Goal: Task Accomplishment & Management: Complete application form

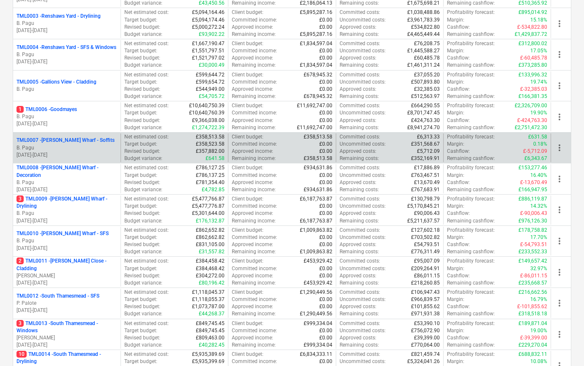
scroll to position [192, 0]
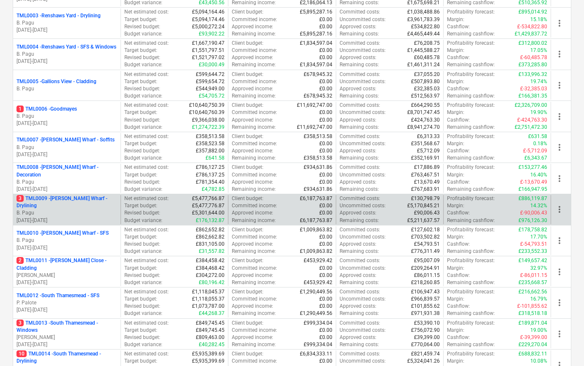
click at [96, 203] on p "3 TML0009 - [PERSON_NAME] Wharf - Drylining" at bounding box center [66, 202] width 101 height 14
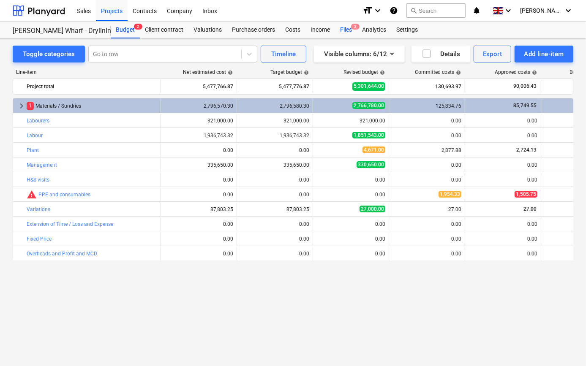
click at [344, 29] on div "Files 3" at bounding box center [346, 30] width 22 height 17
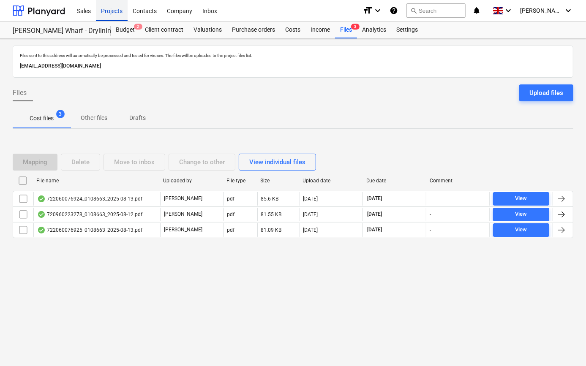
click at [111, 11] on div "Projects" at bounding box center [112, 11] width 32 height 22
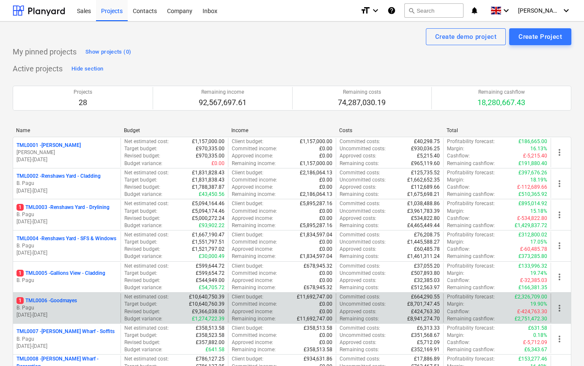
click at [84, 314] on p "[DATE] - [DATE]" at bounding box center [66, 315] width 101 height 7
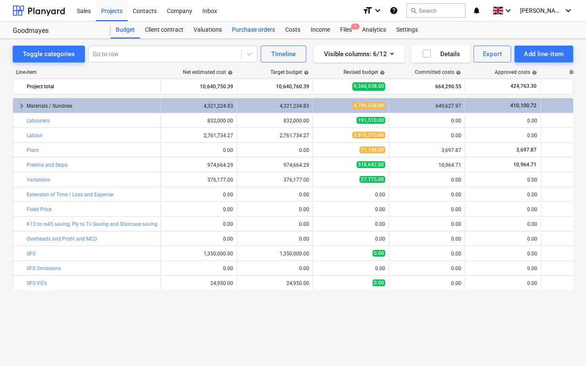
click at [259, 28] on div "Purchase orders" at bounding box center [253, 30] width 53 height 17
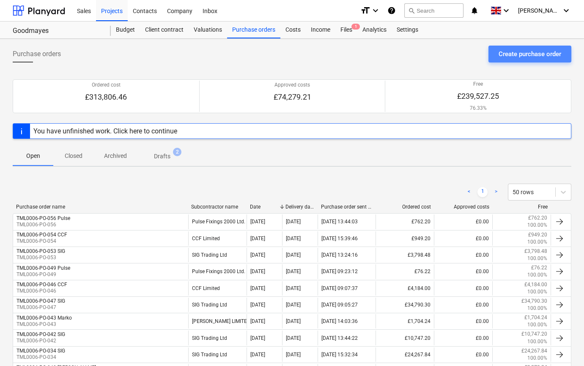
click at [545, 55] on div "Create purchase order" at bounding box center [529, 54] width 63 height 11
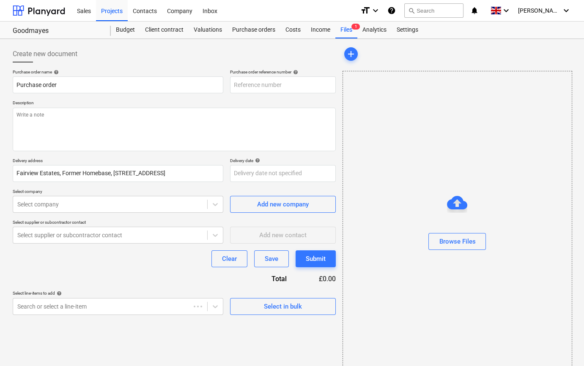
type textarea "x"
type input "TML0006-PO-057"
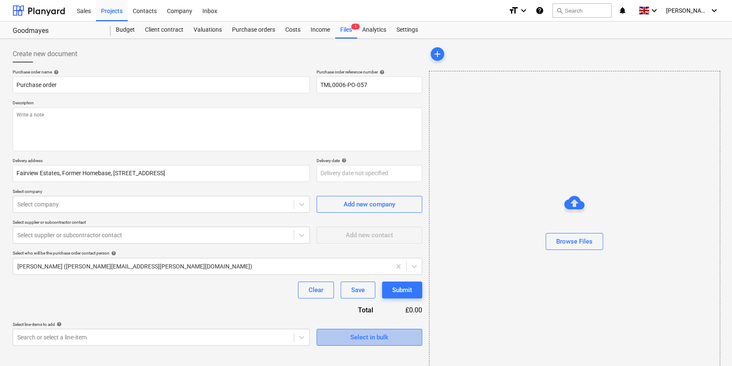
click at [380, 339] on div "Select in bulk" at bounding box center [369, 337] width 38 height 11
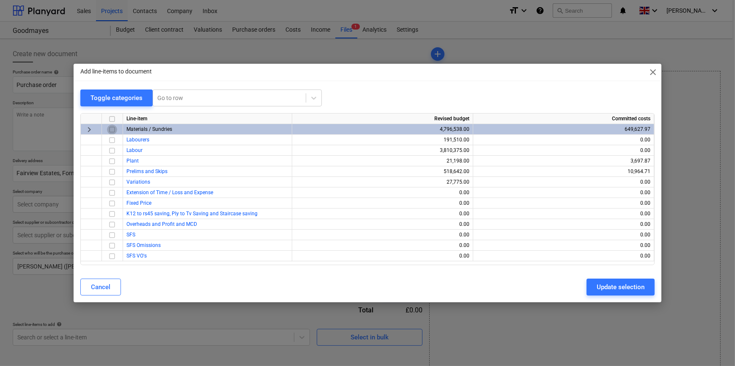
click at [110, 129] on input "checkbox" at bounding box center [112, 130] width 10 height 10
click at [586, 287] on div "Update selection" at bounding box center [620, 287] width 48 height 11
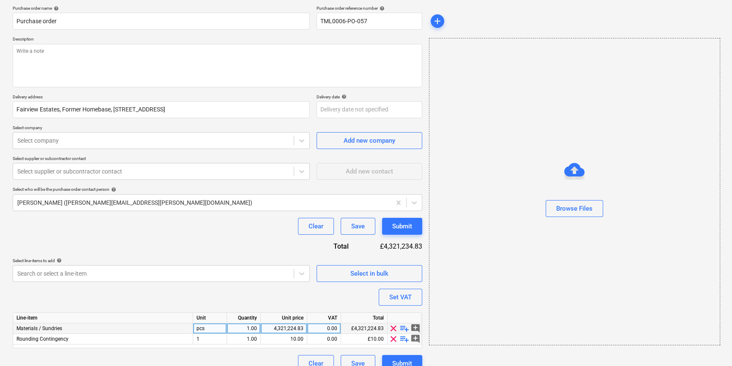
scroll to position [76, 0]
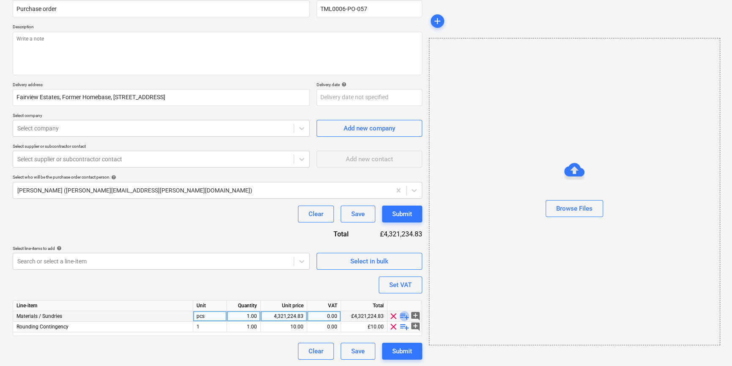
click at [401, 316] on span "playlist_add" at bounding box center [404, 317] width 10 height 10
type textarea "x"
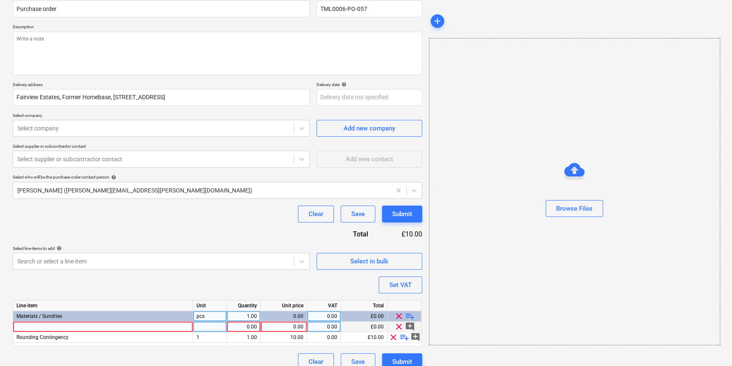
click at [27, 326] on div at bounding box center [103, 327] width 180 height 11
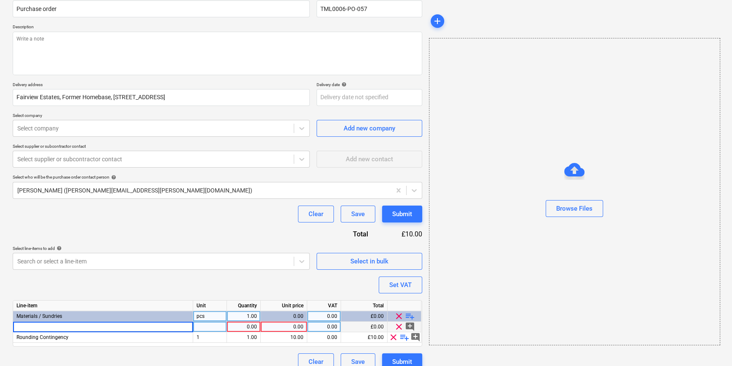
type input "[PERSON_NAME] 12.5mm Wallboard 1200x2400mm TE"
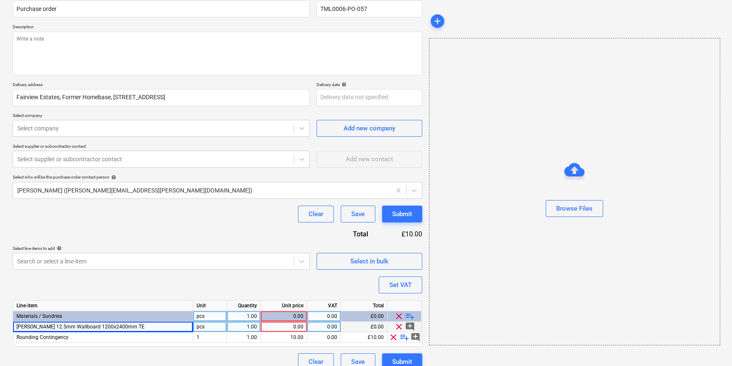
click at [393, 338] on span "clear" at bounding box center [393, 338] width 10 height 10
type textarea "x"
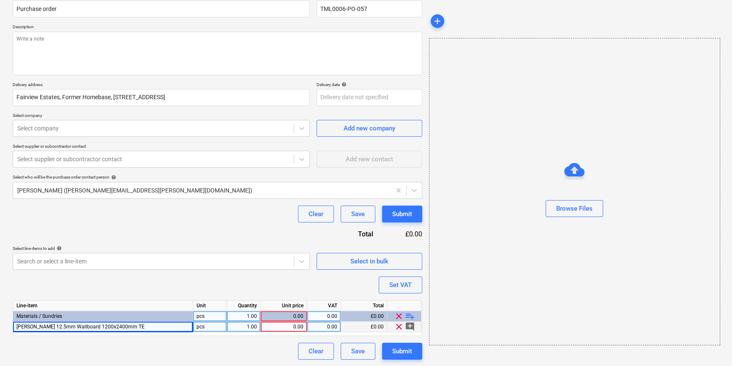
click at [261, 325] on div "0.00" at bounding box center [284, 327] width 46 height 11
click at [255, 326] on div "1.00" at bounding box center [243, 327] width 27 height 11
type input "288"
type textarea "x"
type input "7.57"
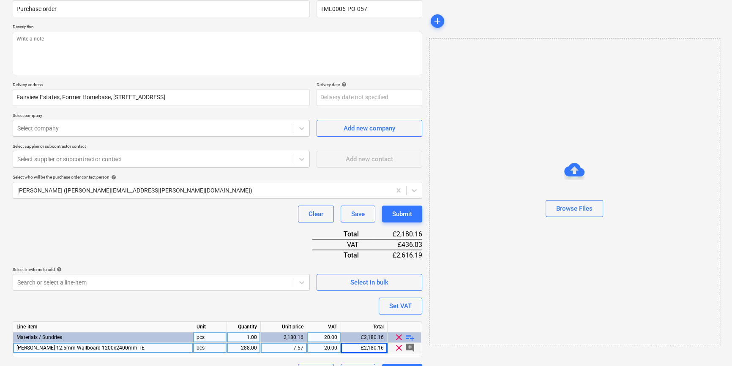
scroll to position [0, 0]
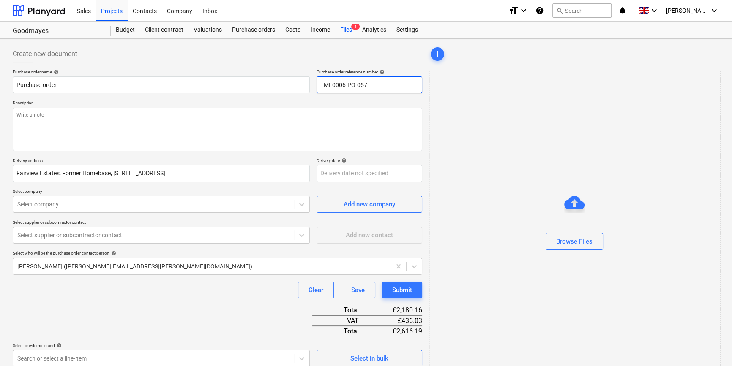
drag, startPoint x: 342, startPoint y: 85, endPoint x: 321, endPoint y: 85, distance: 21.6
click at [321, 85] on input "TML0006-PO-057" at bounding box center [370, 85] width 106 height 17
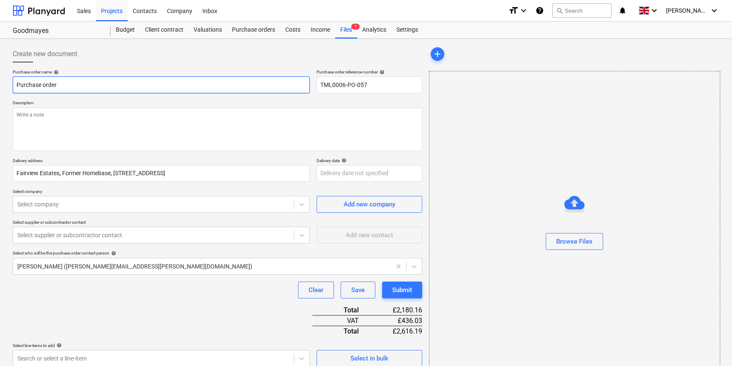
drag, startPoint x: 71, startPoint y: 81, endPoint x: 12, endPoint y: 84, distance: 59.3
click at [13, 84] on input "Purchase order" at bounding box center [161, 85] width 297 height 17
type textarea "x"
paste input "TML0006-PO-057"
type textarea "x"
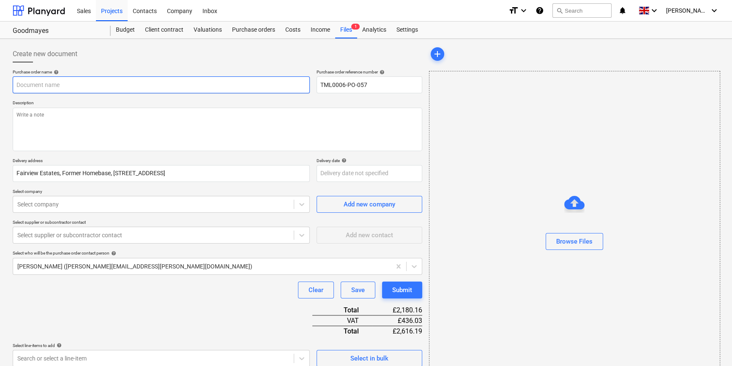
type input "TML0006-PO-057"
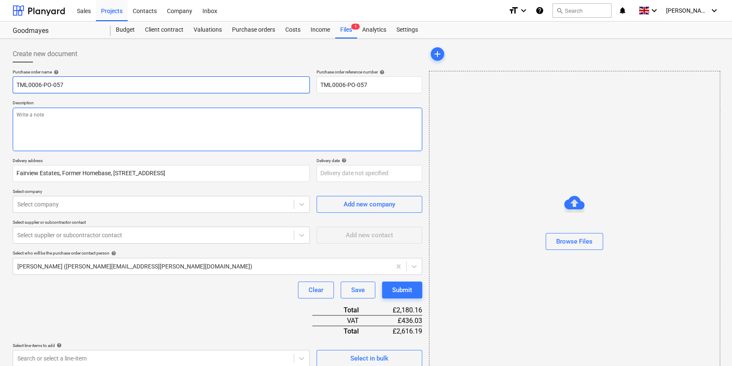
type textarea "x"
type input "TML0006-PO-057"
type textarea "x"
type input "TML0006-PO-057 M"
type textarea "x"
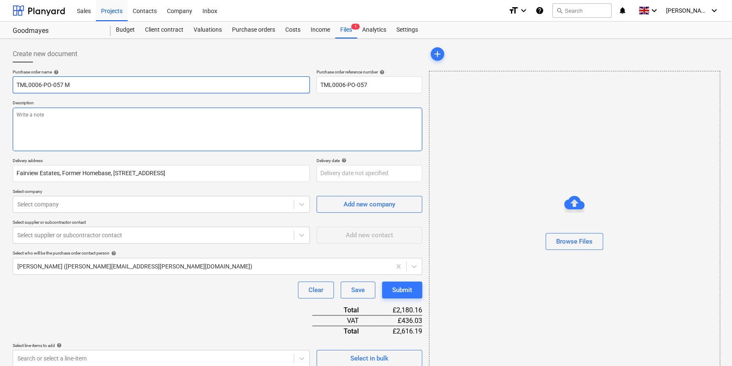
type input "TML0006-PO-057 Ma"
type textarea "x"
type input "TML0006-PO-057 Mar"
type textarea "x"
type input "TML0006-PO-057 Mark"
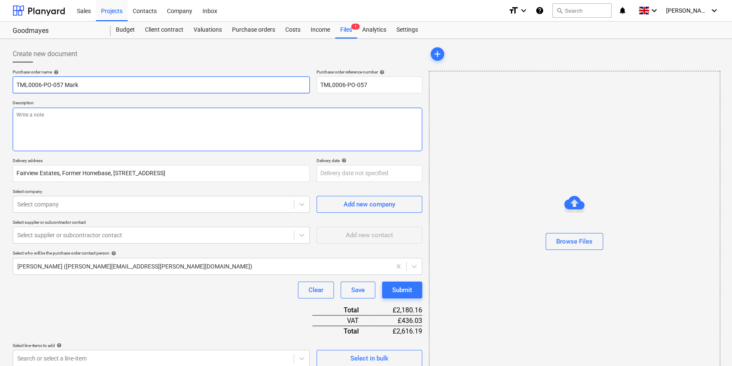
type textarea "x"
type input "TML0006-PO-057 [PERSON_NAME]"
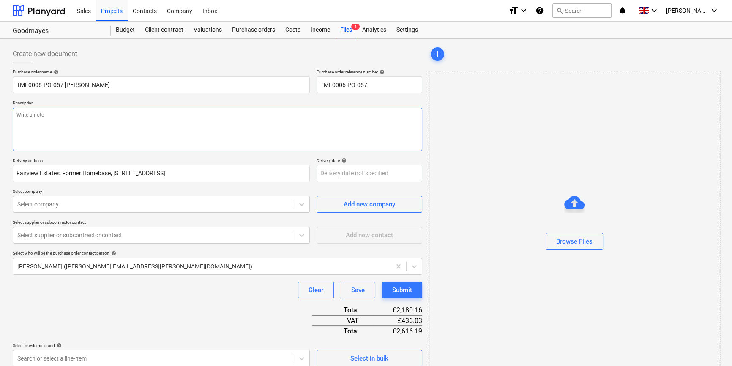
click at [33, 130] on textarea at bounding box center [218, 130] width 410 height 44
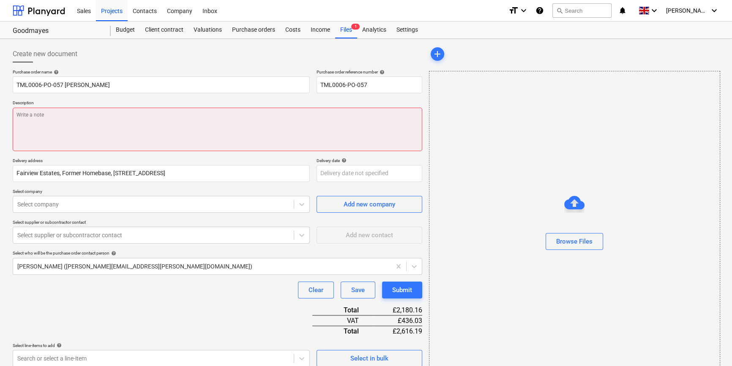
click at [24, 118] on textarea at bounding box center [218, 130] width 410 height 44
type textarea "x"
type textarea "S"
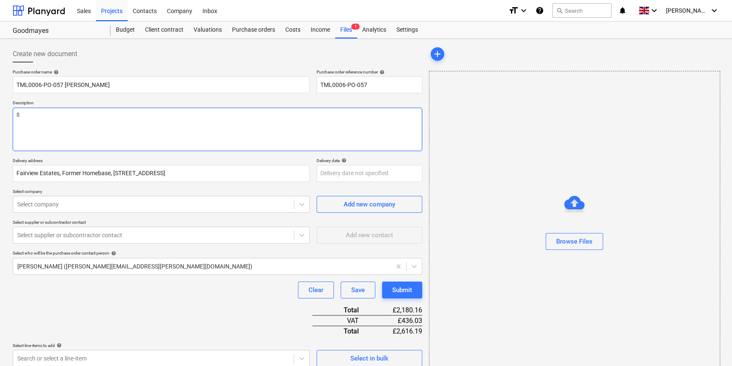
type textarea "x"
type textarea "Si"
type textarea "x"
type textarea "Sit"
type textarea "x"
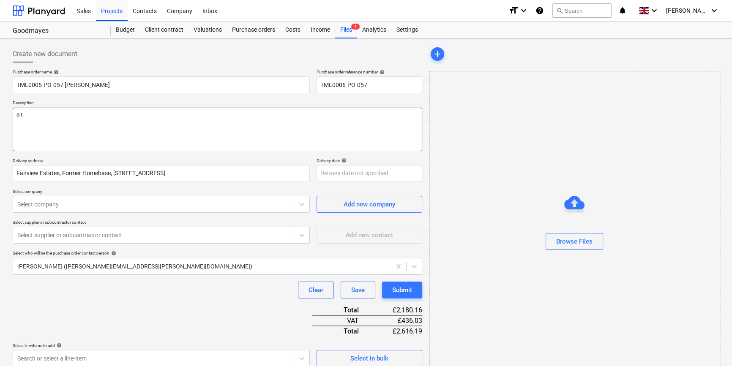
type textarea "Site"
type textarea "x"
type textarea "Site"
type textarea "x"
type textarea "Site c"
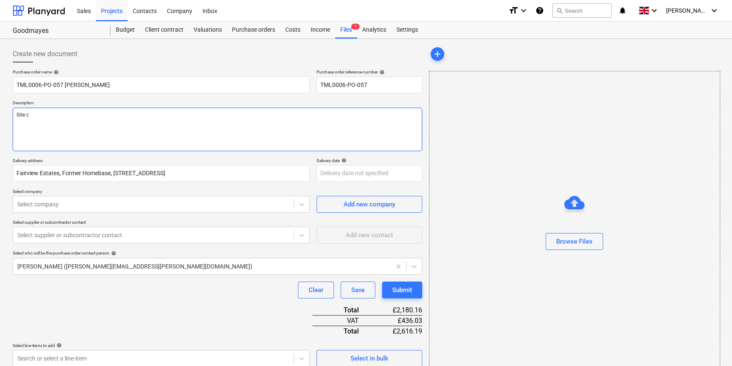
type textarea "x"
type textarea "Site co"
type textarea "x"
type textarea "Site con"
type textarea "x"
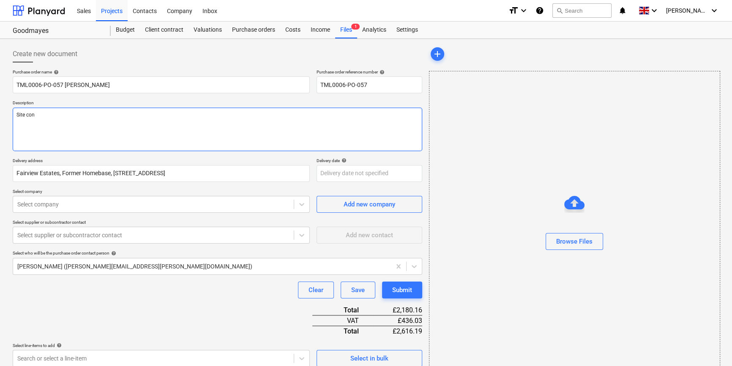
type textarea "Site cont"
type textarea "x"
type textarea "Site conta"
type textarea "x"
type textarea "Site contac"
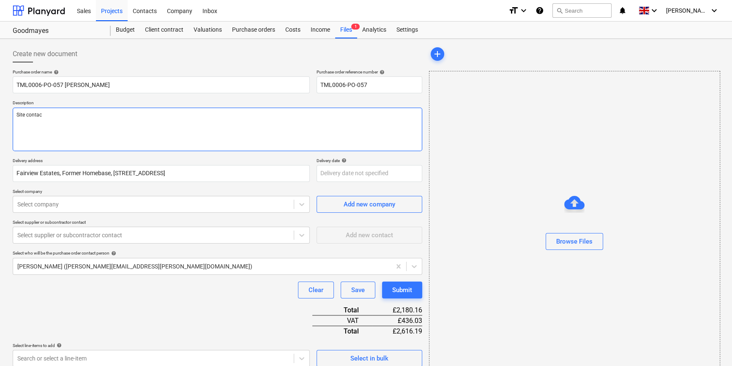
type textarea "x"
type textarea "Site contact"
type textarea "x"
type textarea "Site contact"
type textarea "x"
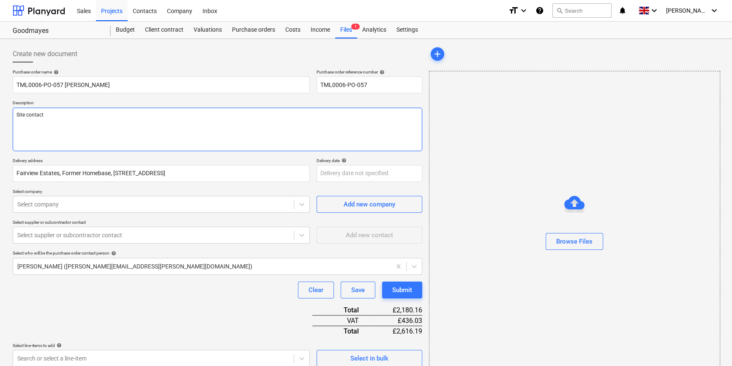
type textarea "Site contact D"
type textarea "x"
type textarea "Site contact Da"
type textarea "x"
type textarea "Site contact [PERSON_NAME]"
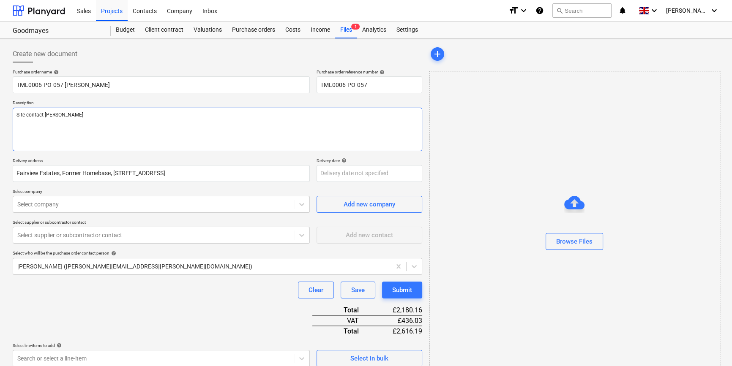
type textarea "x"
type textarea "Site contact [PERSON_NAME]"
type textarea "x"
type textarea "Site contact [PERSON_NAME]"
type textarea "x"
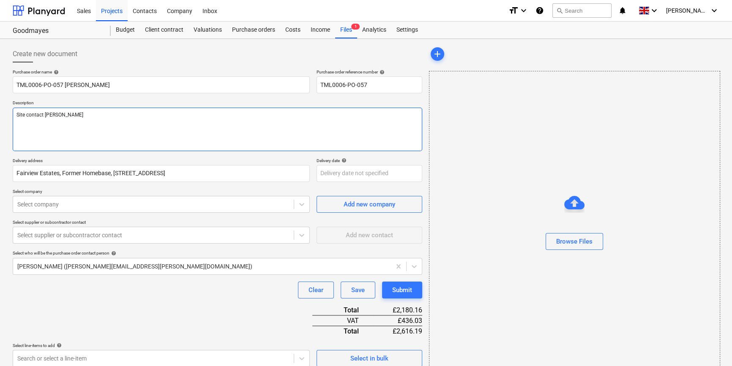
type textarea "Site contact [PERSON_NAME]"
type textarea "x"
type textarea "Site contact [PERSON_NAME]"
click at [79, 113] on textarea "Site contact [PERSON_NAME]" at bounding box center [218, 130] width 410 height 44
paste textarea "07427641453"
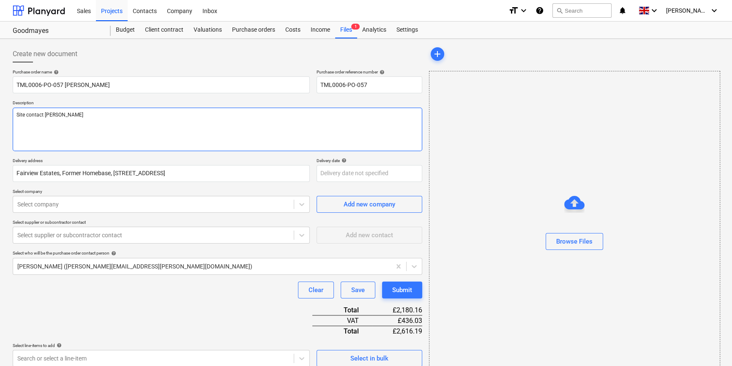
type textarea "x"
type textarea "Site contact [PERSON_NAME] [PHONE_NUMBER]"
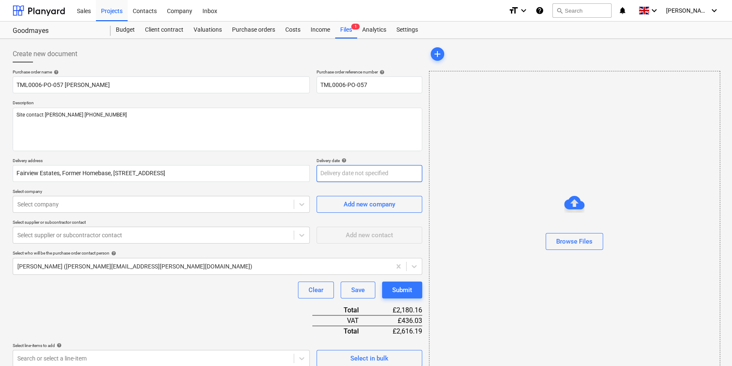
click at [338, 173] on body "Sales Projects Contacts Company Inbox format_size keyboard_arrow_down help sear…" at bounding box center [366, 183] width 732 height 366
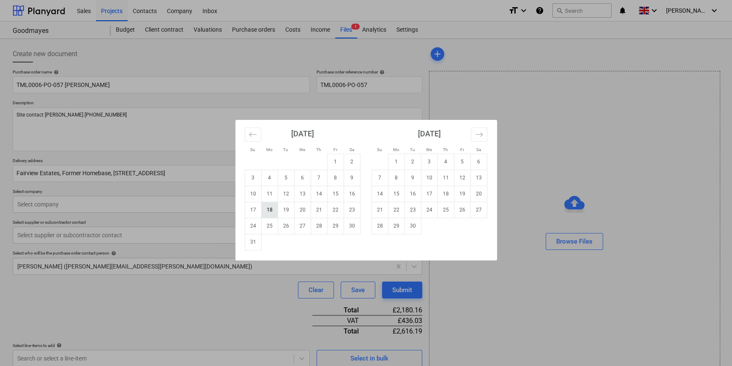
click at [270, 209] on td "18" at bounding box center [269, 210] width 16 height 16
type textarea "x"
type input "[DATE]"
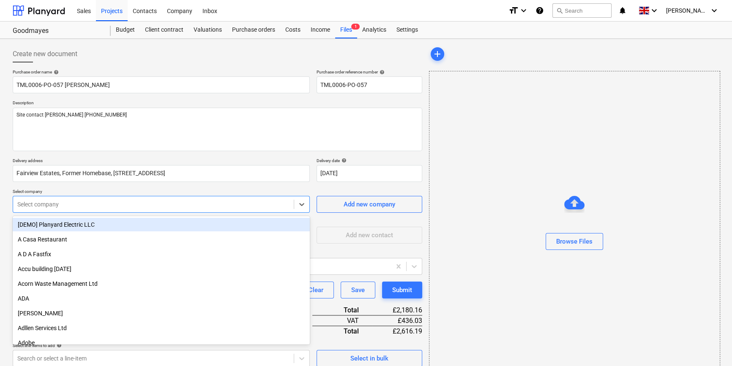
click at [232, 204] on div at bounding box center [153, 204] width 272 height 8
type input "mark"
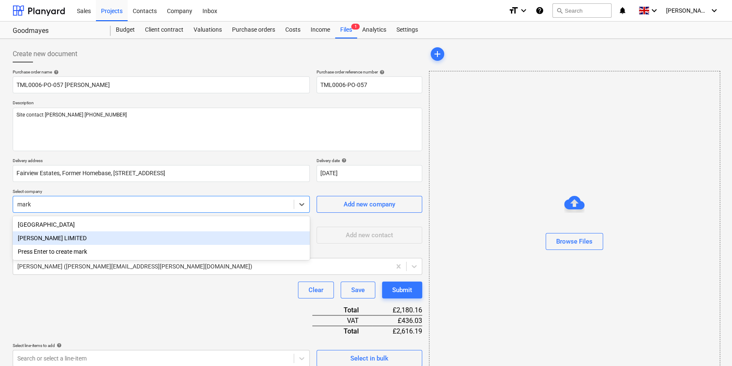
click at [64, 238] on div "[PERSON_NAME] LIMITED" at bounding box center [161, 239] width 297 height 14
type textarea "x"
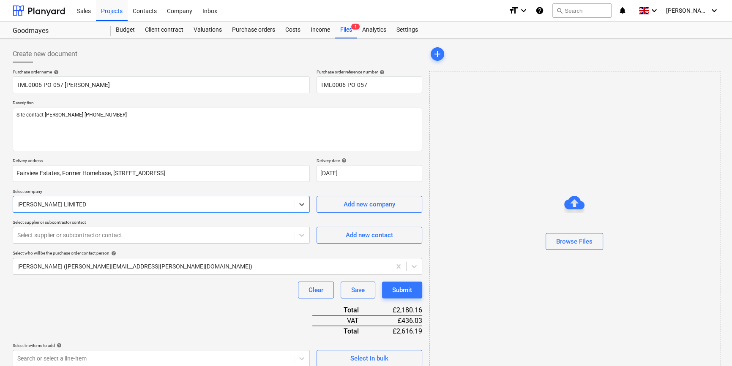
click at [64, 238] on div at bounding box center [153, 235] width 272 height 8
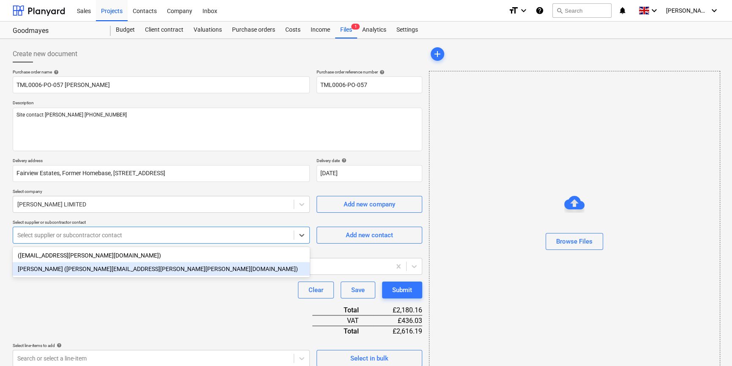
click at [62, 271] on div "[PERSON_NAME] ([PERSON_NAME][EMAIL_ADDRESS][PERSON_NAME][PERSON_NAME][DOMAIN_NA…" at bounding box center [161, 269] width 297 height 14
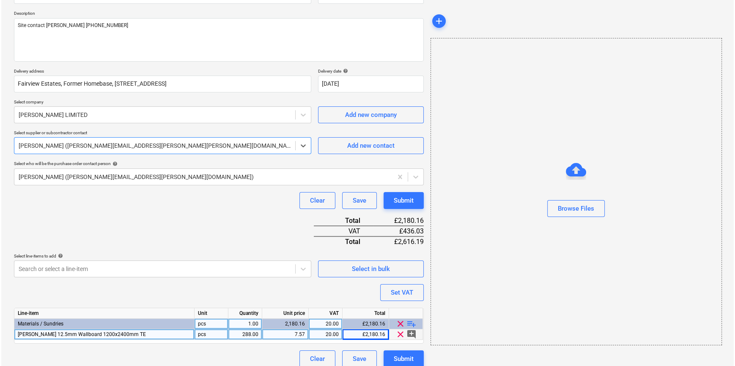
scroll to position [97, 0]
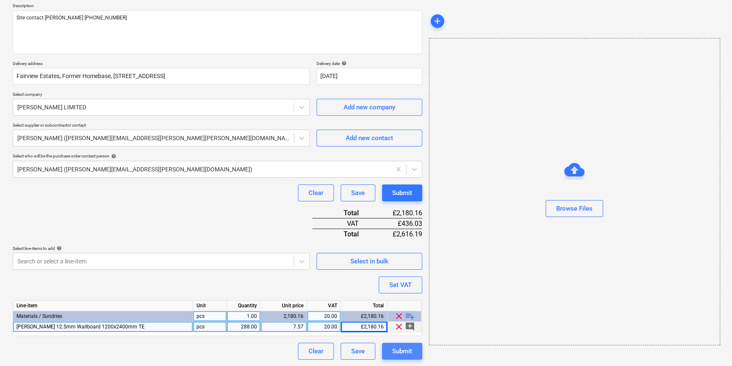
click at [404, 353] on div "Submit" at bounding box center [402, 351] width 20 height 11
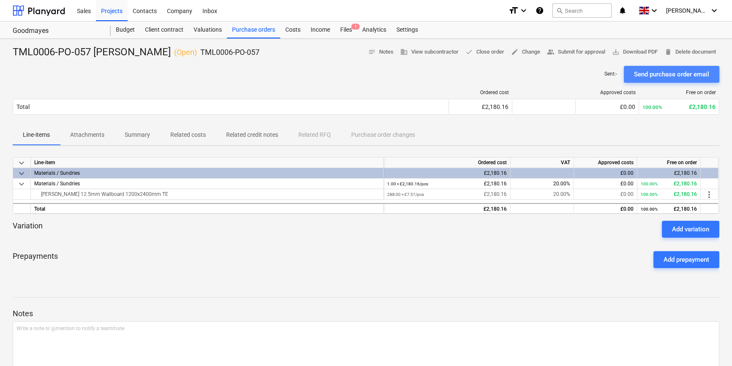
click at [586, 75] on div "Send purchase order email" at bounding box center [671, 74] width 75 height 11
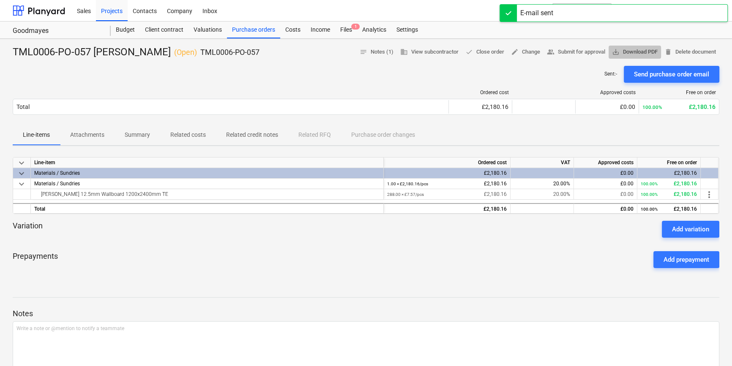
click at [586, 51] on span "save_alt Download PDF" at bounding box center [635, 52] width 46 height 10
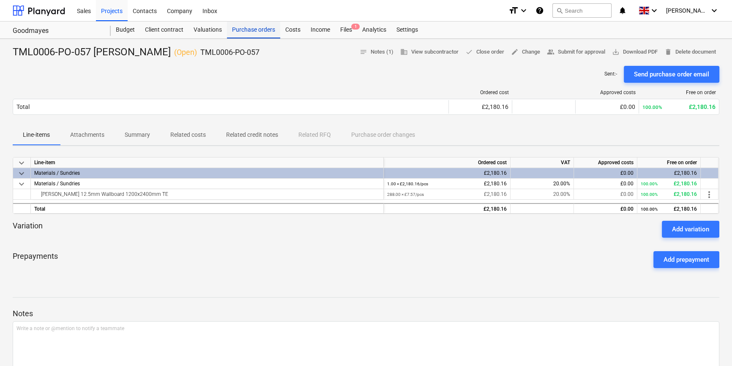
click at [241, 29] on div "Purchase orders" at bounding box center [253, 30] width 53 height 17
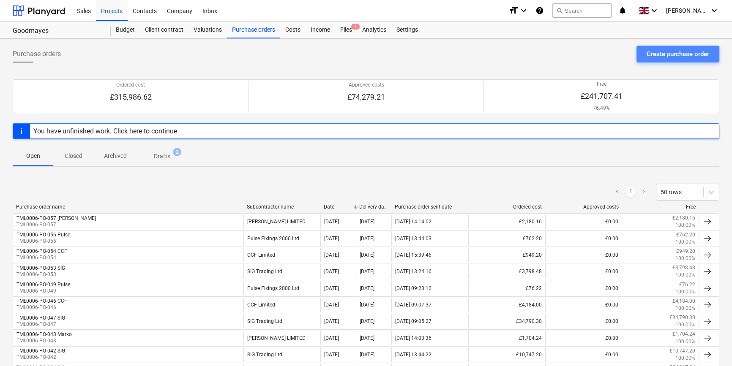
click at [586, 54] on div "Create purchase order" at bounding box center [678, 54] width 63 height 11
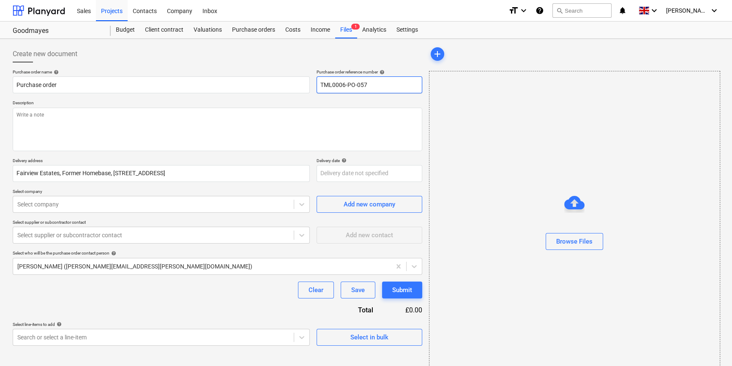
click at [386, 85] on input "TML0006-PO-057" at bounding box center [370, 85] width 106 height 17
type textarea "x"
type input "TML0006-PO-05"
type textarea "x"
drag, startPoint x: 364, startPoint y: 85, endPoint x: 321, endPoint y: 86, distance: 43.1
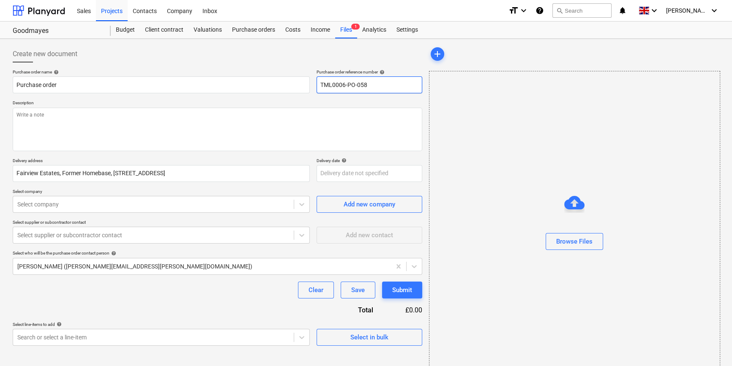
click at [321, 86] on input "TML0006-PO-058" at bounding box center [370, 85] width 106 height 17
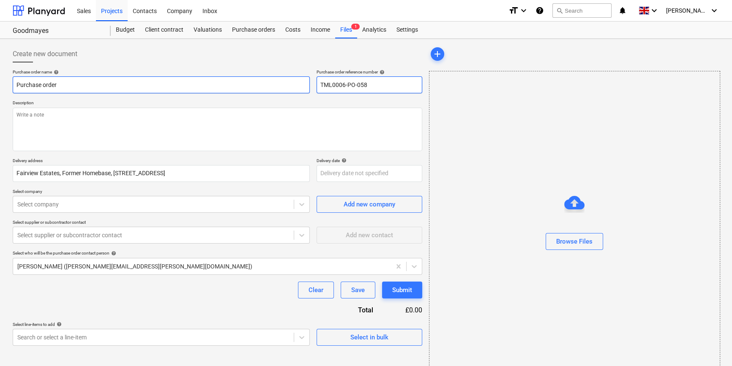
type input "TML0006-PO-058"
drag, startPoint x: 62, startPoint y: 84, endPoint x: 14, endPoint y: 85, distance: 48.6
click at [14, 85] on input "Purchase order" at bounding box center [161, 85] width 297 height 17
type textarea "x"
paste input "TML0006-PO-058"
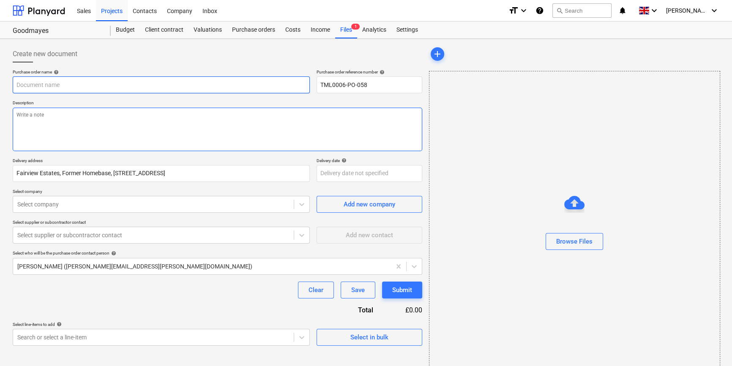
type textarea "x"
type input "TML0006-PO-058"
type textarea "x"
type input "TML0006-PO-058"
type textarea "x"
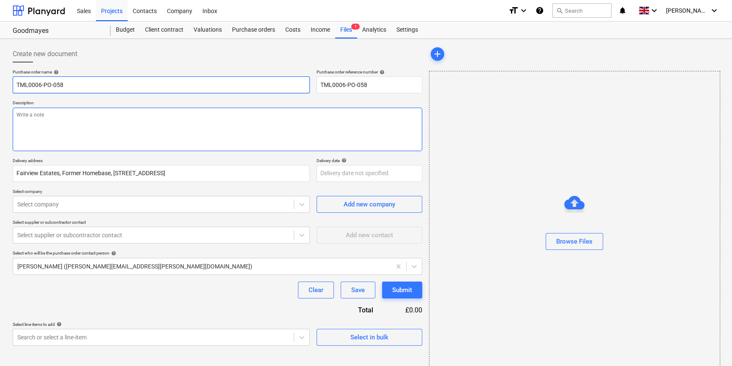
type input "TML0006-PO-058 S"
type textarea "x"
type input "TML0006-PO-058 SI"
type textarea "x"
type input "TML0006-PO-058 SIG"
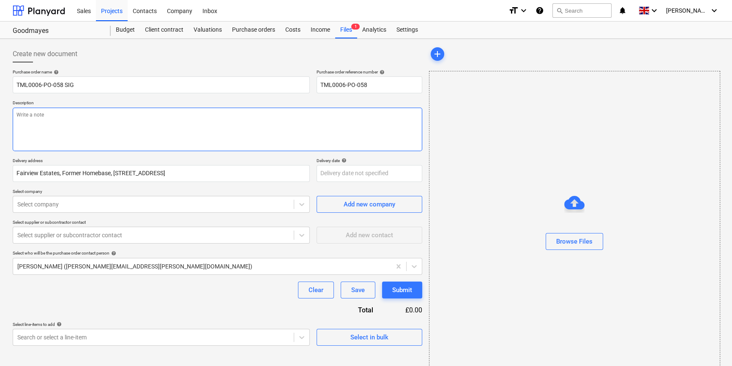
click at [29, 115] on textarea at bounding box center [218, 130] width 410 height 44
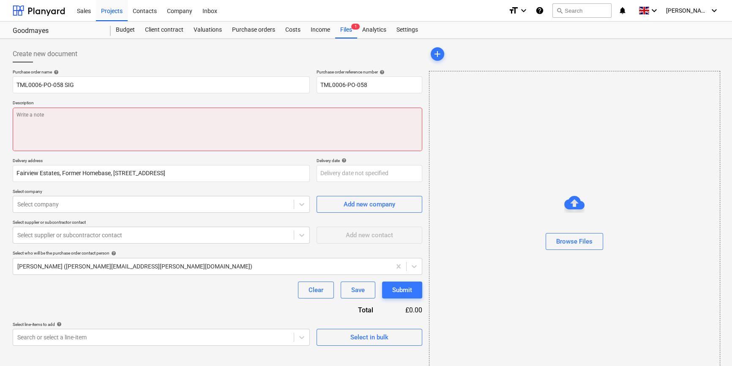
click at [20, 115] on textarea at bounding box center [218, 130] width 410 height 44
type textarea "x"
type textarea "S"
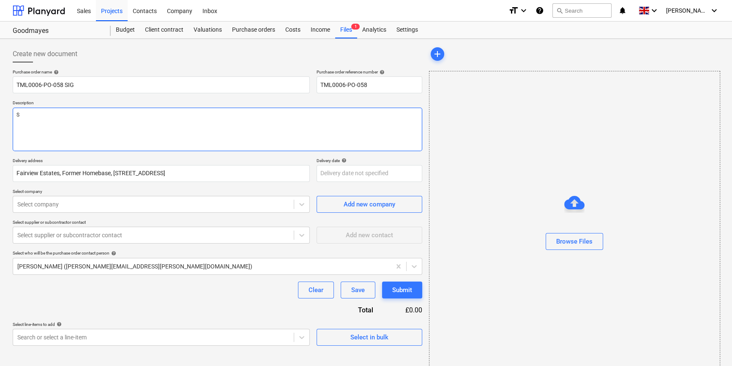
type textarea "x"
type textarea "Si"
type textarea "x"
type textarea "Sit"
type textarea "x"
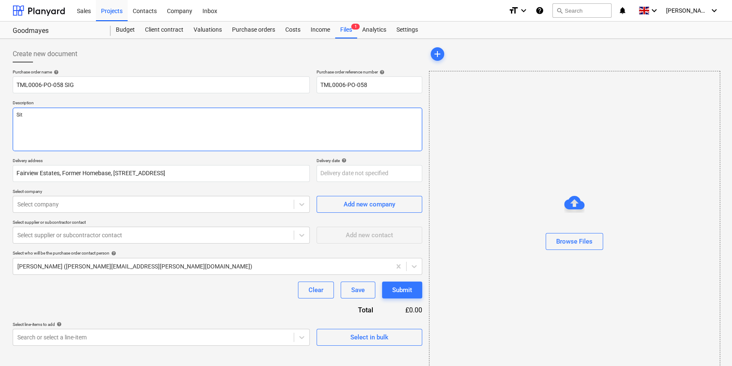
type textarea "Site"
type textarea "x"
type textarea "Site"
type textarea "x"
type textarea "Site c"
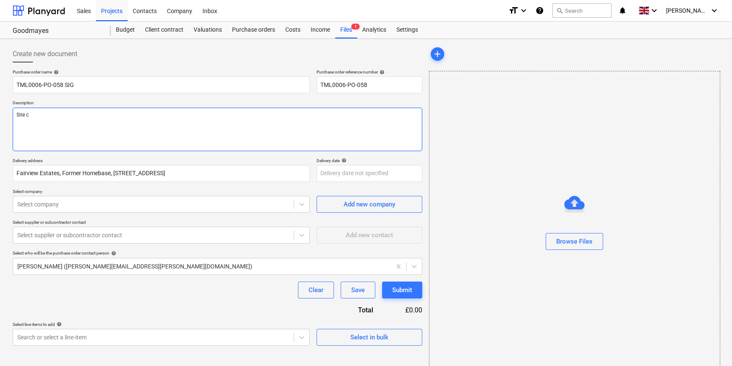
type textarea "x"
type textarea "Site co"
type textarea "x"
type textarea "Site con"
type textarea "x"
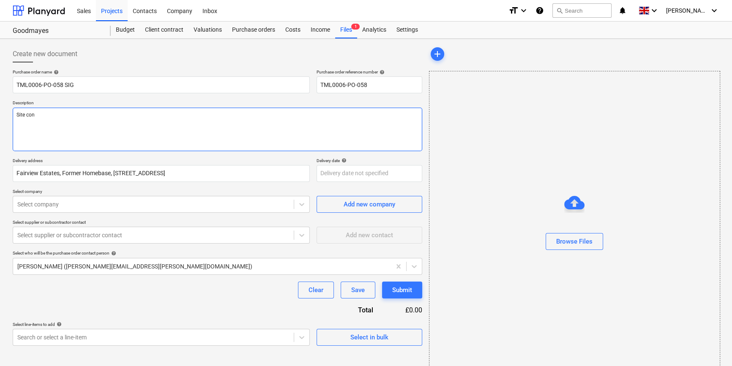
type textarea "Site cona"
type textarea "x"
type textarea "Site con"
type textarea "x"
type textarea "Site cont"
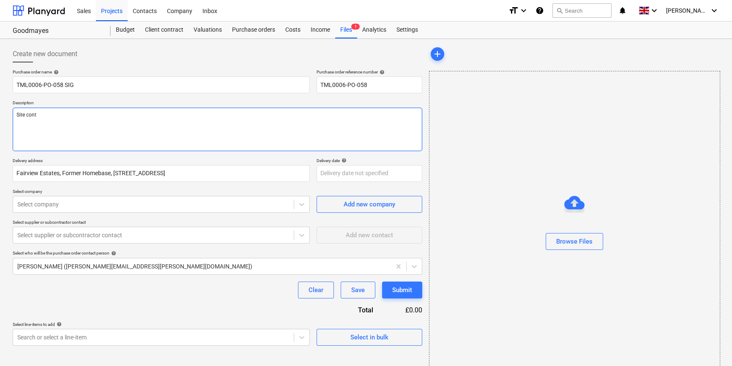
type textarea "x"
type textarea "Site conta"
type textarea "x"
type textarea "Site contac"
type textarea "x"
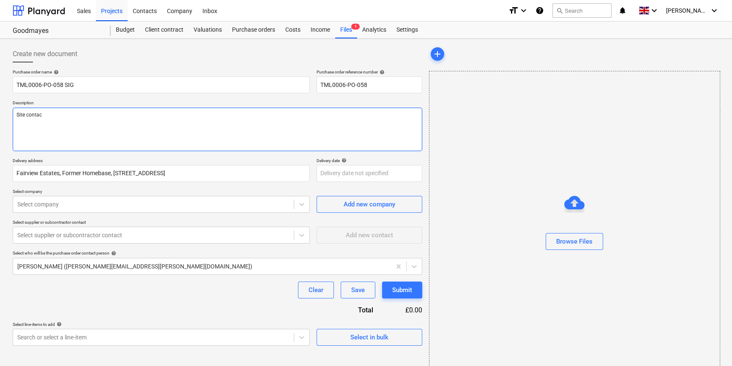
type textarea "Site contact"
type textarea "x"
type textarea "Site contact"
type textarea "x"
type textarea "Site contact D"
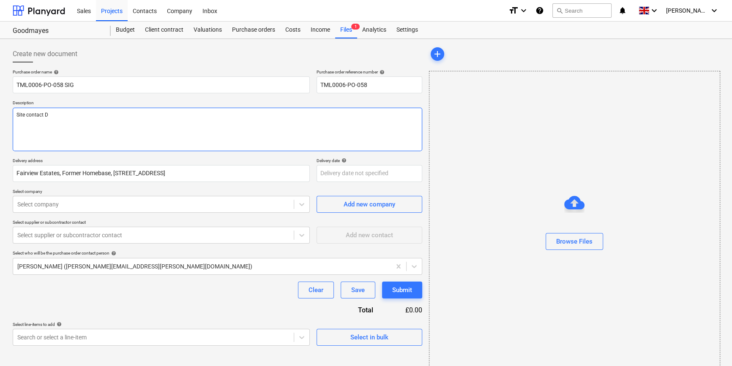
type textarea "x"
type textarea "Site contact Da"
type textarea "x"
type textarea "Site contact [PERSON_NAME]"
type textarea "x"
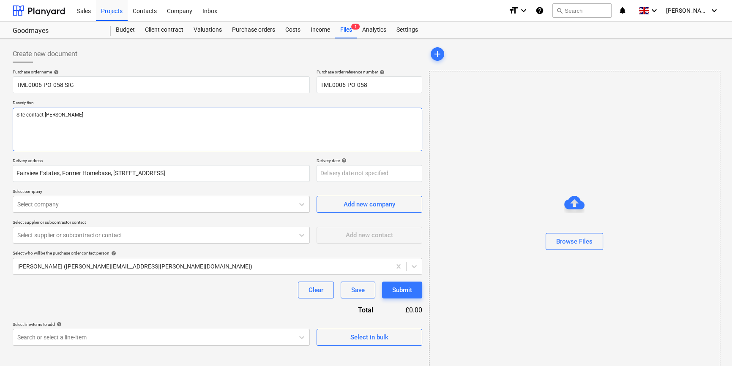
type textarea "Site contact [PERSON_NAME]"
type textarea "x"
type textarea "Site contact [PERSON_NAME]"
type textarea "x"
type textarea "Site contact [PERSON_NAME]"
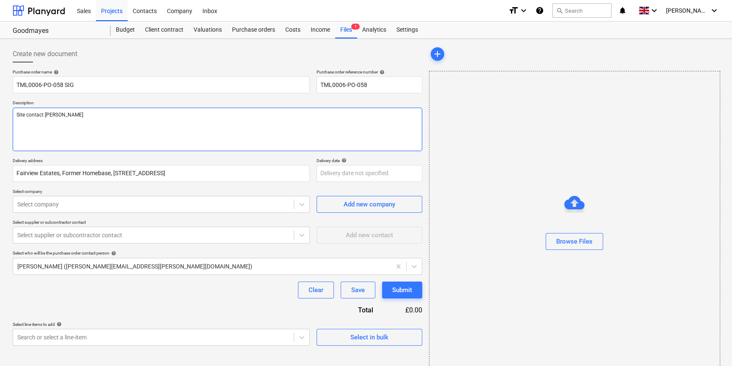
type textarea "x"
type textarea "Site contact [PERSON_NAME]"
click at [75, 115] on textarea "Site contact [PERSON_NAME]" at bounding box center [218, 130] width 410 height 44
paste textarea "07427641453"
type textarea "x"
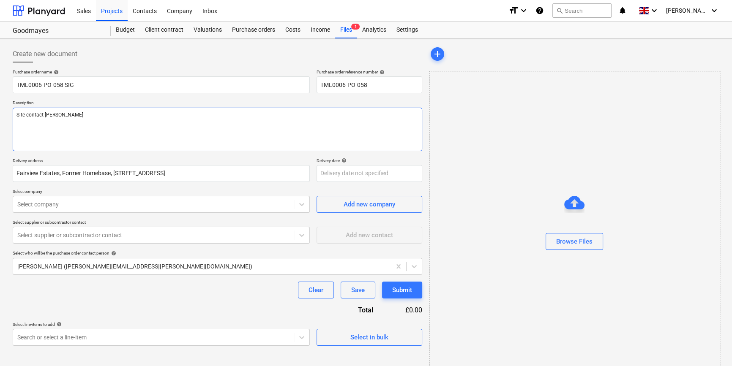
type textarea "Site contact [PERSON_NAME] [PHONE_NUMBER]"
click at [59, 114] on textarea "Site contact [PERSON_NAME] [PHONE_NUMBER]" at bounding box center [218, 130] width 410 height 44
type textarea "x"
type textarea "Site contact [PERSON_NAME] [PHONE_NUMBER]"
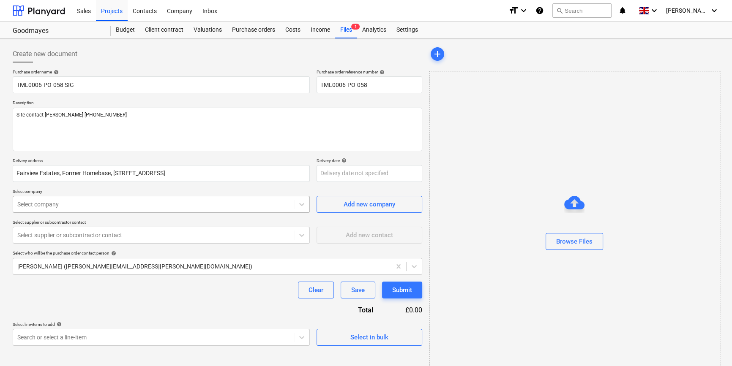
type textarea "x"
click at [101, 203] on div at bounding box center [153, 204] width 272 height 8
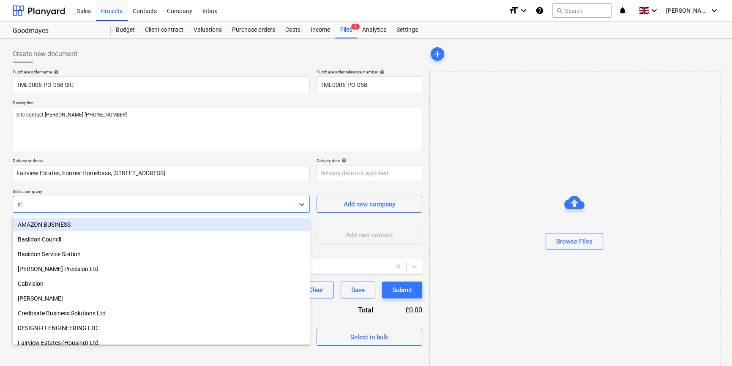
type input "sig"
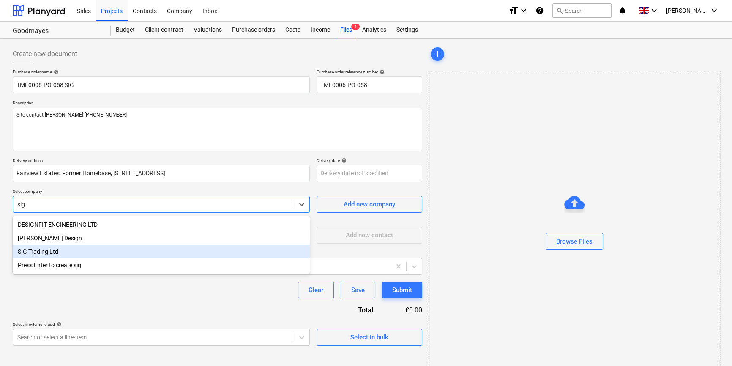
click at [34, 254] on div "SIG Trading Ltd" at bounding box center [161, 252] width 297 height 14
type textarea "x"
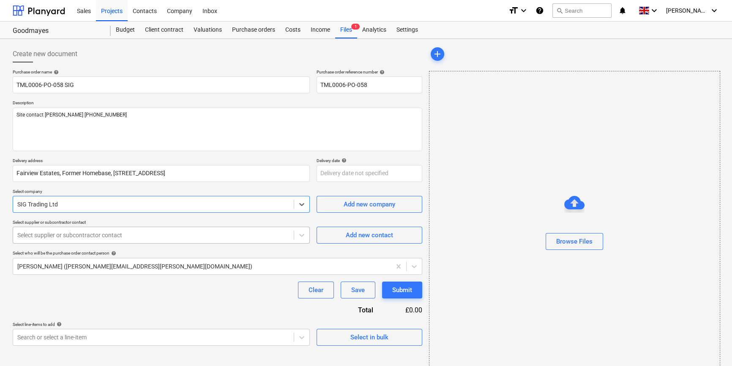
click at [50, 234] on div at bounding box center [153, 235] width 272 height 8
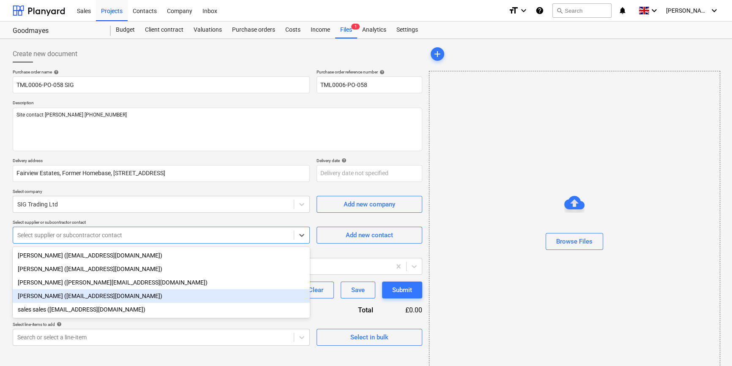
click at [46, 297] on div "[PERSON_NAME] ([EMAIL_ADDRESS][DOMAIN_NAME])" at bounding box center [161, 297] width 297 height 14
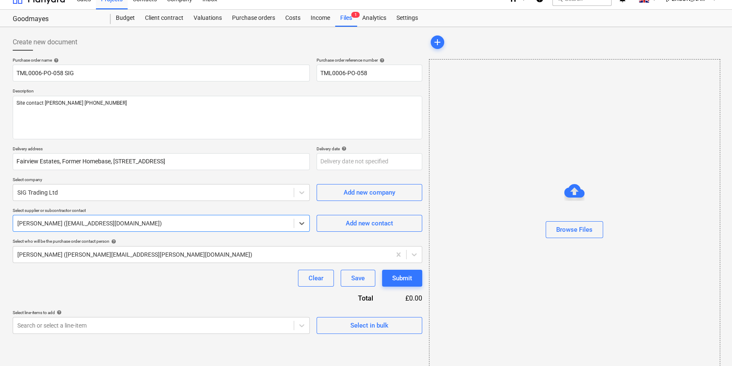
scroll to position [18, 0]
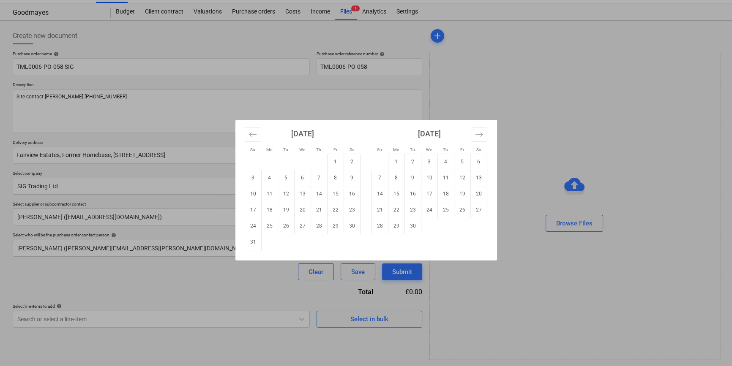
click at [364, 155] on body "Sales Projects Contacts Company Inbox format_size keyboard_arrow_down help sear…" at bounding box center [366, 165] width 732 height 366
click at [286, 207] on td "19" at bounding box center [286, 210] width 16 height 16
type textarea "x"
type input "[DATE]"
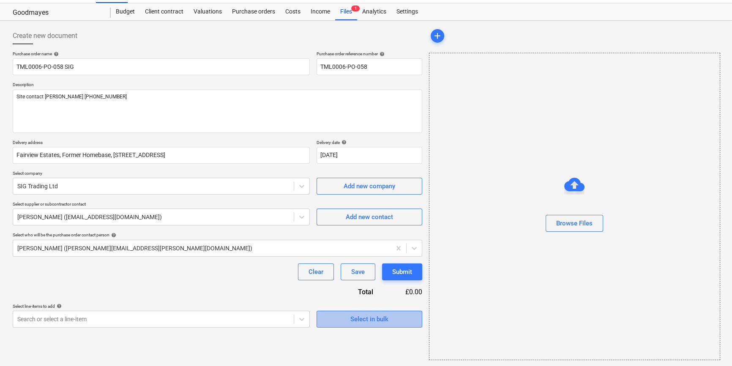
click at [366, 319] on div "Select in bulk" at bounding box center [369, 319] width 38 height 11
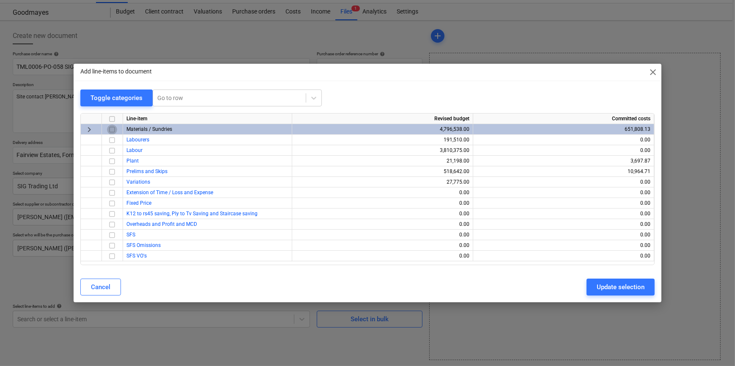
click at [112, 129] on input "checkbox" at bounding box center [112, 130] width 10 height 10
click at [586, 287] on div "Update selection" at bounding box center [620, 287] width 48 height 11
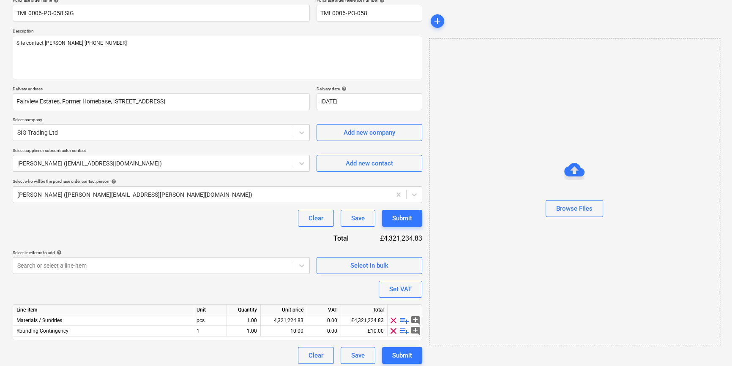
scroll to position [76, 0]
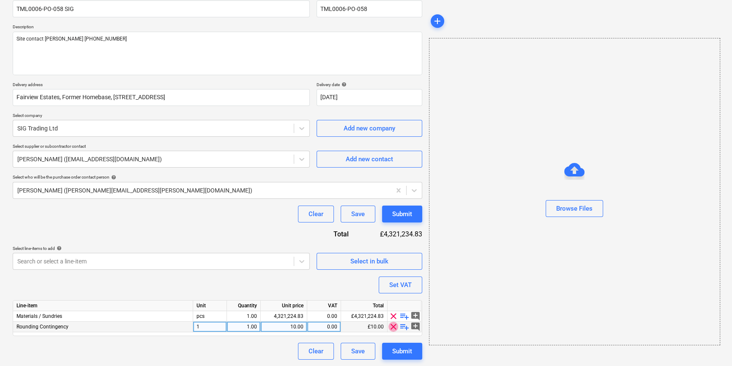
click at [393, 326] on span "clear" at bounding box center [393, 327] width 10 height 10
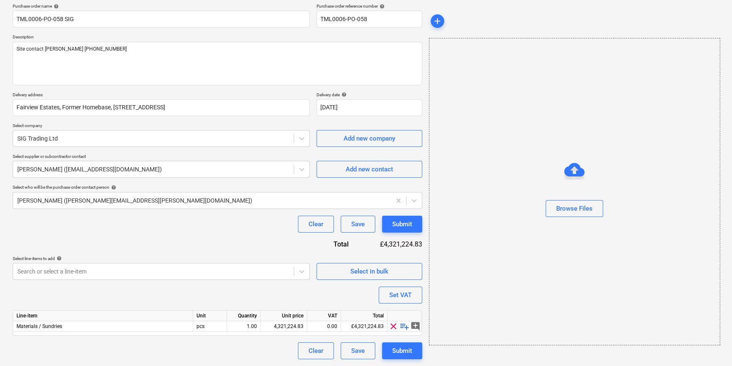
scroll to position [66, 0]
click at [401, 326] on span "playlist_add" at bounding box center [404, 327] width 10 height 10
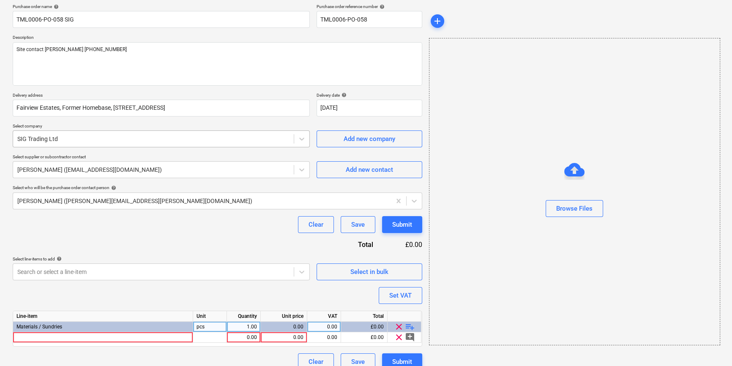
type textarea "x"
click at [27, 339] on div at bounding box center [103, 338] width 180 height 11
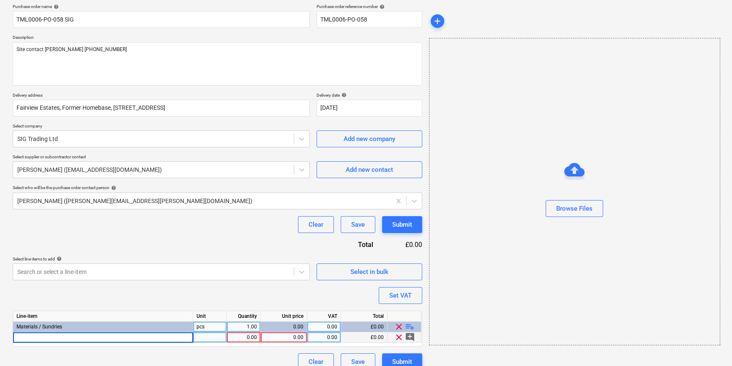
type input "[PERSON_NAME] 12.5mm Moisture Panel 1200x2400mm TE"
type textarea "x"
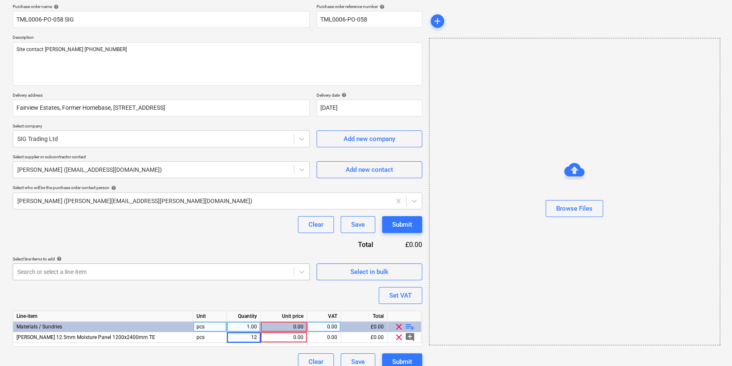
type input "120"
type textarea "x"
type input "12.7"
type textarea "x"
type input "20"
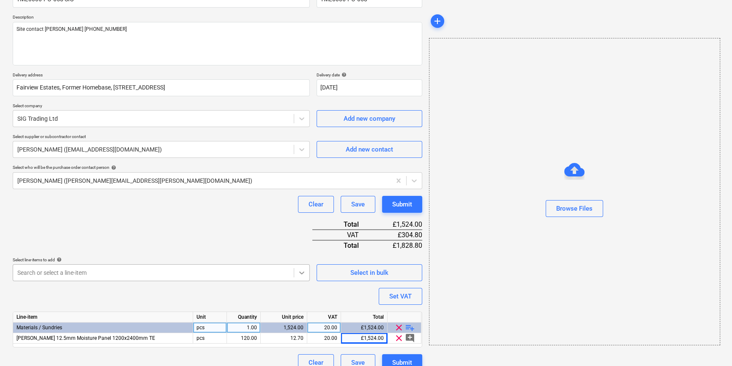
scroll to position [97, 0]
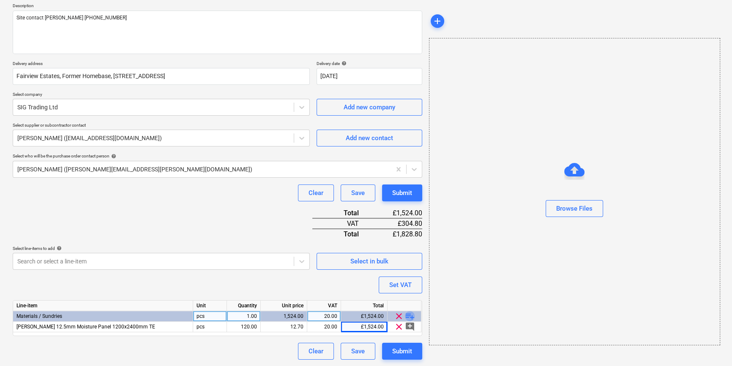
click at [411, 315] on span "playlist_add" at bounding box center [410, 317] width 10 height 10
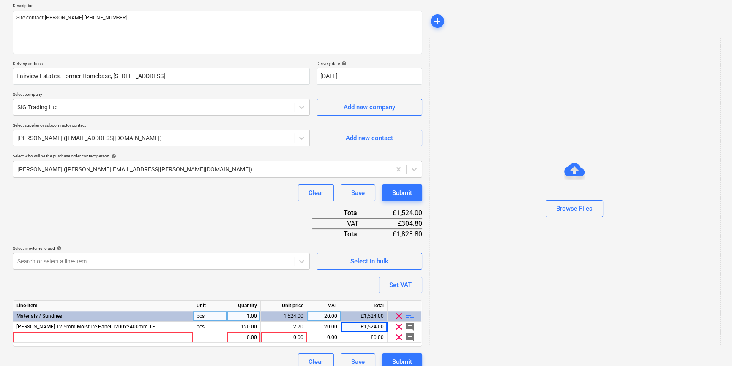
type textarea "x"
click at [25, 339] on div at bounding box center [103, 338] width 180 height 11
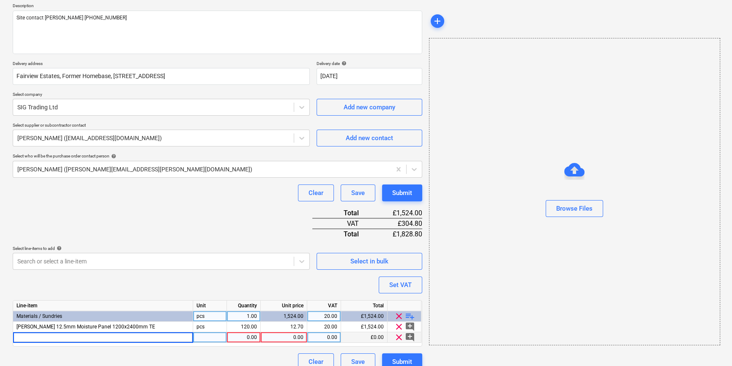
type input "[PERSON_NAME] Joint Filler Premium 20kg"
type textarea "x"
type input "bag"
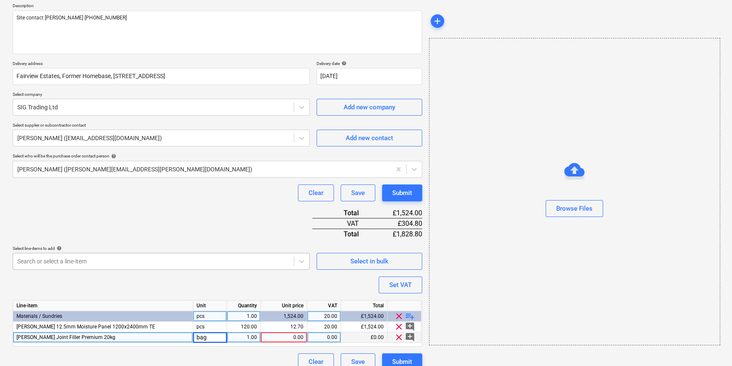
type textarea "x"
type input "126"
type textarea "x"
type input "12.18"
type textarea "x"
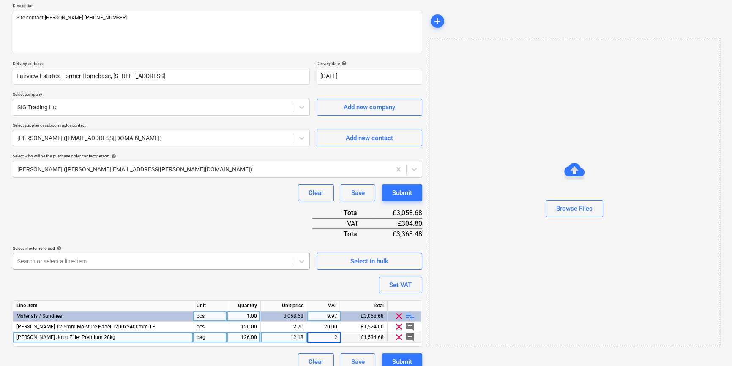
type input "20"
click at [410, 314] on span "playlist_add" at bounding box center [410, 317] width 10 height 10
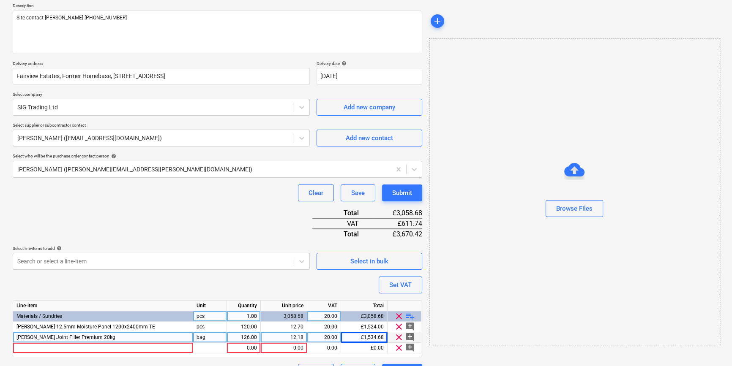
type textarea "x"
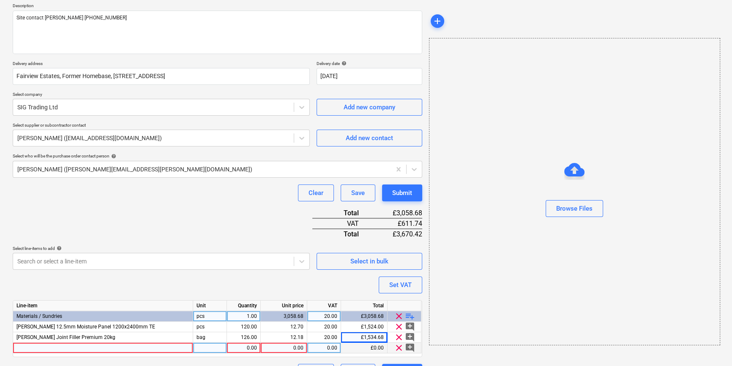
click at [36, 347] on div at bounding box center [103, 348] width 180 height 11
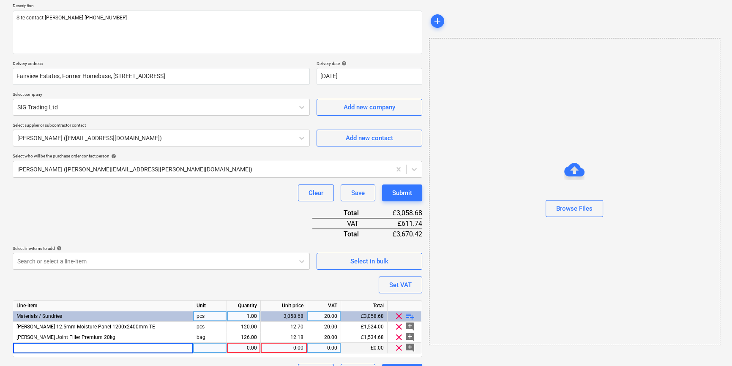
type input "[PERSON_NAME] Joint Cement Premium 20kg"
type textarea "x"
type input "bag"
type textarea "x"
type input "352"
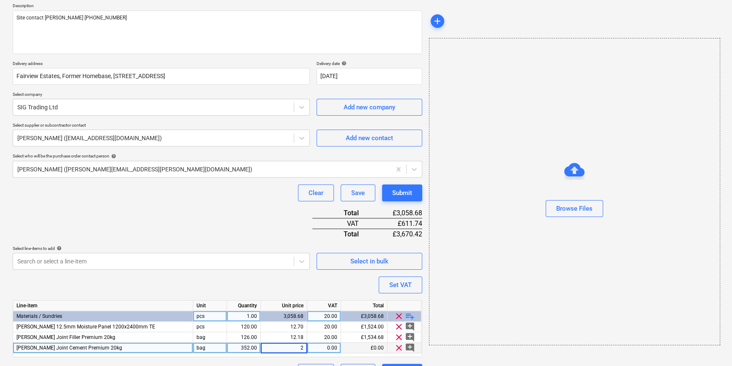
type textarea "x"
type input "22.61"
type textarea "x"
type input "20"
click at [408, 315] on span "playlist_add" at bounding box center [410, 317] width 10 height 10
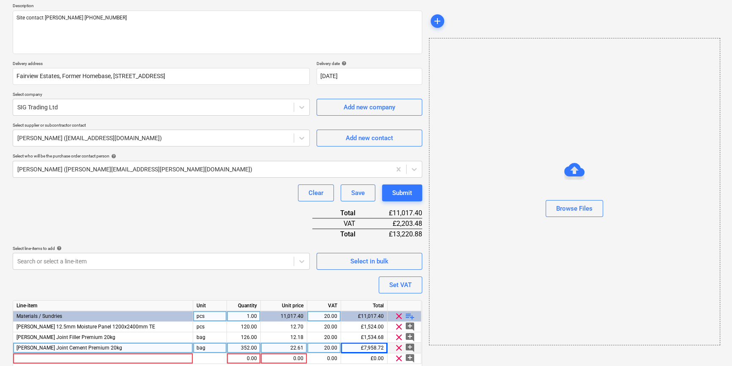
scroll to position [129, 0]
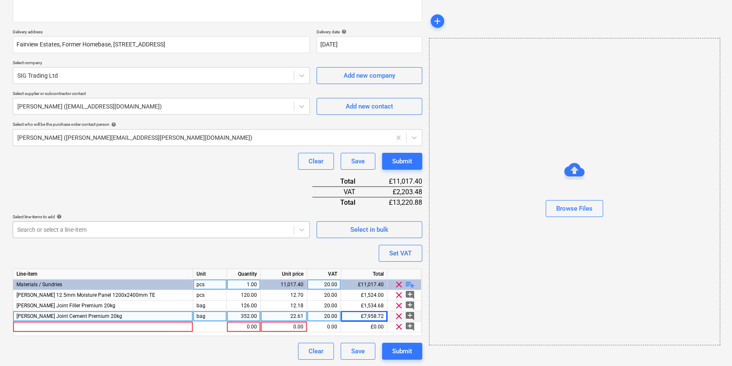
type textarea "x"
click at [32, 328] on div at bounding box center [103, 327] width 180 height 11
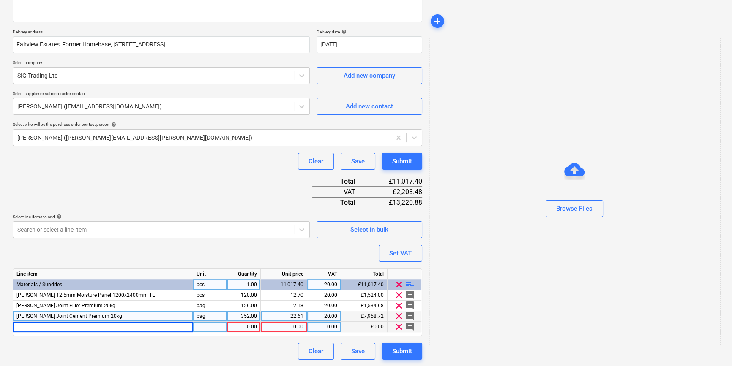
type input "[PERSON_NAME] Joint Tape 51mm x 150m"
type textarea "x"
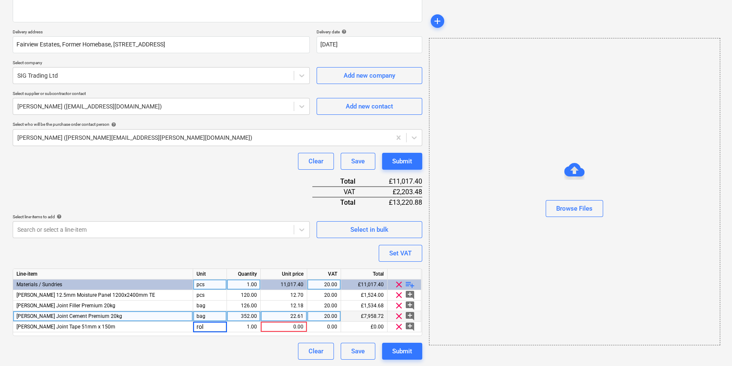
type input "roll"
type textarea "x"
type input "40"
type textarea "x"
type input "4.36"
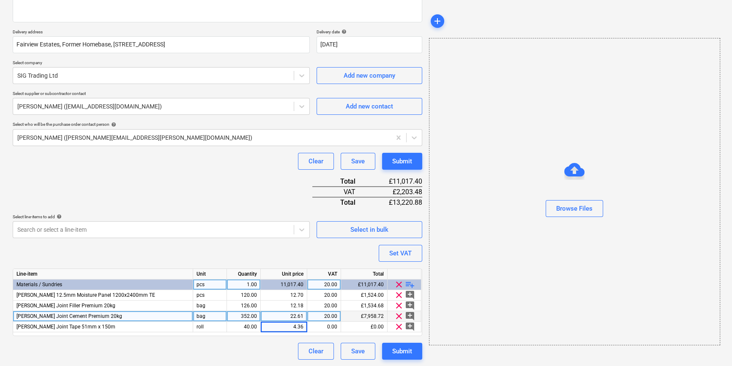
type textarea "x"
type input "20"
click at [413, 283] on span "playlist_add" at bounding box center [410, 285] width 10 height 10
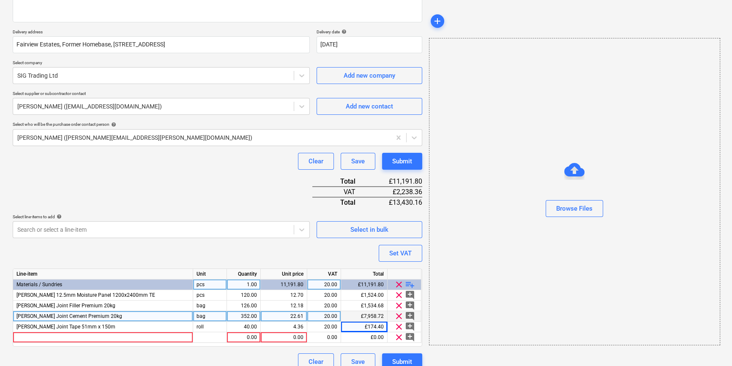
type textarea "x"
click at [33, 338] on div at bounding box center [103, 338] width 180 height 11
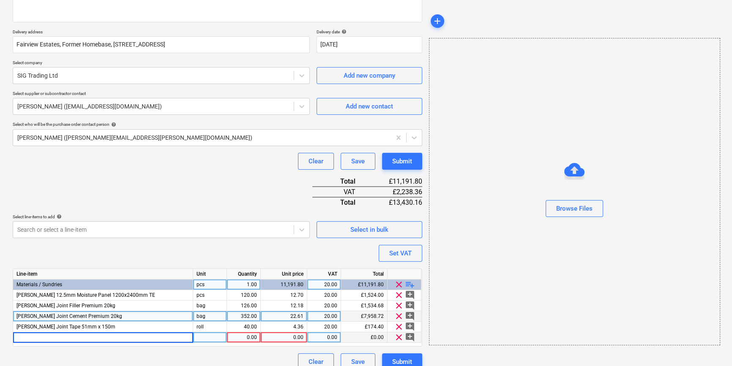
type input "M/f primary support channel 3.6m"
type textarea "x"
type input "200"
type textarea "x"
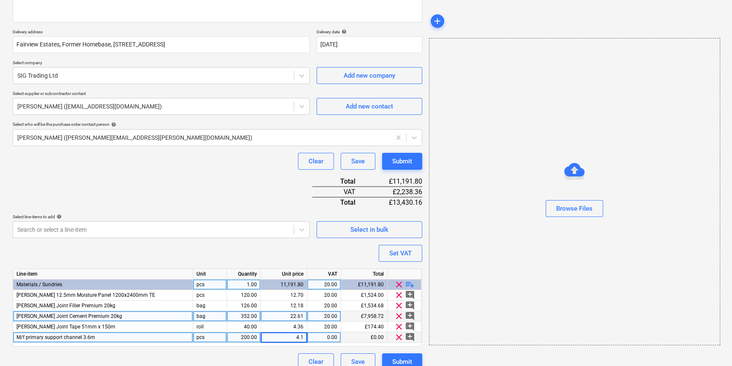
type input "4.18"
type textarea "x"
type input "20"
click at [413, 283] on span "playlist_add" at bounding box center [410, 285] width 10 height 10
type textarea "x"
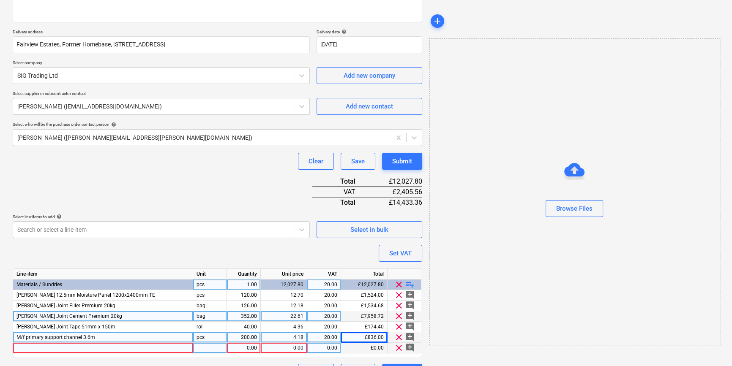
click at [26, 348] on div at bounding box center [103, 348] width 180 height 11
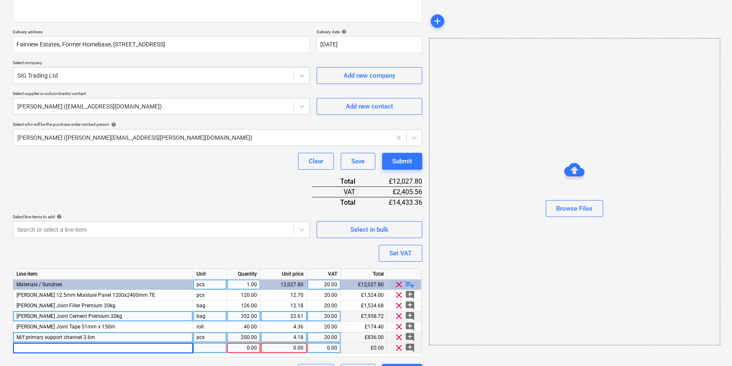
type input "Tyvek Airguard A2 Double sided tape 25mmx50m"
type textarea "x"
type input "roll"
type textarea "x"
type input "72"
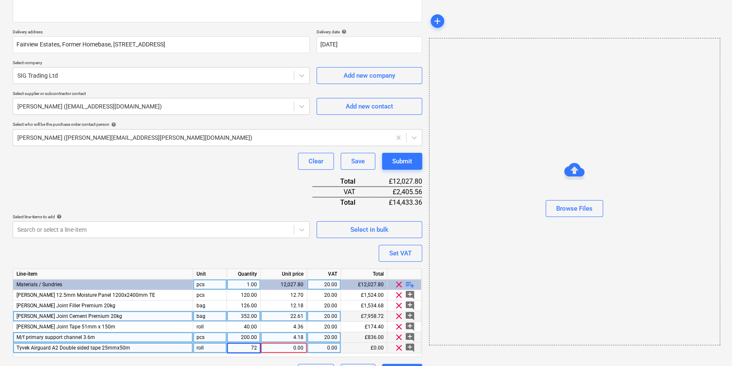
type textarea "x"
type input "12.9"
type textarea "x"
type input "20"
click at [413, 283] on span "playlist_add" at bounding box center [410, 285] width 10 height 10
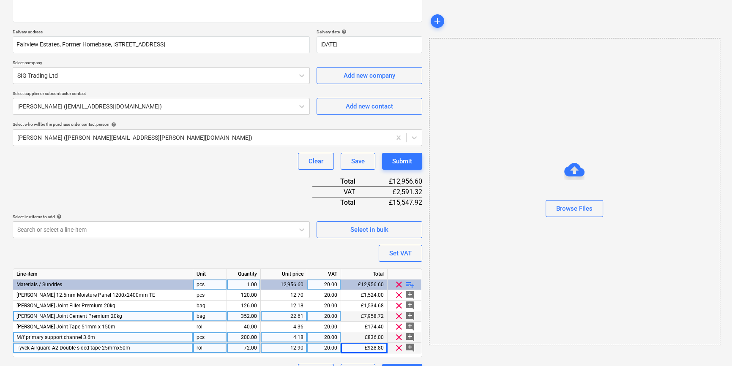
type textarea "x"
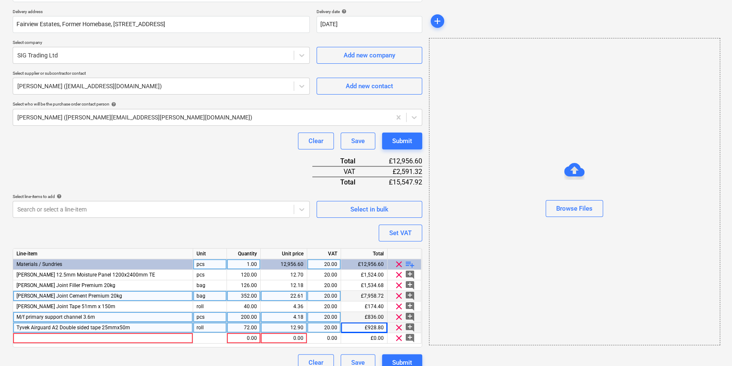
scroll to position [161, 0]
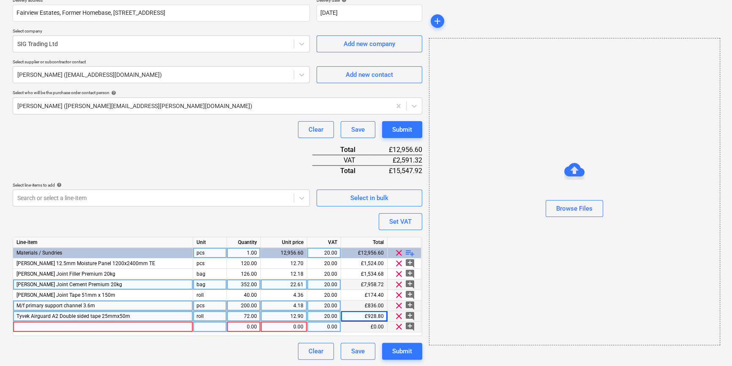
click at [27, 326] on div at bounding box center [103, 327] width 180 height 11
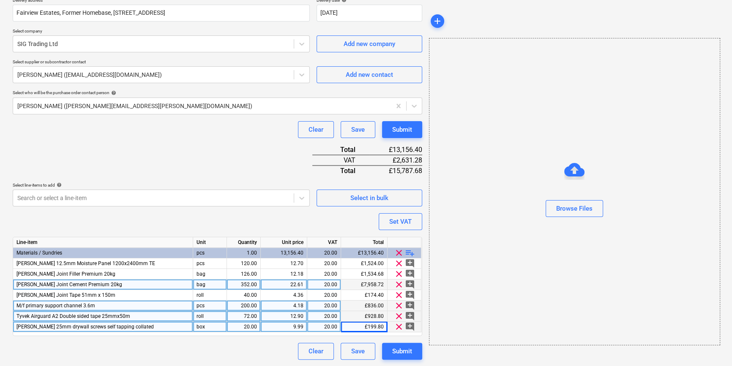
click at [410, 252] on span "playlist_add" at bounding box center [410, 253] width 10 height 10
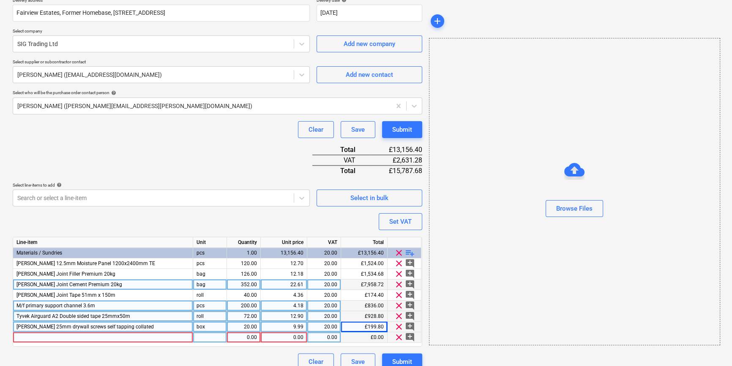
click at [41, 336] on div at bounding box center [103, 338] width 180 height 11
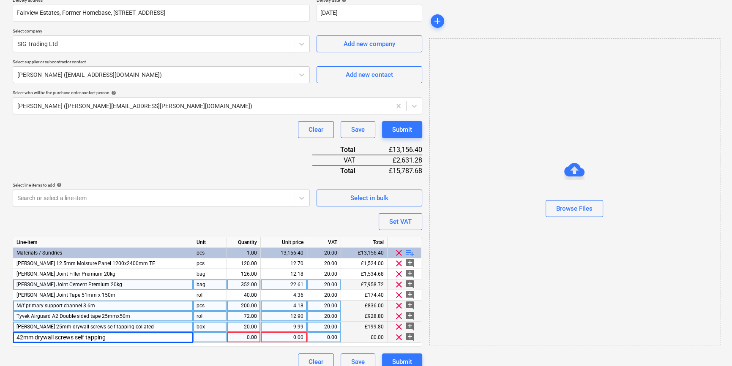
click at [16, 338] on input "42mm drywall screws self tapping" at bounding box center [103, 338] width 180 height 10
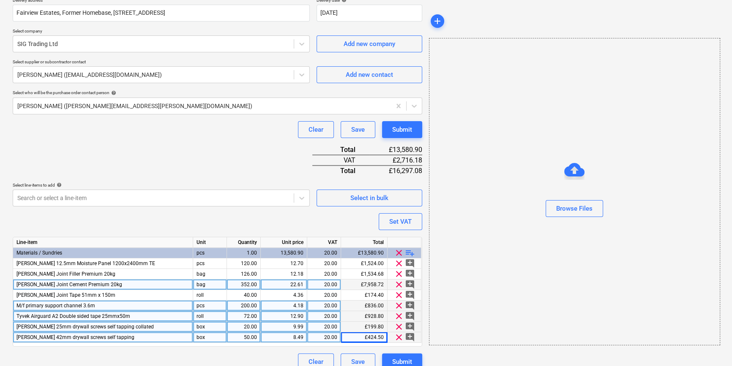
click at [414, 254] on span "playlist_add" at bounding box center [410, 253] width 10 height 10
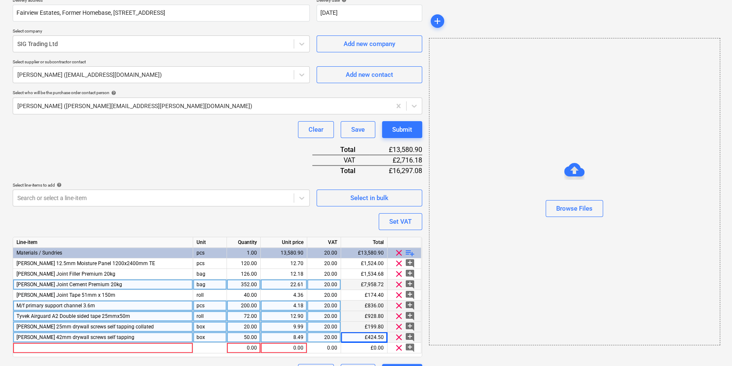
click at [125, 340] on div "[PERSON_NAME] 42mm drywall screws self tapping" at bounding box center [103, 338] width 180 height 11
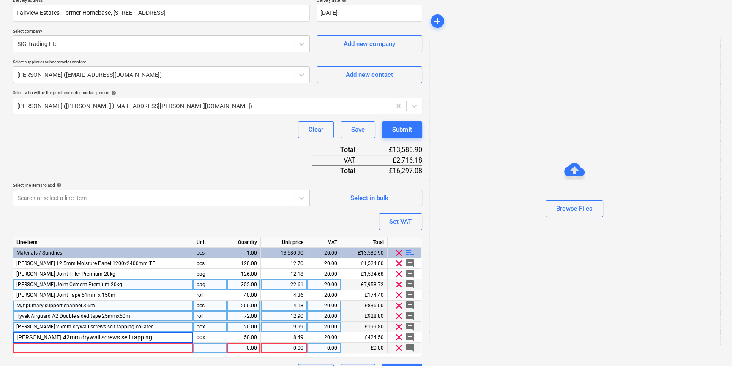
click at [47, 348] on div at bounding box center [103, 348] width 180 height 11
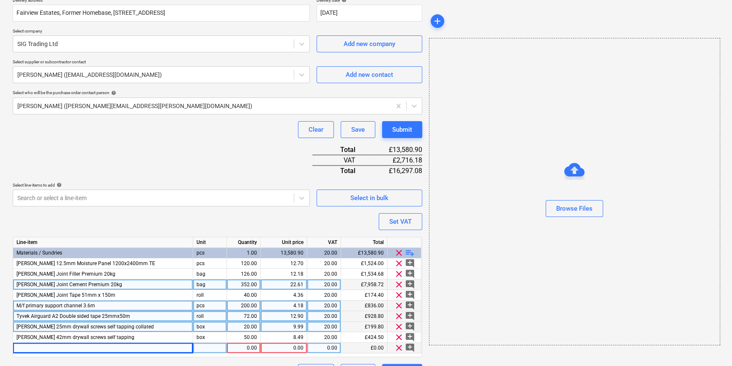
click at [42, 349] on div at bounding box center [103, 348] width 180 height 11
click at [39, 347] on input "[PERSON_NAME] 42mm drywall screws self tapping" at bounding box center [103, 348] width 180 height 10
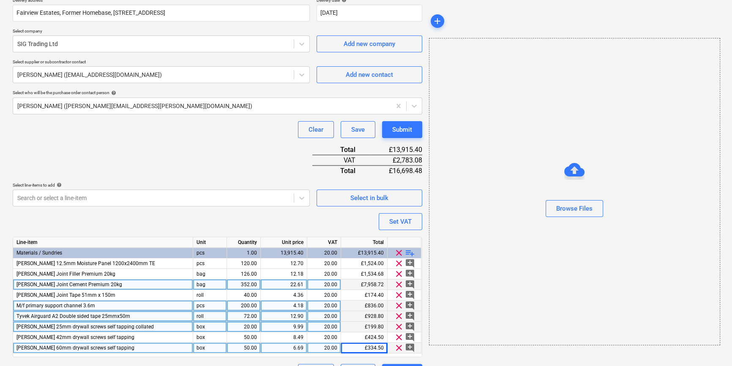
click at [412, 252] on span "playlist_add" at bounding box center [410, 253] width 10 height 10
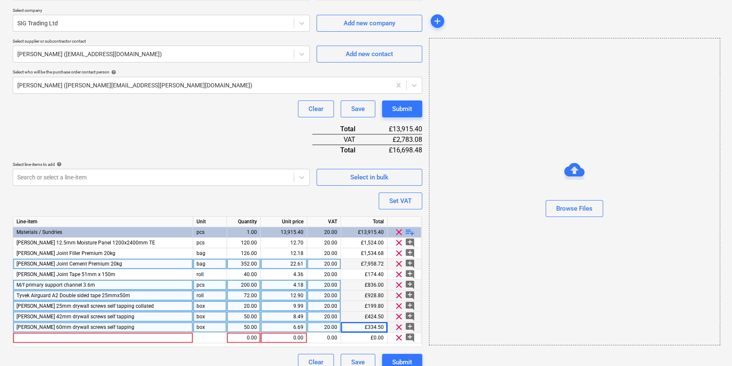
scroll to position [192, 0]
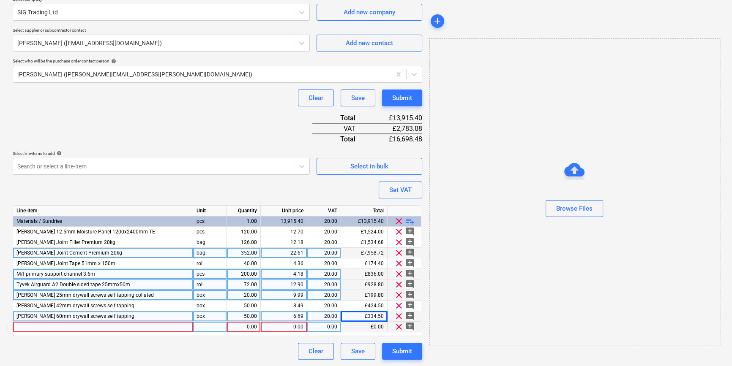
click at [20, 328] on div at bounding box center [103, 327] width 180 height 11
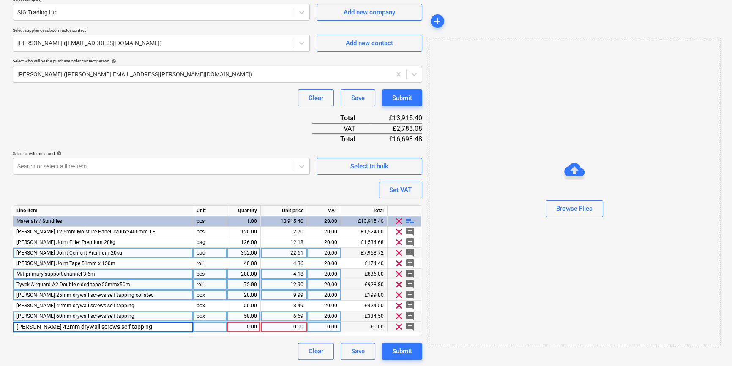
click at [34, 325] on input "[PERSON_NAME] 42mm drywall screws self tapping" at bounding box center [103, 327] width 180 height 10
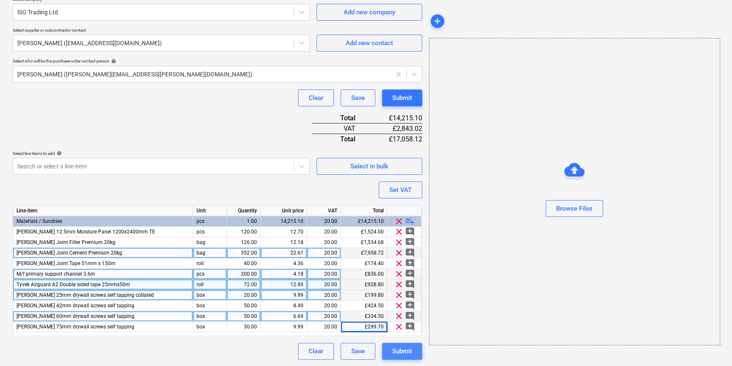
click at [395, 355] on div "Submit" at bounding box center [402, 351] width 20 height 11
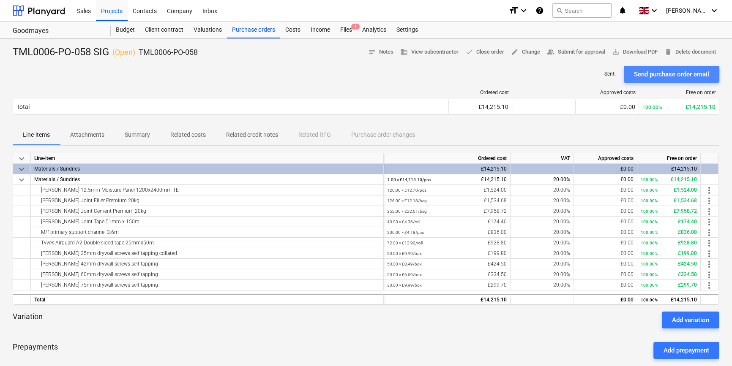
click at [586, 74] on div "Send purchase order email" at bounding box center [671, 74] width 75 height 11
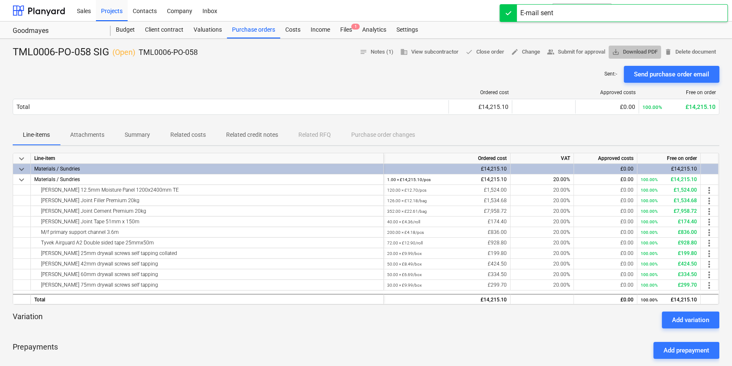
click at [586, 52] on span "save_alt Download PDF" at bounding box center [635, 52] width 46 height 10
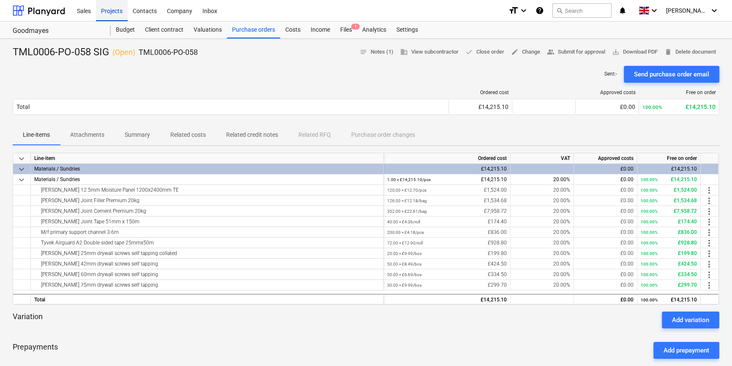
click at [122, 11] on div "Projects" at bounding box center [112, 11] width 32 height 22
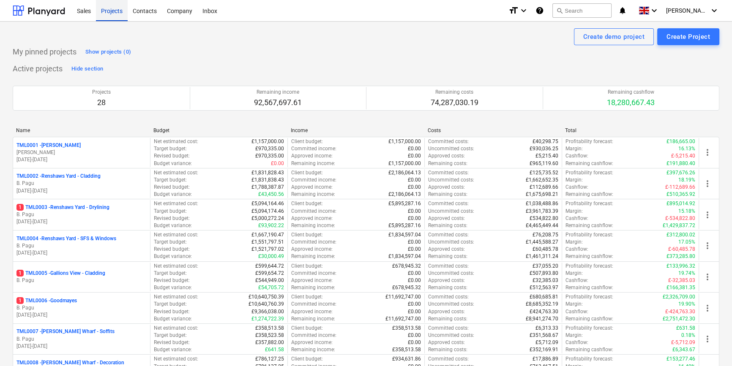
click at [109, 11] on div "Projects" at bounding box center [112, 11] width 32 height 22
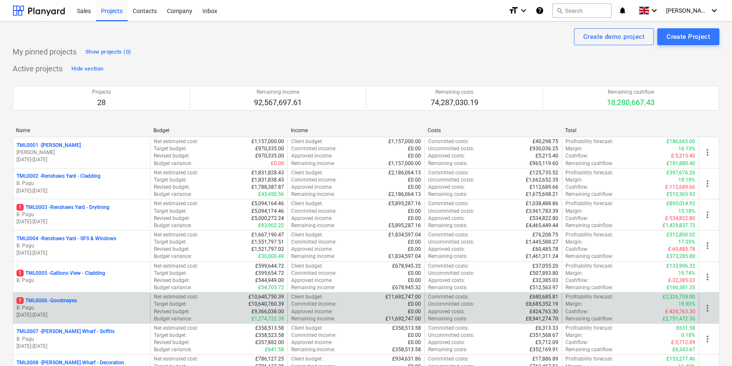
click at [93, 305] on p "B. Pagu" at bounding box center [81, 308] width 130 height 7
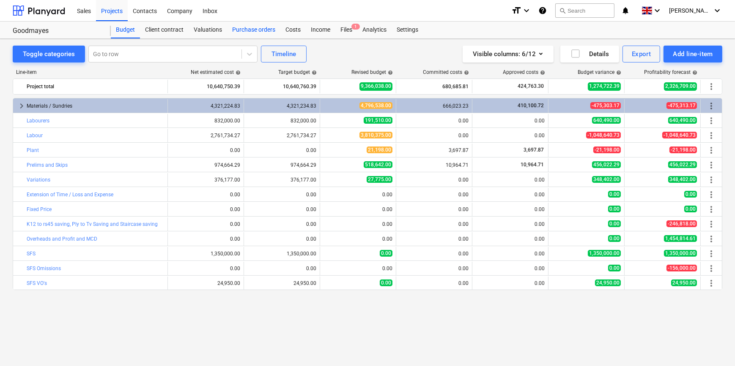
click at [250, 30] on div "Purchase orders" at bounding box center [253, 30] width 53 height 17
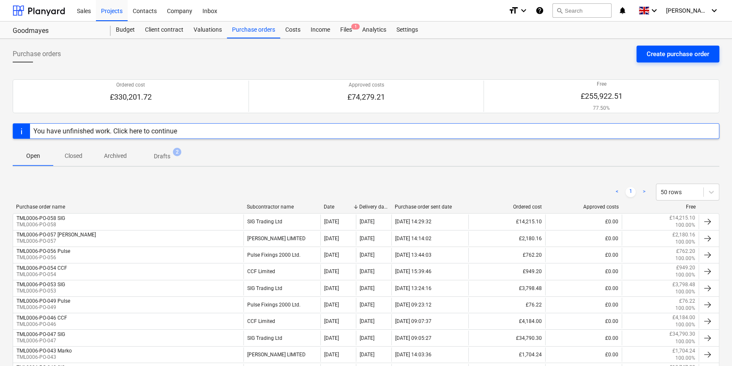
click at [586, 50] on div "Create purchase order" at bounding box center [678, 54] width 63 height 11
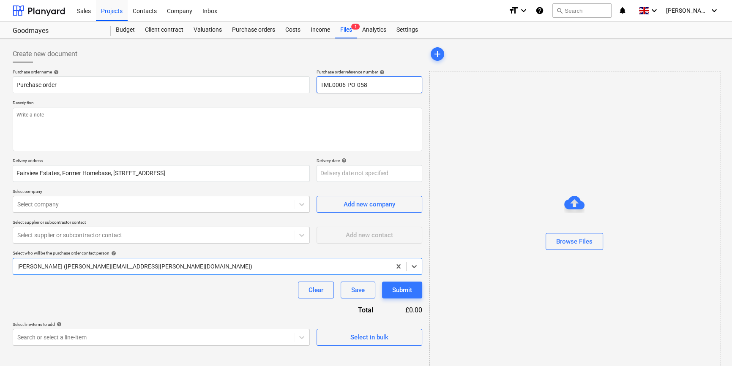
click at [368, 84] on input "TML0006-PO-058" at bounding box center [370, 85] width 106 height 17
drag, startPoint x: 369, startPoint y: 85, endPoint x: 318, endPoint y: 87, distance: 50.4
click at [318, 87] on input "TML0006-PO-059" at bounding box center [370, 85] width 106 height 17
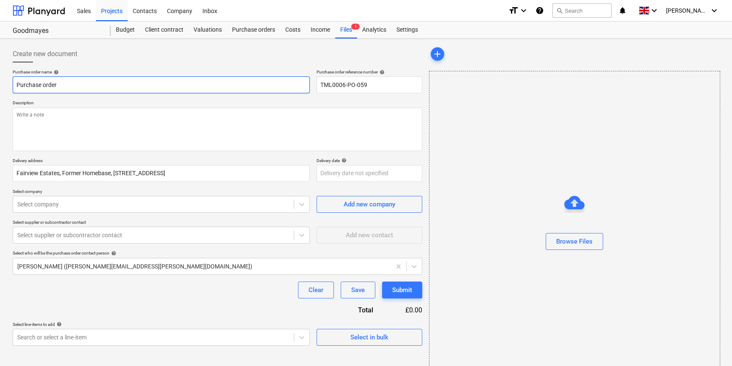
drag, startPoint x: 65, startPoint y: 85, endPoint x: 11, endPoint y: 89, distance: 54.7
click at [13, 89] on input "Purchase order" at bounding box center [161, 85] width 297 height 17
paste input "TML0006-PO-059"
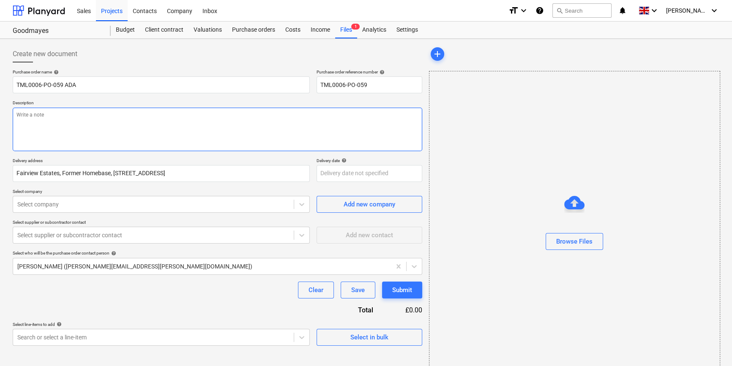
click at [39, 137] on textarea at bounding box center [218, 130] width 410 height 44
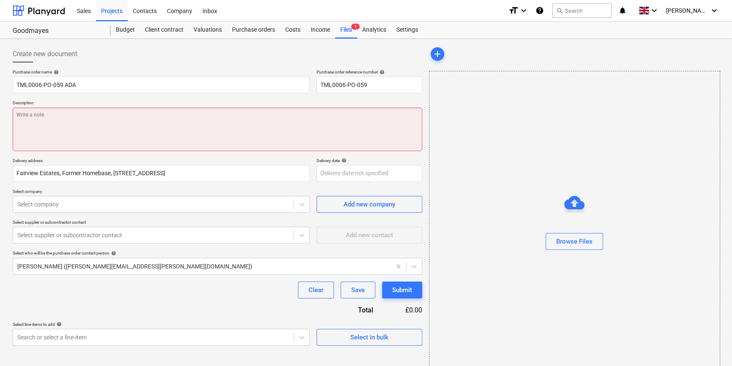
paste textarea "Site contact [PERSON_NAME] [PHONE_NUMBER]"
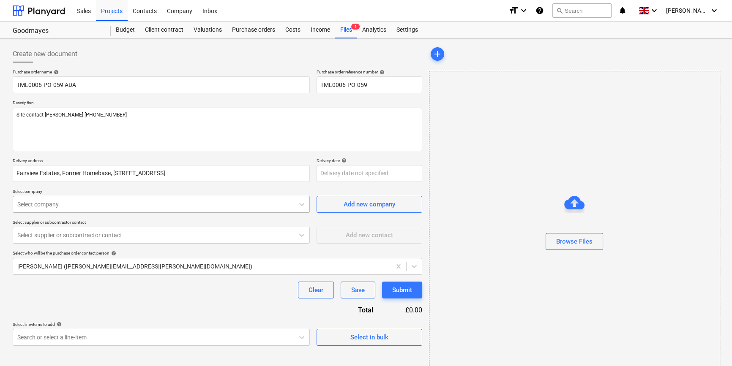
click at [45, 202] on div at bounding box center [153, 204] width 272 height 8
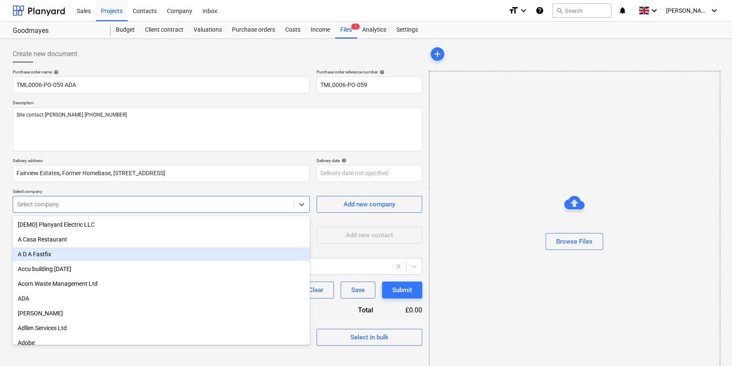
click at [44, 252] on div "A D A Fastfix" at bounding box center [161, 255] width 297 height 14
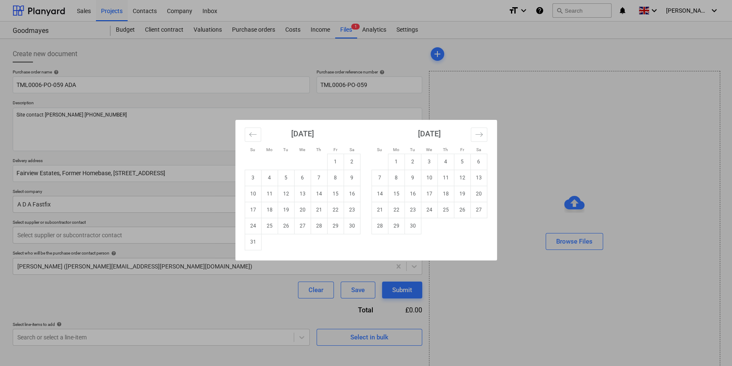
click at [342, 175] on body "Sales Projects Contacts Company Inbox format_size keyboard_arrow_down help sear…" at bounding box center [366, 183] width 732 height 366
click at [338, 194] on td "15" at bounding box center [335, 194] width 16 height 16
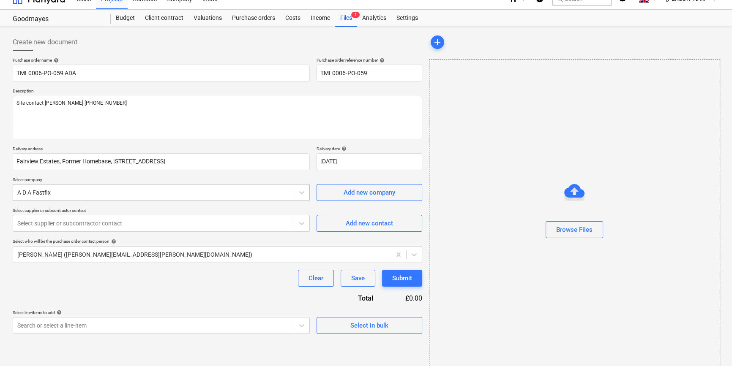
scroll to position [18, 0]
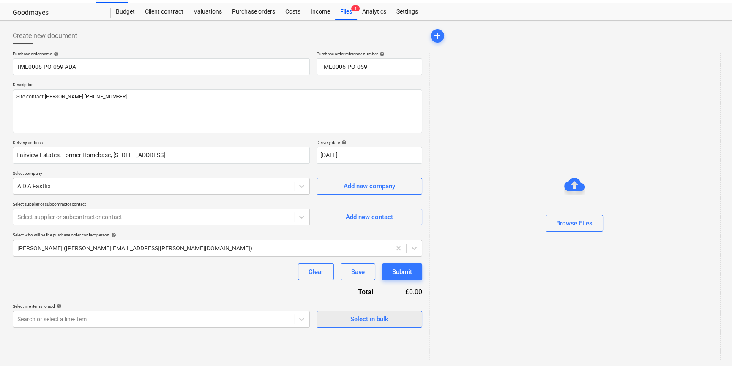
click at [355, 321] on div "Select in bulk" at bounding box center [369, 319] width 38 height 11
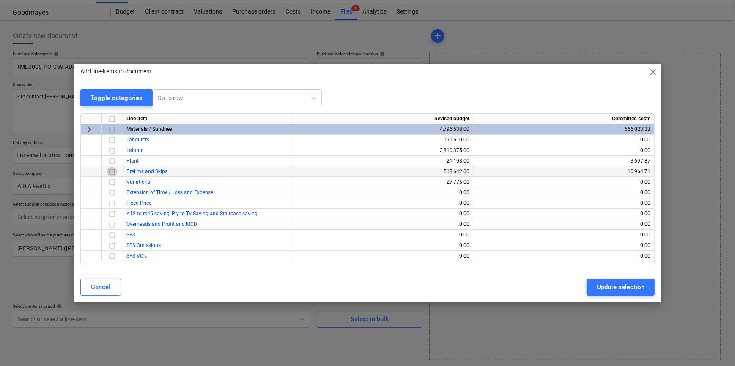
click at [111, 172] on input "checkbox" at bounding box center [112, 172] width 10 height 10
click at [586, 289] on button "Update selection" at bounding box center [620, 287] width 68 height 17
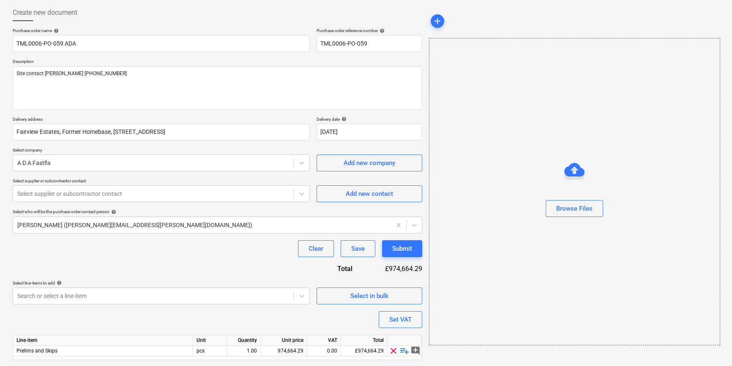
scroll to position [66, 0]
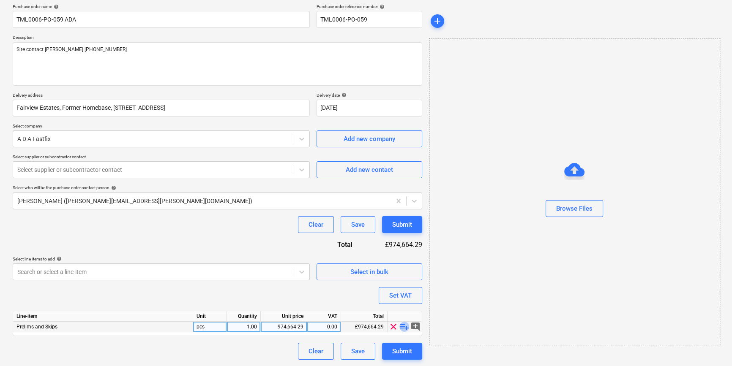
click at [400, 327] on span "playlist_add" at bounding box center [404, 327] width 10 height 10
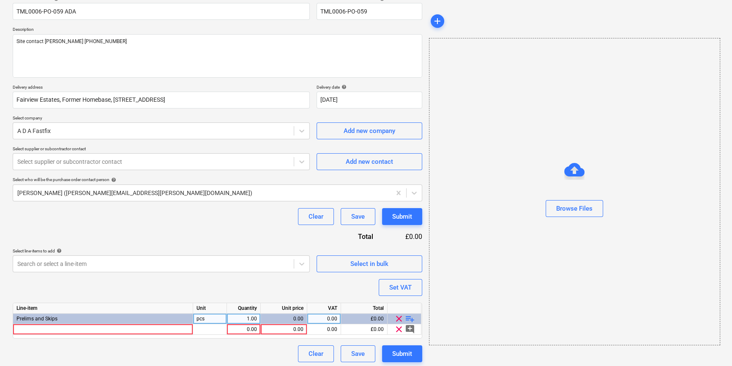
scroll to position [76, 0]
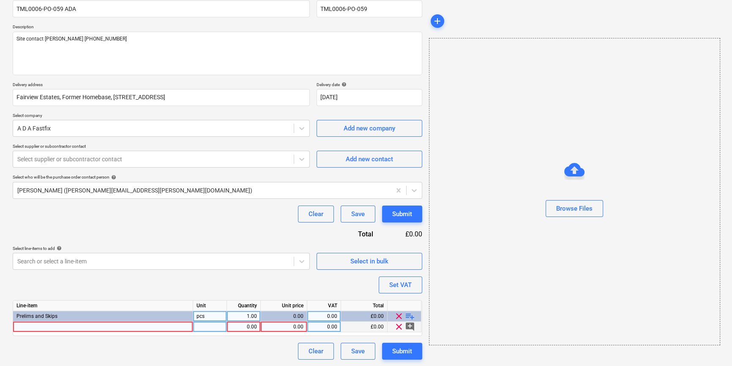
click at [27, 328] on div at bounding box center [103, 327] width 180 height 11
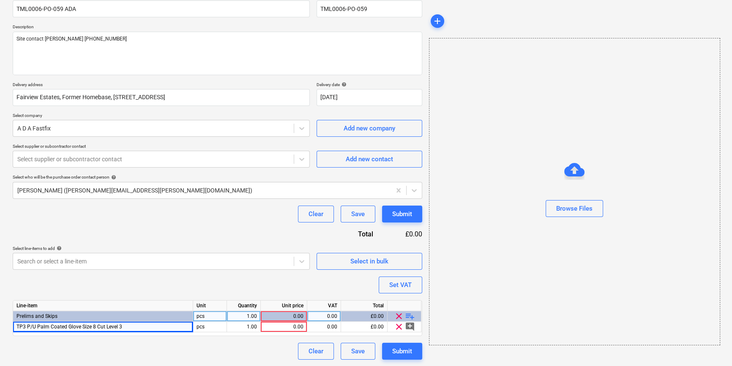
click at [410, 317] on span "playlist_add" at bounding box center [410, 317] width 10 height 10
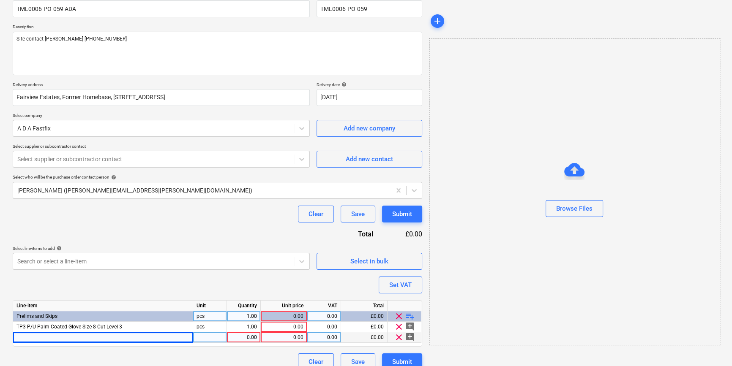
click at [21, 337] on div at bounding box center [103, 338] width 180 height 11
click at [411, 314] on span "playlist_add" at bounding box center [410, 317] width 10 height 10
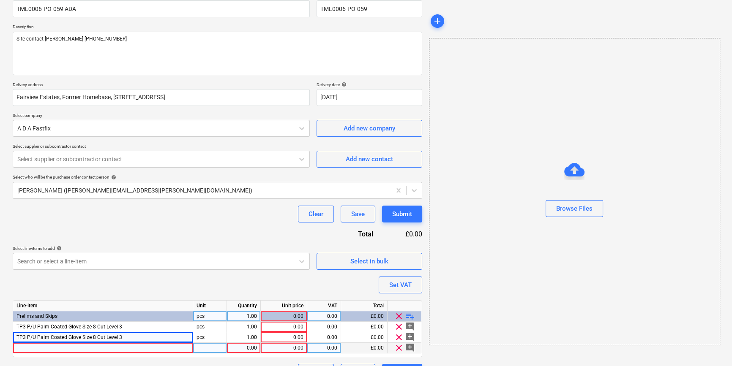
click at [25, 350] on div at bounding box center [103, 348] width 180 height 11
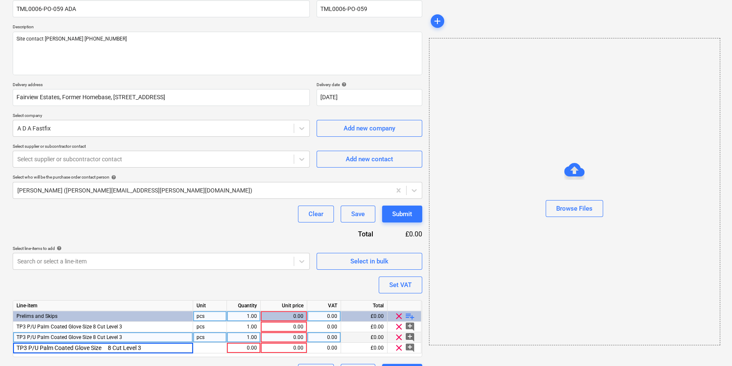
click at [95, 336] on span "TP3 P/U Palm Coated Glove Size 8 Cut Level 3" at bounding box center [69, 338] width 106 height 6
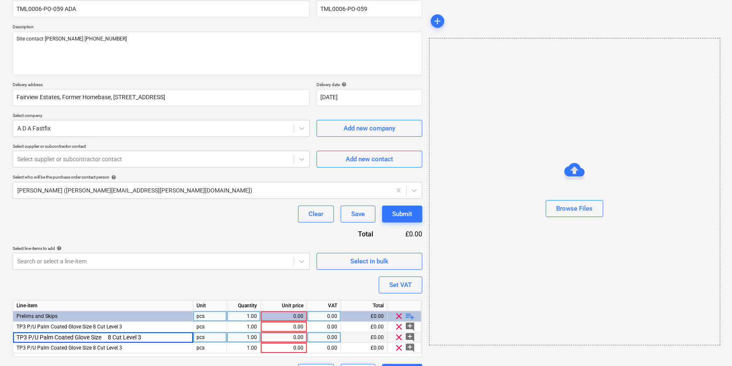
click at [113, 338] on input "TP3 P/U Palm Coated Glove Size 8 Cut Level 3" at bounding box center [103, 338] width 180 height 10
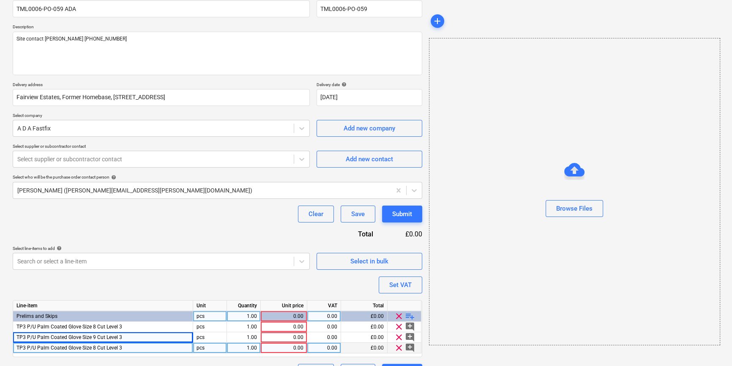
click at [118, 348] on span "TP3 P/U Palm Coated Glove Size 8 Cut Level 3" at bounding box center [69, 348] width 106 height 6
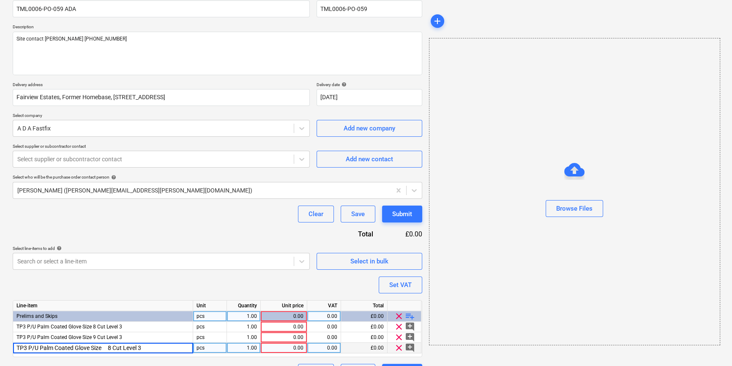
click at [111, 347] on input "TP3 P/U Palm Coated Glove Size 8 Cut Level 3" at bounding box center [103, 348] width 180 height 10
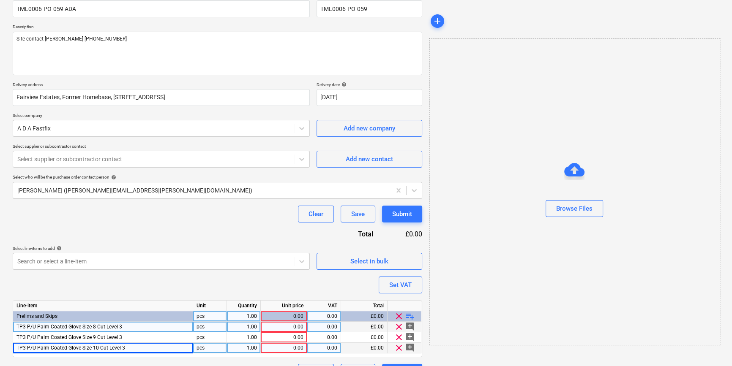
click at [199, 325] on div "pcs" at bounding box center [210, 327] width 34 height 11
click at [244, 328] on div "1.00" at bounding box center [243, 327] width 27 height 11
click at [301, 330] on div "0.00" at bounding box center [283, 327] width 39 height 11
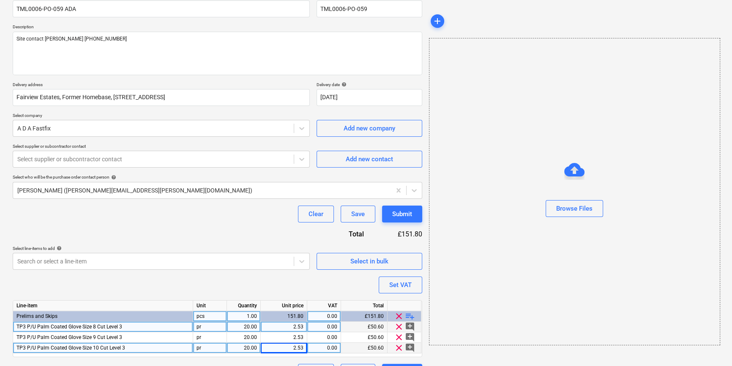
click at [324, 323] on div "0.00" at bounding box center [324, 327] width 27 height 11
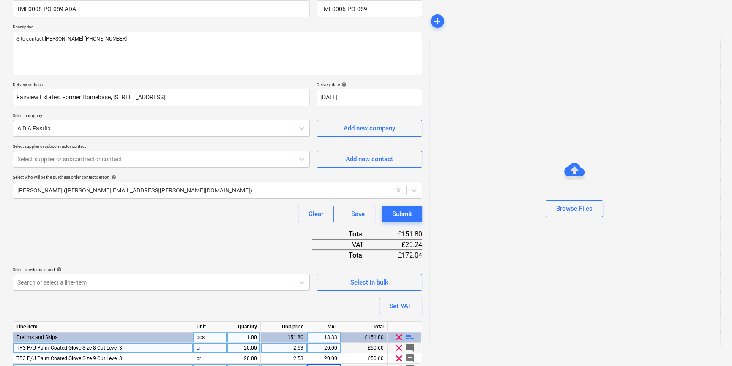
scroll to position [84, 0]
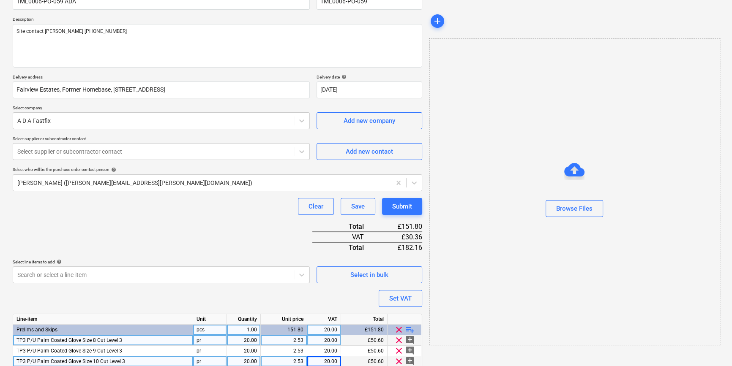
click at [415, 330] on div "clear playlist_add" at bounding box center [405, 330] width 34 height 11
click at [413, 330] on span "playlist_add" at bounding box center [410, 330] width 10 height 10
click at [410, 328] on span "playlist_add" at bounding box center [410, 330] width 10 height 10
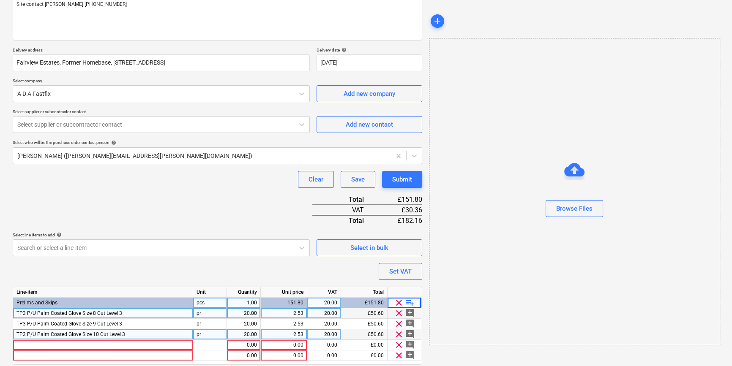
scroll to position [139, 0]
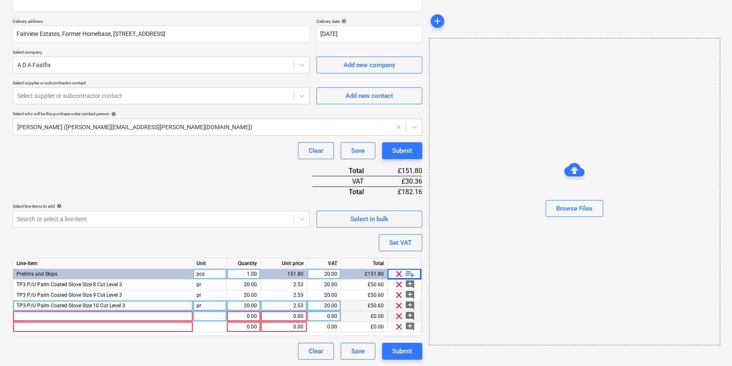
click at [33, 317] on div at bounding box center [103, 317] width 180 height 11
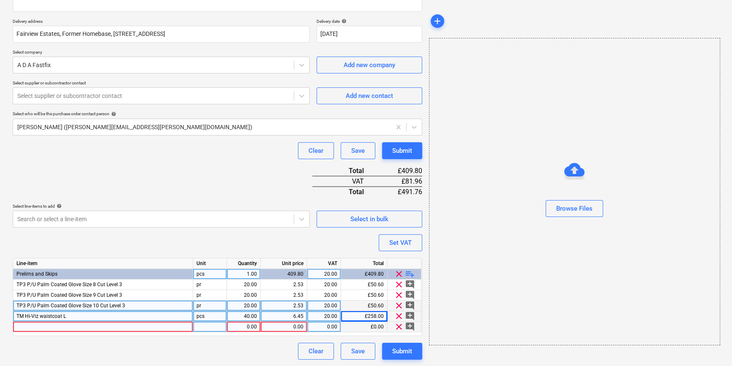
click at [399, 327] on span "clear" at bounding box center [399, 327] width 10 height 10
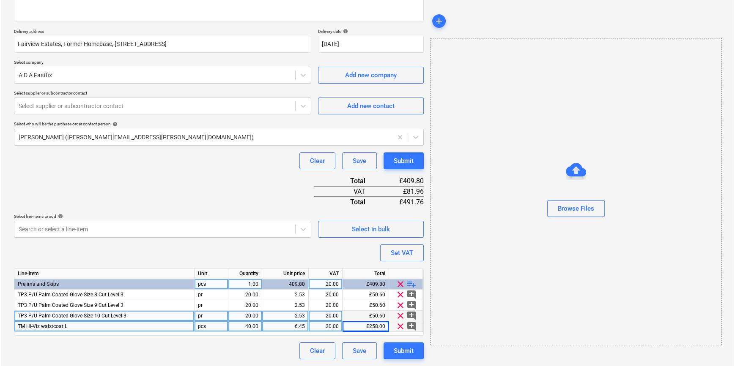
scroll to position [129, 0]
click at [406, 350] on div "Submit" at bounding box center [402, 351] width 20 height 11
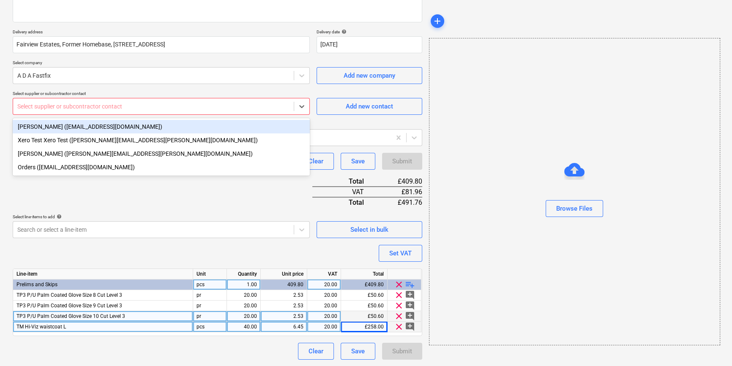
click at [186, 109] on div at bounding box center [153, 106] width 272 height 8
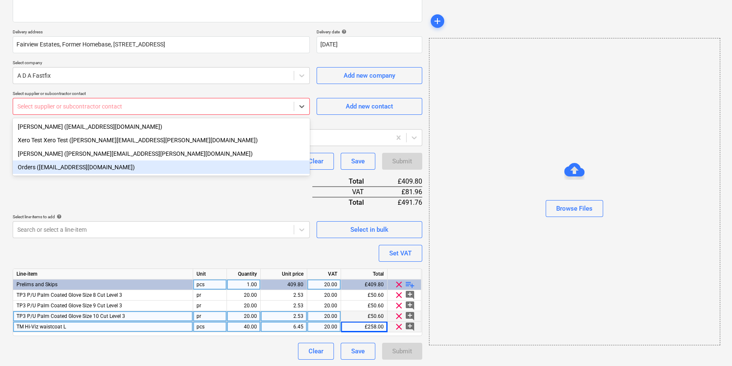
click at [170, 167] on div "Orders ([EMAIL_ADDRESS][DOMAIN_NAME])" at bounding box center [161, 168] width 297 height 14
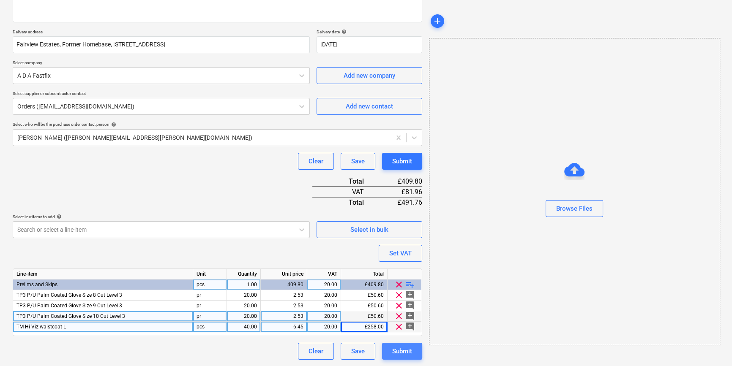
click at [413, 354] on button "Submit" at bounding box center [402, 351] width 40 height 17
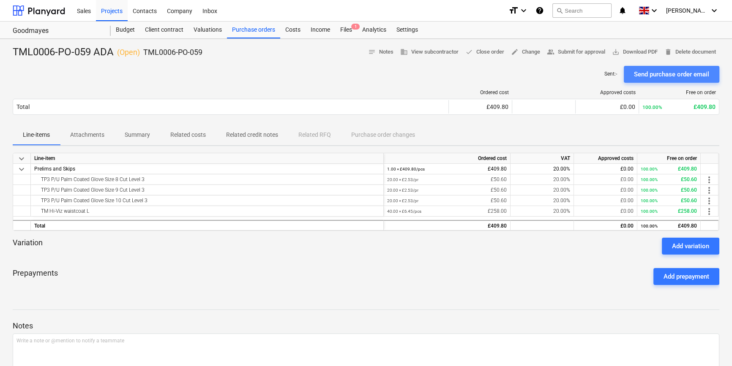
click at [586, 72] on div "Send purchase order email" at bounding box center [671, 74] width 75 height 11
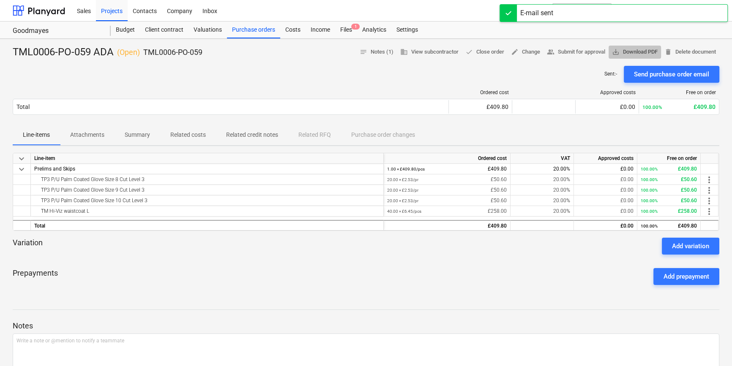
click at [586, 52] on span "save_alt Download PDF" at bounding box center [635, 52] width 46 height 10
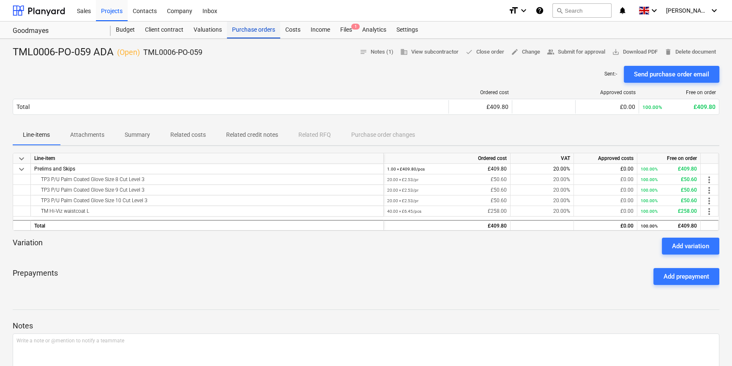
click at [248, 33] on div "Purchase orders" at bounding box center [253, 30] width 53 height 17
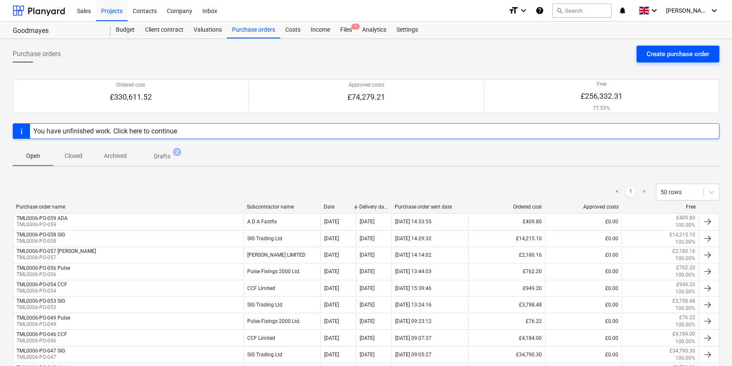
click at [586, 55] on div "Create purchase order" at bounding box center [678, 54] width 63 height 11
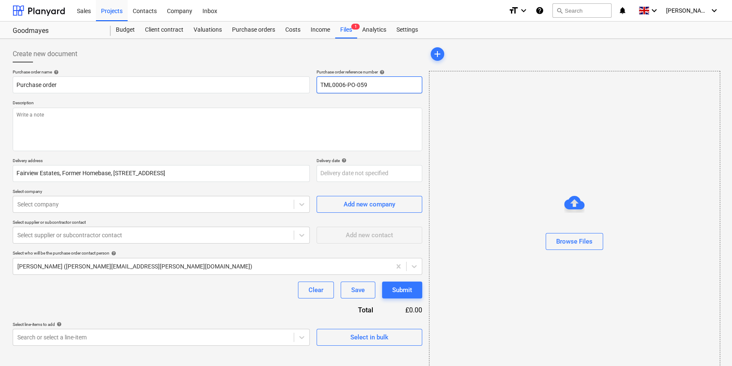
click at [359, 84] on input "TML0006-PO-059" at bounding box center [370, 85] width 106 height 17
drag, startPoint x: 367, startPoint y: 85, endPoint x: 320, endPoint y: 87, distance: 47.8
click at [320, 87] on input "TML0006-PO-060" at bounding box center [370, 85] width 106 height 17
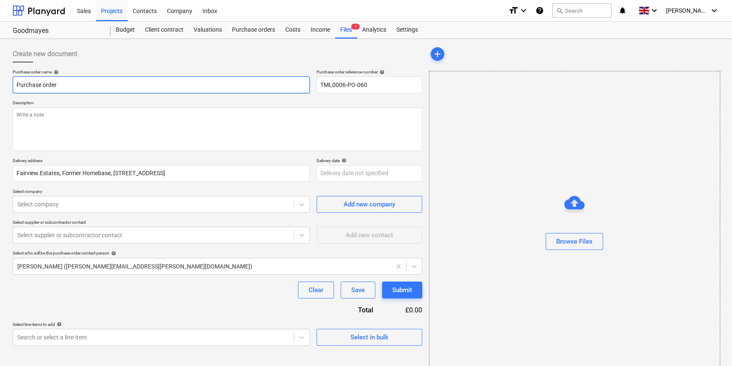
drag, startPoint x: 57, startPoint y: 82, endPoint x: 13, endPoint y: 84, distance: 43.6
click at [14, 84] on input "Purchase order" at bounding box center [161, 85] width 297 height 17
paste input "TML0006-PO-060"
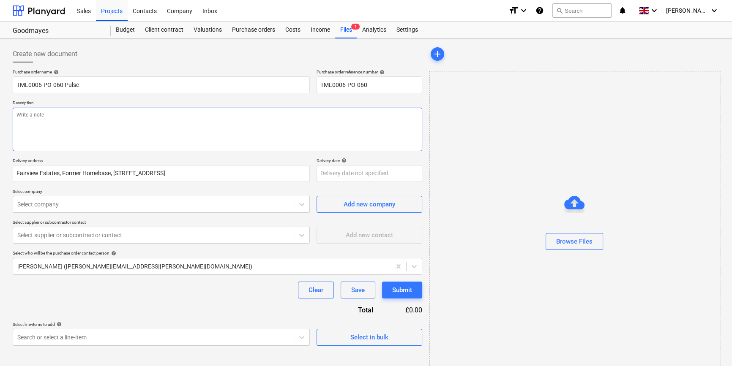
click at [18, 117] on textarea at bounding box center [218, 130] width 410 height 44
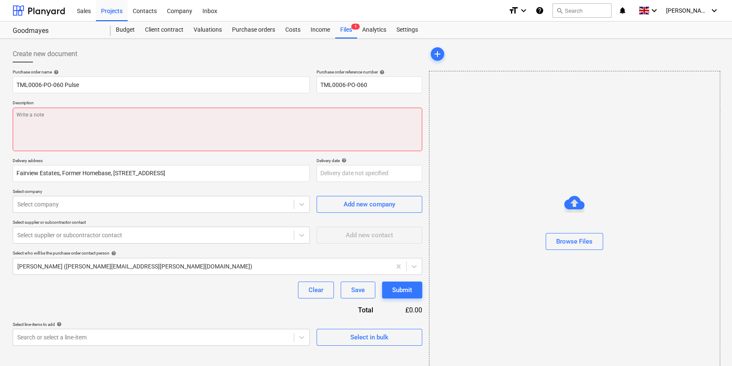
paste textarea "Site contact [PERSON_NAME] [PHONE_NUMBER]"
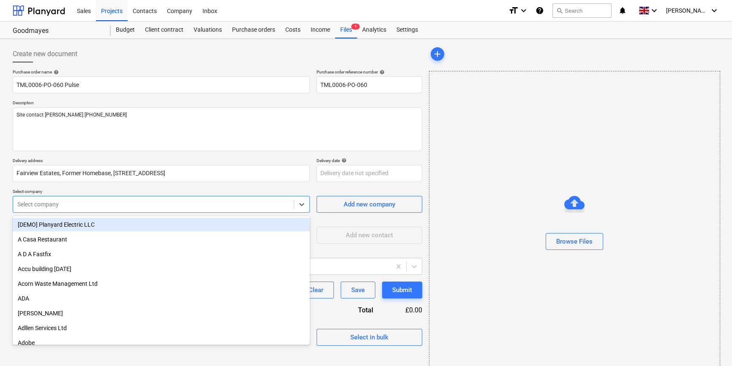
click at [41, 202] on div at bounding box center [153, 204] width 272 height 8
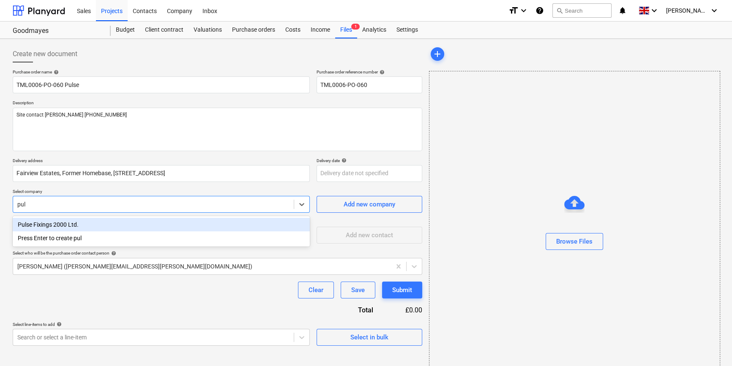
click at [41, 223] on div "Pulse Fixings 2000 Ltd." at bounding box center [161, 225] width 297 height 14
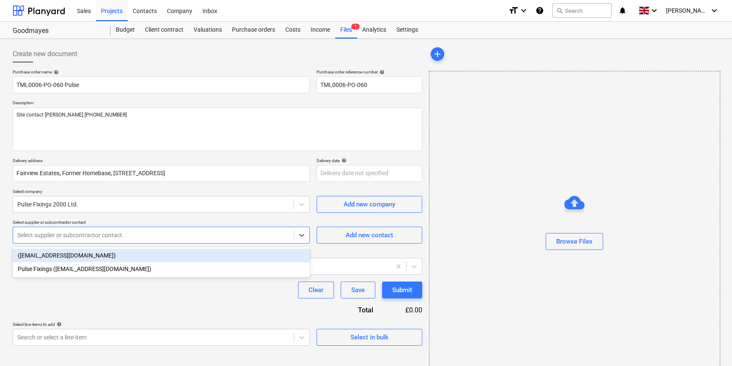
click at [38, 238] on div at bounding box center [153, 235] width 272 height 8
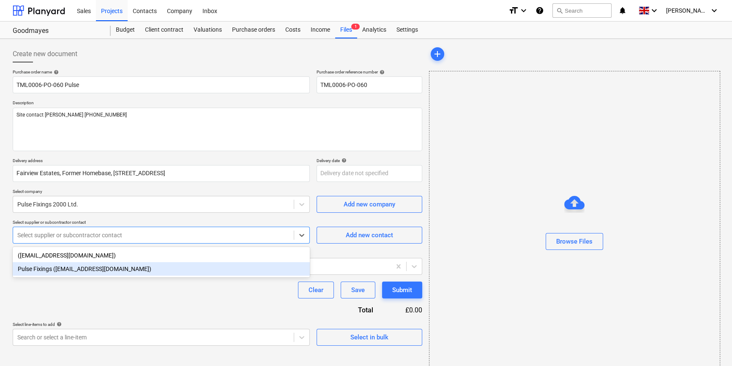
click at [44, 268] on div "Pulse Fixings ([EMAIL_ADDRESS][DOMAIN_NAME])" at bounding box center [161, 269] width 297 height 14
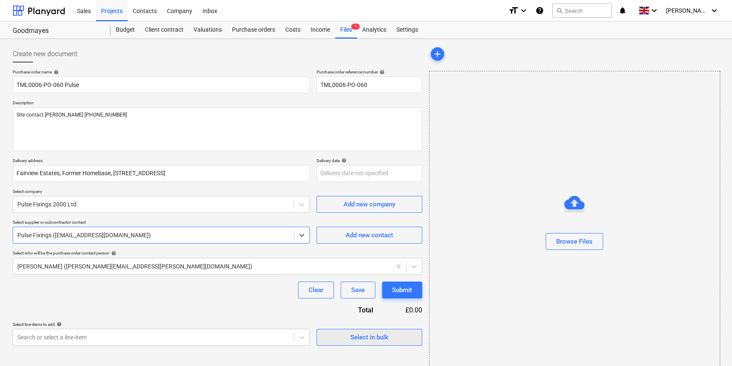
click at [379, 337] on div "Select in bulk" at bounding box center [369, 337] width 38 height 11
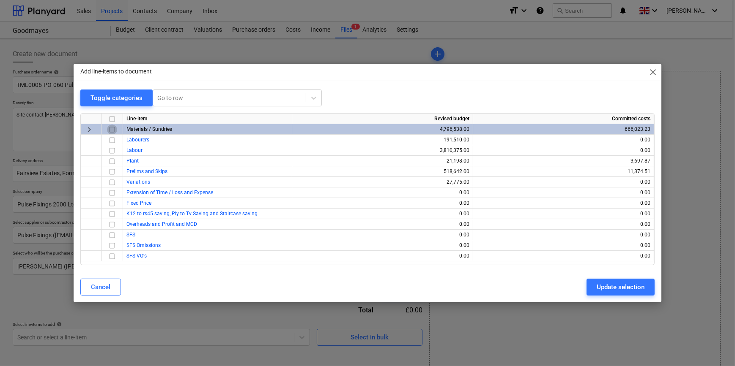
click at [112, 129] on input "checkbox" at bounding box center [112, 130] width 10 height 10
click at [586, 287] on div "Update selection" at bounding box center [620, 287] width 48 height 11
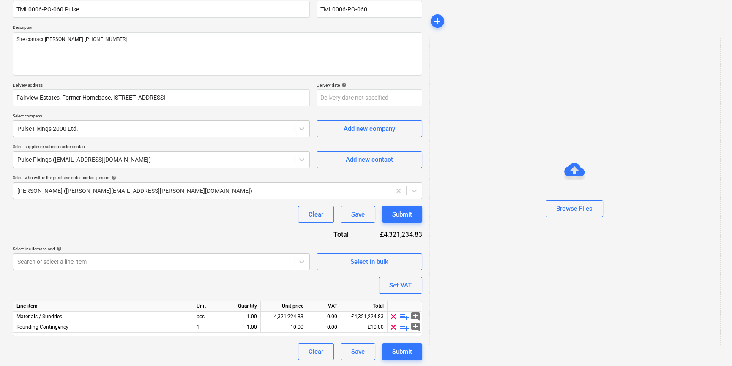
scroll to position [76, 0]
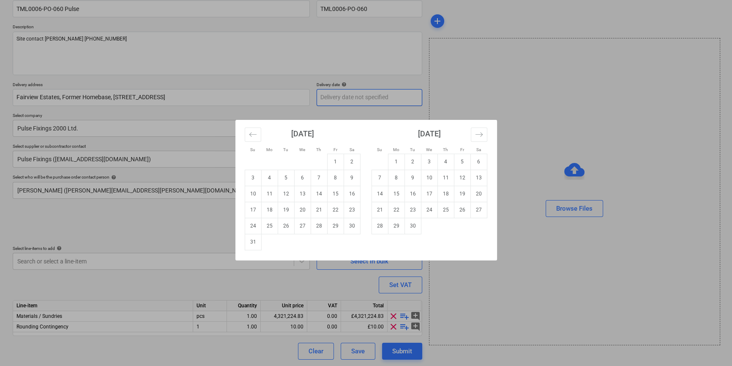
click at [334, 97] on body "Sales Projects Contacts Company Inbox format_size keyboard_arrow_down help sear…" at bounding box center [366, 107] width 732 height 366
click at [334, 193] on td "15" at bounding box center [335, 194] width 16 height 16
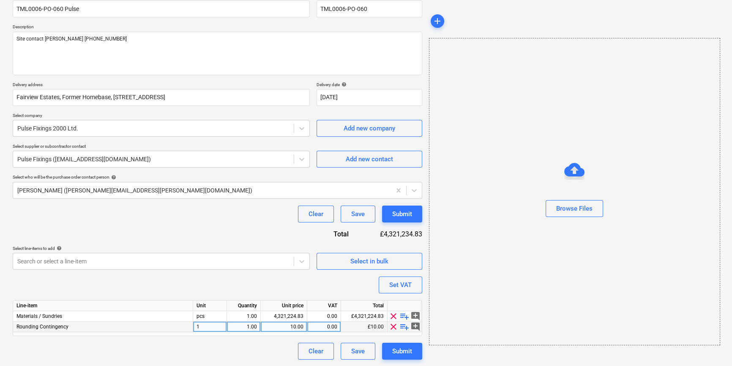
click at [390, 327] on span "clear" at bounding box center [393, 327] width 10 height 10
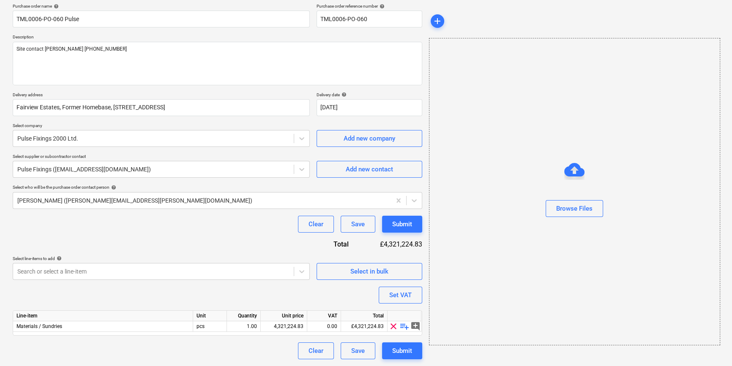
scroll to position [66, 0]
click at [403, 327] on span "playlist_add" at bounding box center [404, 327] width 10 height 10
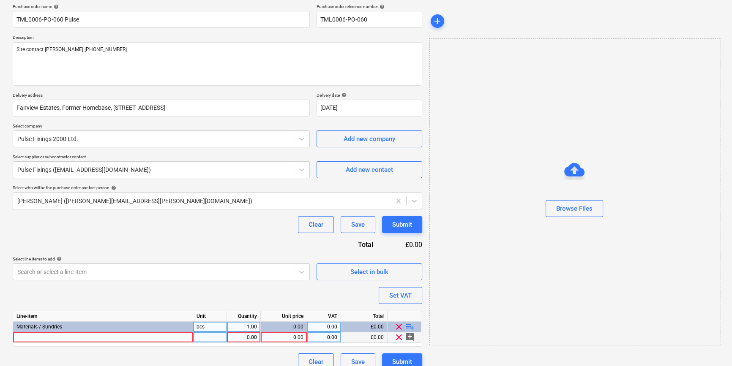
click at [41, 339] on div at bounding box center [103, 338] width 180 height 11
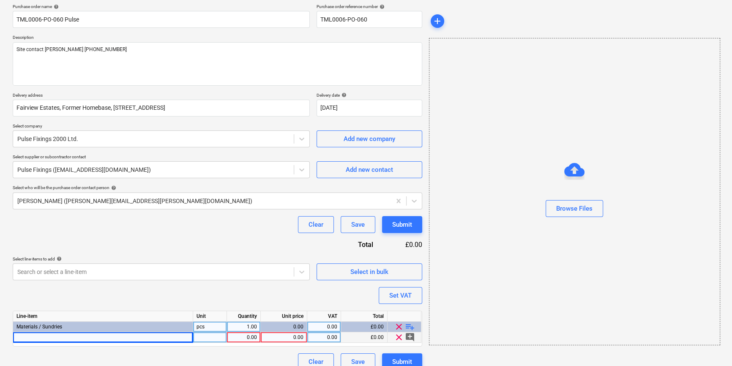
click at [26, 338] on div at bounding box center [103, 338] width 180 height 11
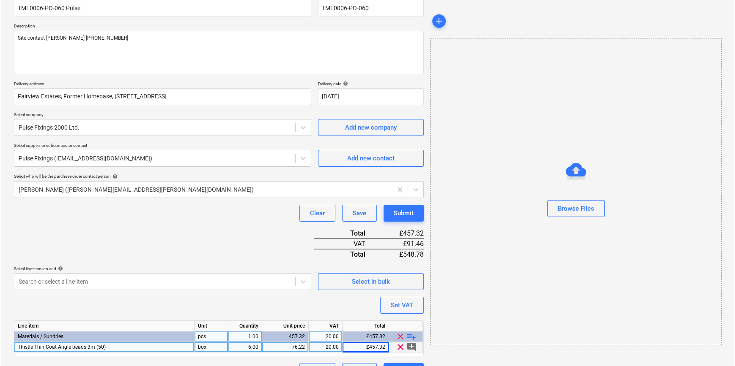
scroll to position [97, 0]
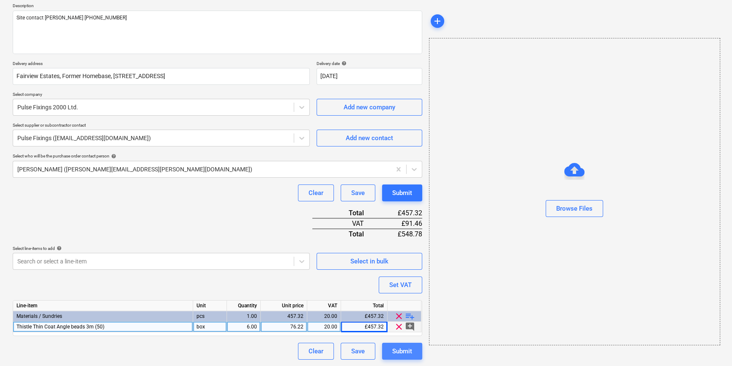
click at [412, 351] on div "Submit" at bounding box center [402, 351] width 20 height 11
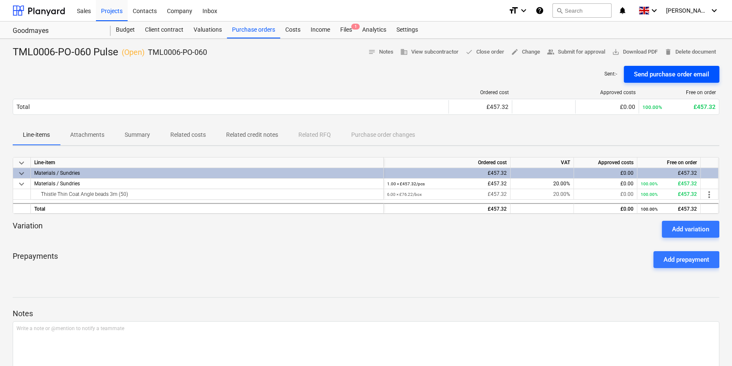
click at [586, 76] on div "Send purchase order email" at bounding box center [671, 74] width 75 height 11
click at [586, 52] on span "save_alt Download PDF" at bounding box center [635, 52] width 46 height 10
click at [110, 10] on div "Projects" at bounding box center [112, 11] width 32 height 22
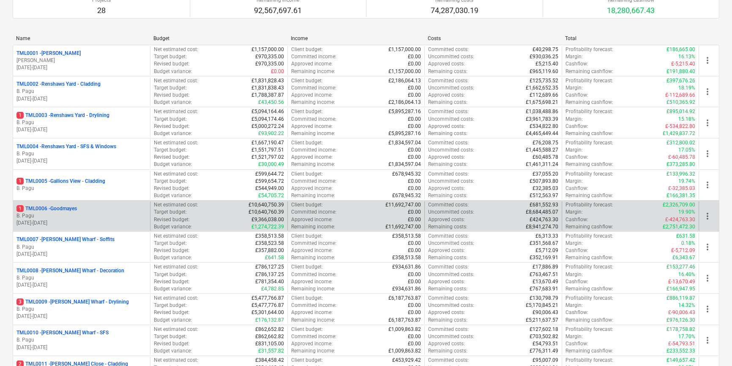
scroll to position [115, 0]
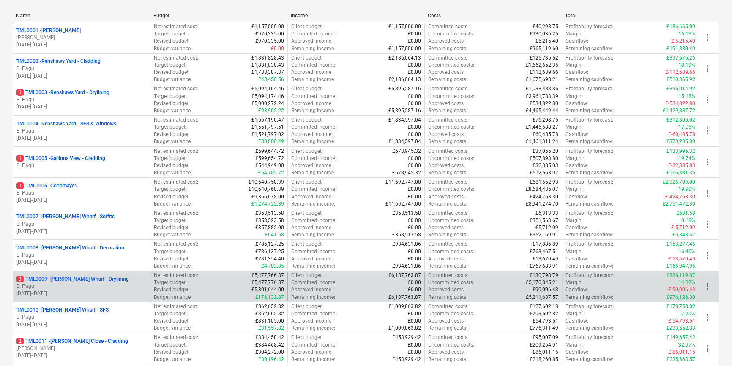
click at [109, 282] on p "3 TML0009 - [PERSON_NAME] Wharf - Drylining" at bounding box center [72, 279] width 112 height 7
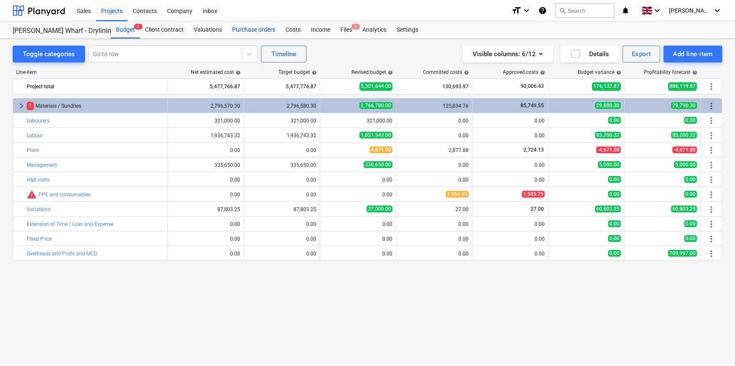
click at [257, 30] on div "Purchase orders" at bounding box center [253, 30] width 53 height 17
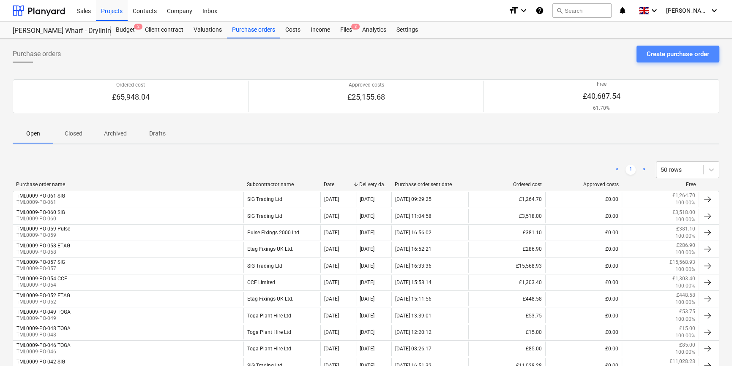
click at [586, 50] on div "Create purchase order" at bounding box center [678, 54] width 63 height 11
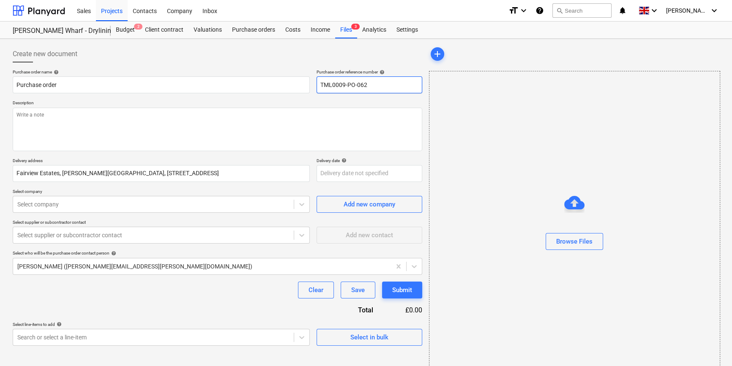
drag, startPoint x: 371, startPoint y: 85, endPoint x: 320, endPoint y: 85, distance: 51.1
click at [320, 85] on input "TML0009-PO-062" at bounding box center [370, 85] width 106 height 17
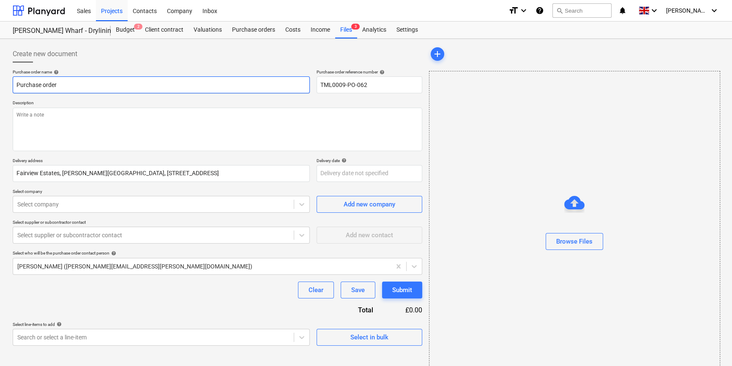
drag, startPoint x: 63, startPoint y: 85, endPoint x: 14, endPoint y: 85, distance: 49.5
click at [14, 85] on input "Purchase order" at bounding box center [161, 85] width 297 height 17
paste input "TML0009-PO-062"
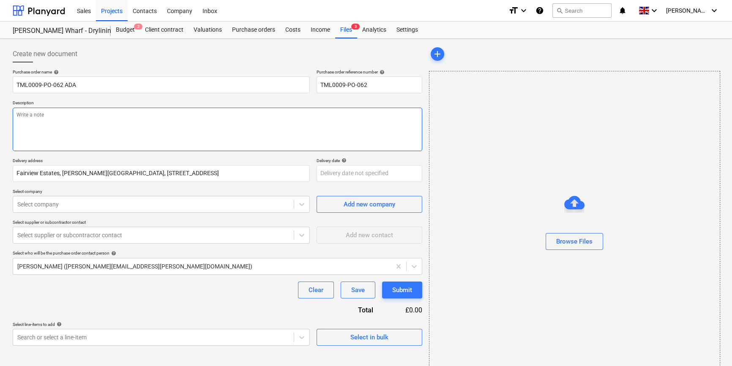
click at [35, 124] on textarea at bounding box center [218, 130] width 410 height 44
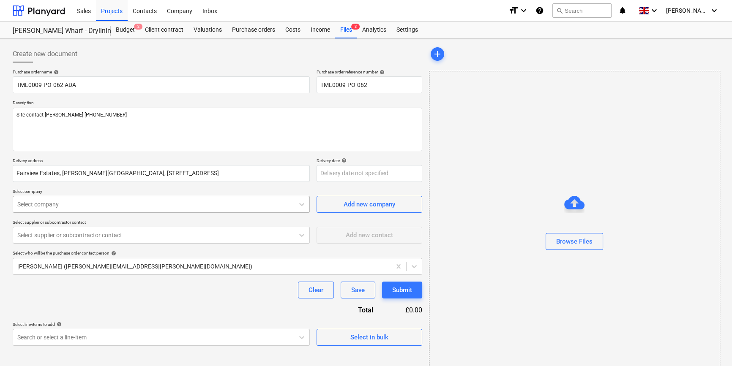
click at [183, 207] on div at bounding box center [153, 204] width 272 height 8
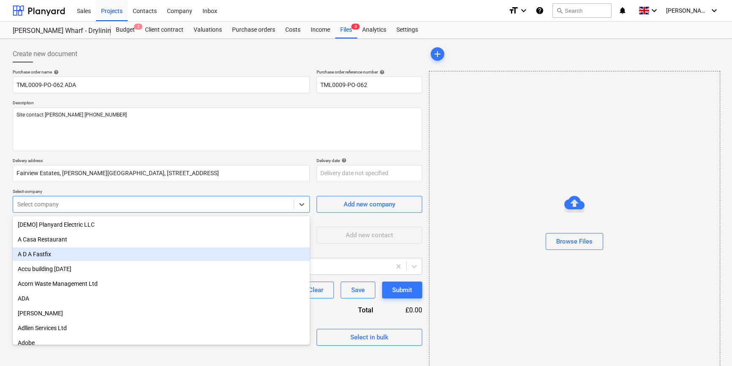
click at [103, 254] on div "A D A Fastfix" at bounding box center [161, 255] width 297 height 14
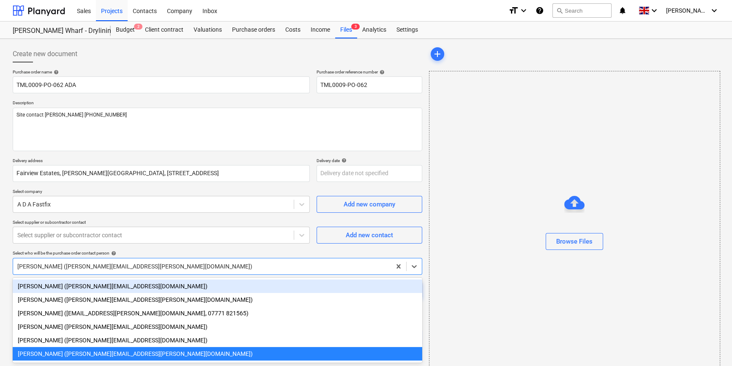
scroll to position [18, 0]
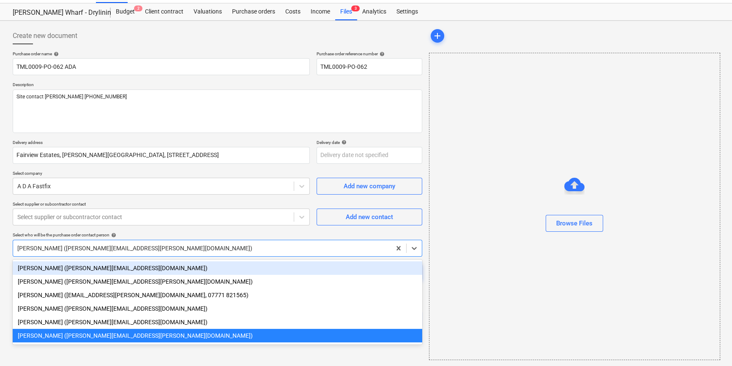
click at [101, 266] on body "Sales Projects Contacts Company Inbox format_size keyboard_arrow_down help sear…" at bounding box center [366, 165] width 732 height 366
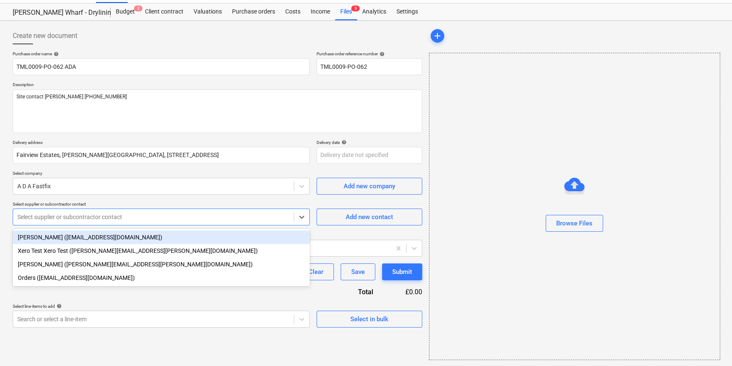
click at [86, 220] on div at bounding box center [153, 217] width 272 height 8
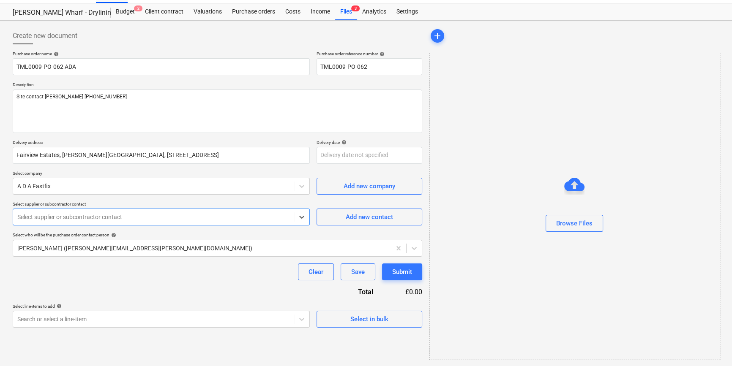
click at [86, 220] on div at bounding box center [153, 217] width 272 height 8
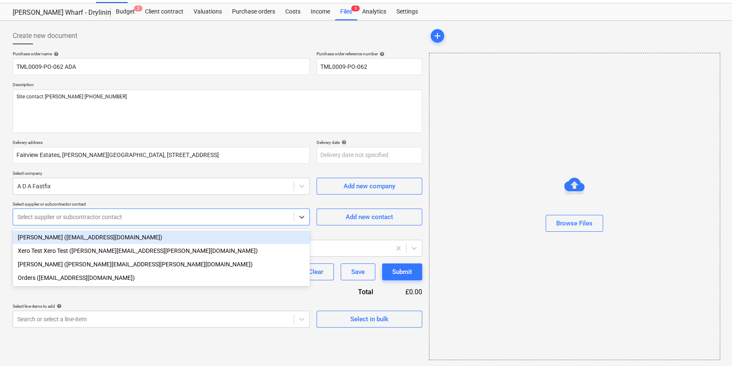
click at [73, 221] on div at bounding box center [153, 217] width 272 height 8
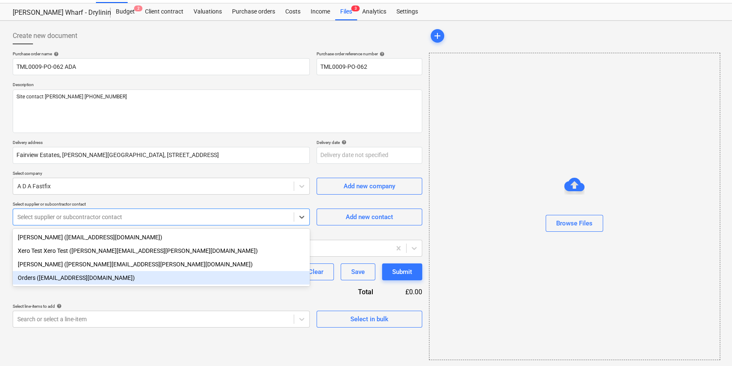
click at [77, 279] on div "Orders ([EMAIL_ADDRESS][DOMAIN_NAME])" at bounding box center [161, 278] width 297 height 14
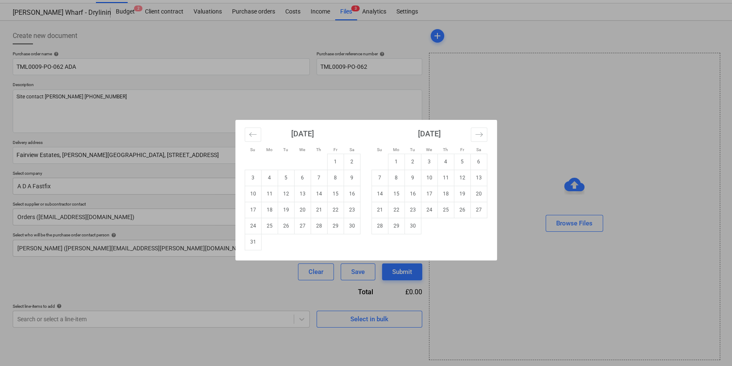
click at [332, 156] on body "Sales Projects Contacts Company Inbox format_size keyboard_arrow_down help sear…" at bounding box center [366, 165] width 732 height 366
click at [334, 194] on td "15" at bounding box center [335, 194] width 16 height 16
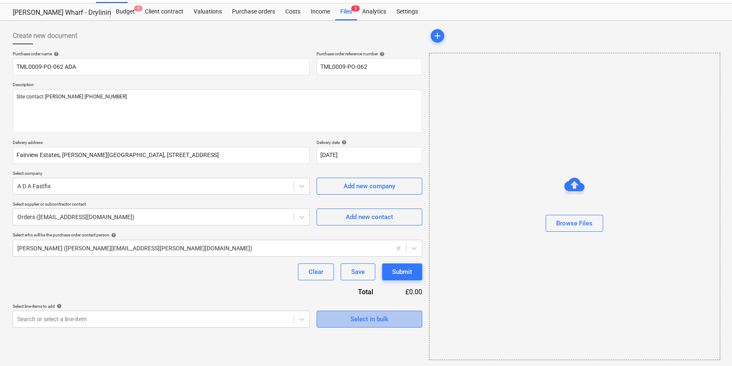
click at [374, 320] on div "Select in bulk" at bounding box center [369, 319] width 38 height 11
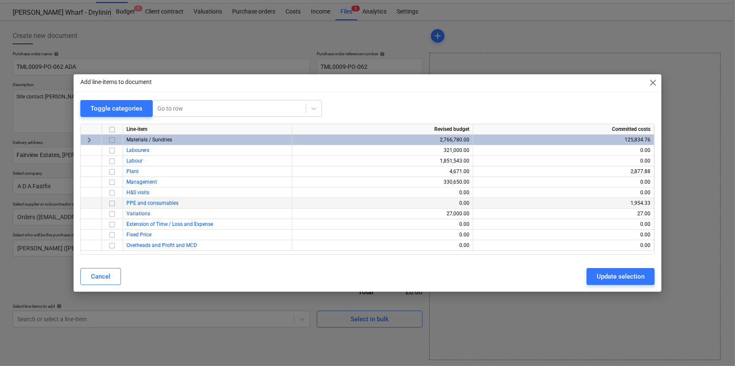
click at [113, 204] on input "checkbox" at bounding box center [112, 204] width 10 height 10
click at [586, 275] on div "Update selection" at bounding box center [620, 276] width 48 height 11
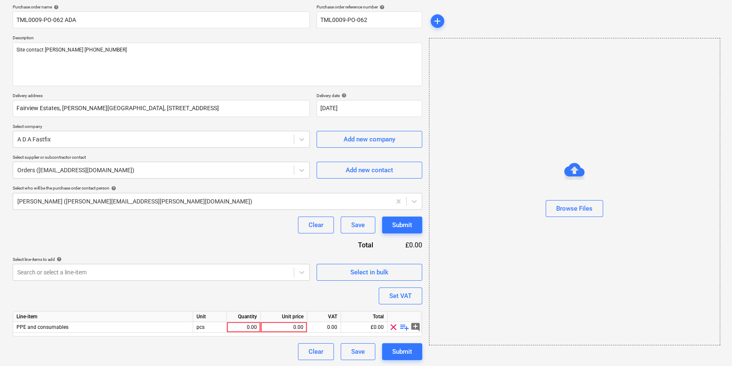
scroll to position [66, 0]
click at [403, 327] on span "playlist_add" at bounding box center [404, 327] width 10 height 10
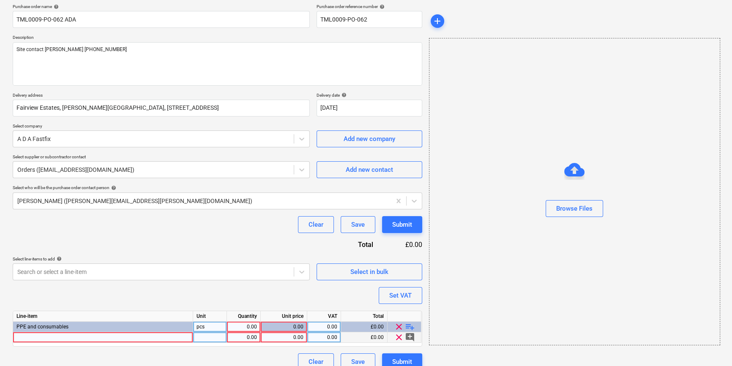
click at [23, 337] on div at bounding box center [103, 338] width 180 height 11
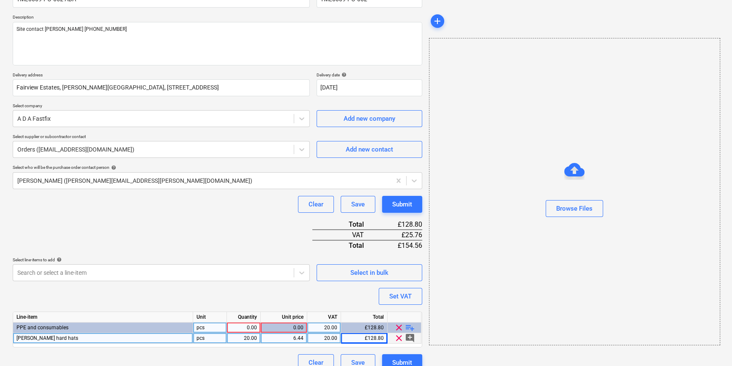
scroll to position [97, 0]
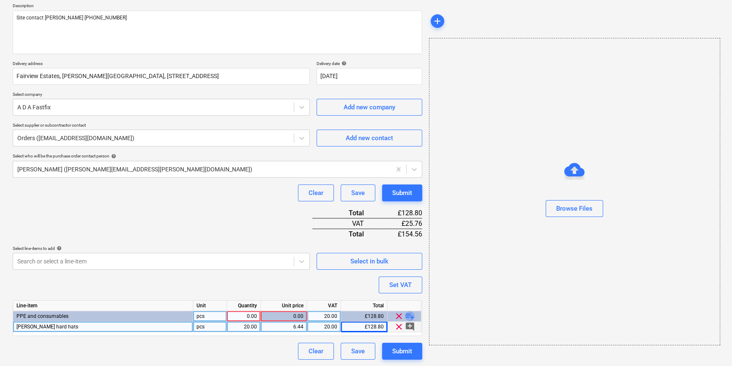
click at [409, 315] on span "playlist_add" at bounding box center [410, 317] width 10 height 10
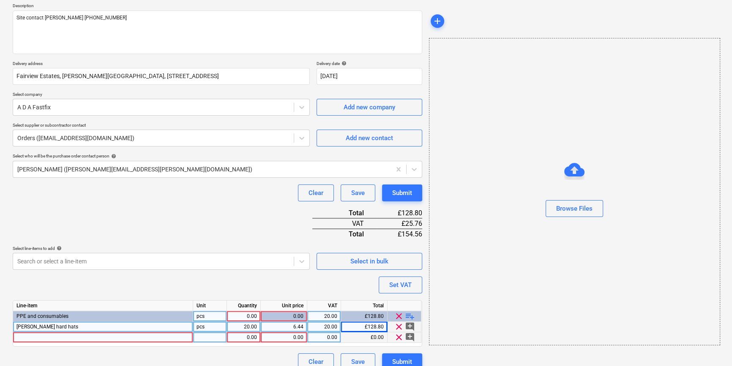
click at [41, 338] on div at bounding box center [103, 338] width 180 height 11
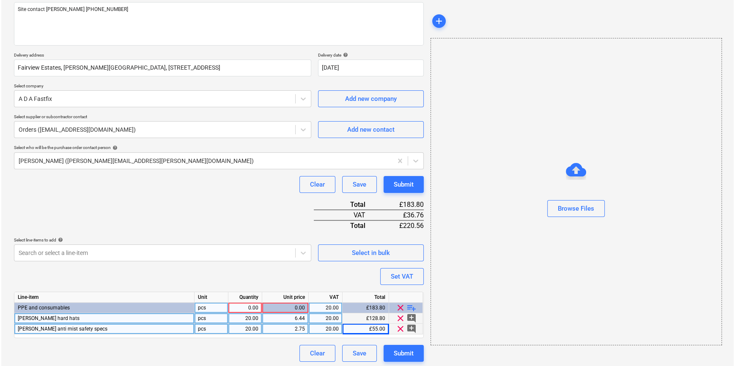
scroll to position [108, 0]
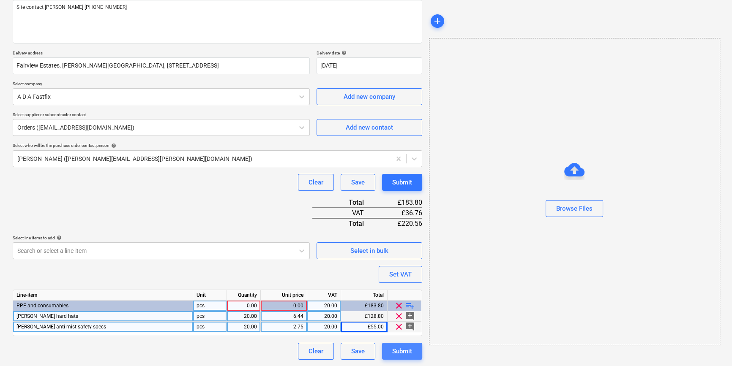
click at [394, 353] on div "Submit" at bounding box center [402, 351] width 20 height 11
click at [253, 303] on div "0.00" at bounding box center [243, 306] width 27 height 11
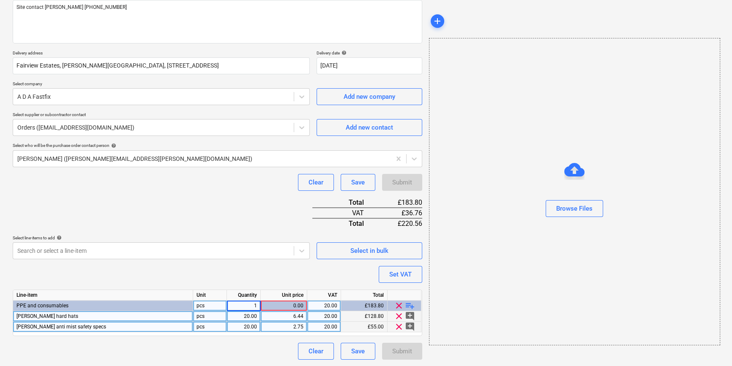
click at [407, 353] on div "Submit" at bounding box center [402, 351] width 40 height 17
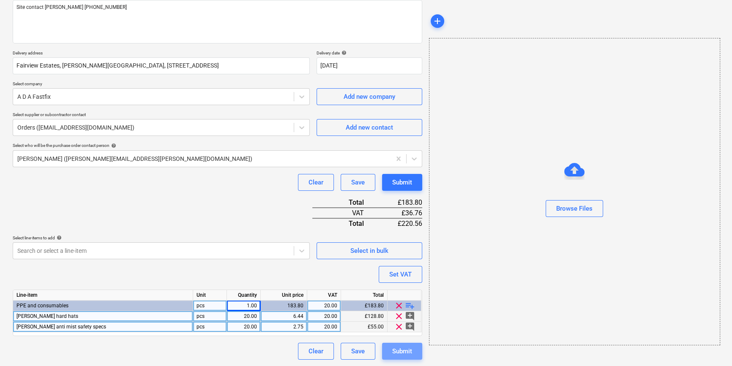
click at [407, 353] on div "Submit" at bounding box center [402, 351] width 20 height 11
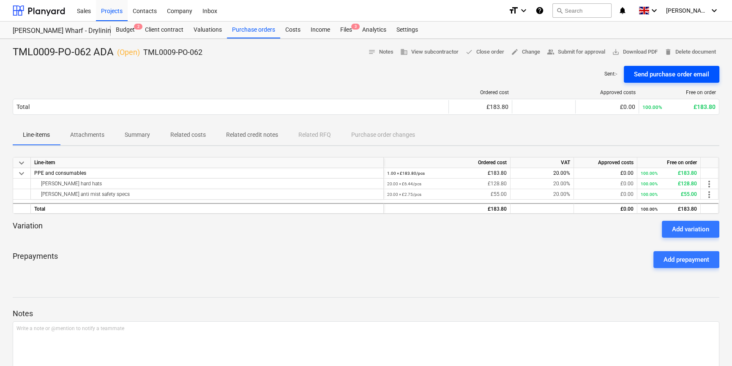
click at [586, 74] on div "Send purchase order email" at bounding box center [671, 74] width 75 height 11
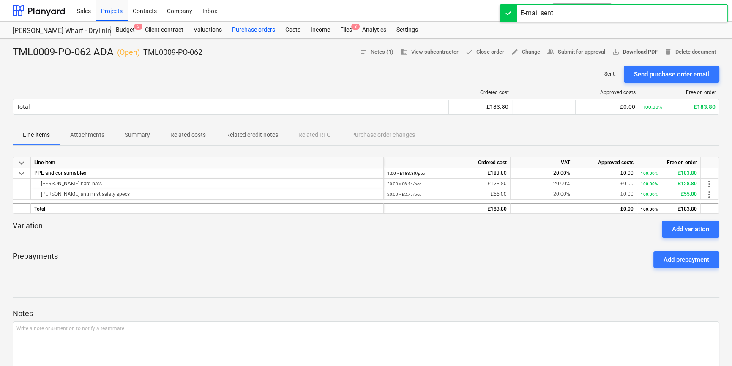
click at [586, 52] on span "save_alt Download PDF" at bounding box center [635, 52] width 46 height 10
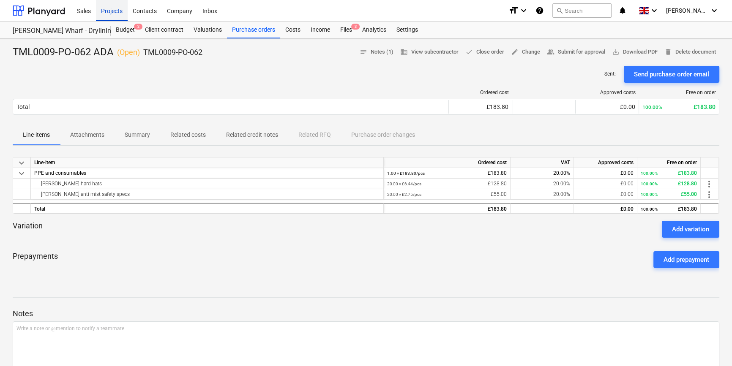
click at [117, 12] on div "Projects" at bounding box center [112, 11] width 32 height 22
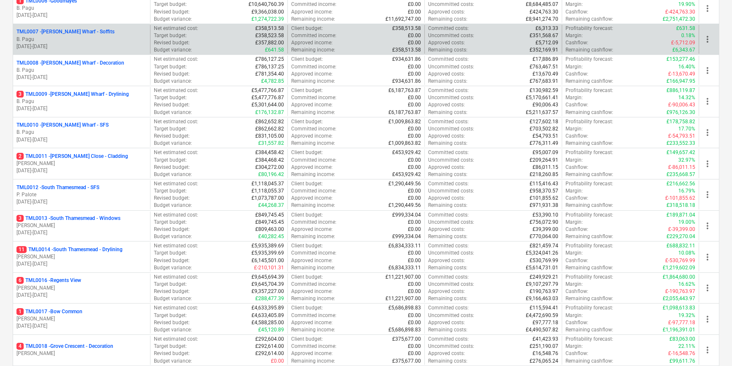
scroll to position [307, 0]
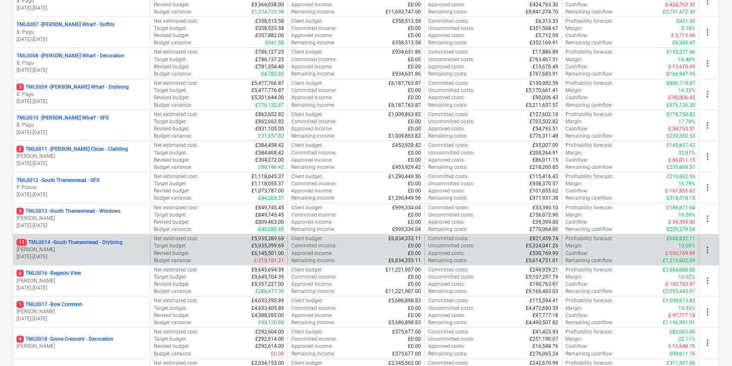
click at [128, 254] on p "[DATE] - [DATE]" at bounding box center [81, 257] width 130 height 7
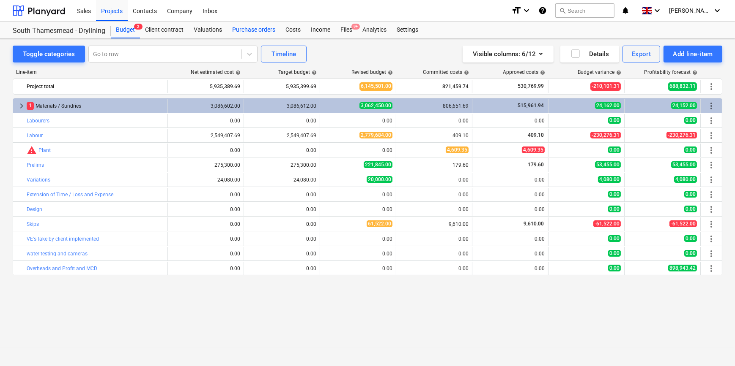
click at [253, 29] on div "Purchase orders" at bounding box center [253, 30] width 53 height 17
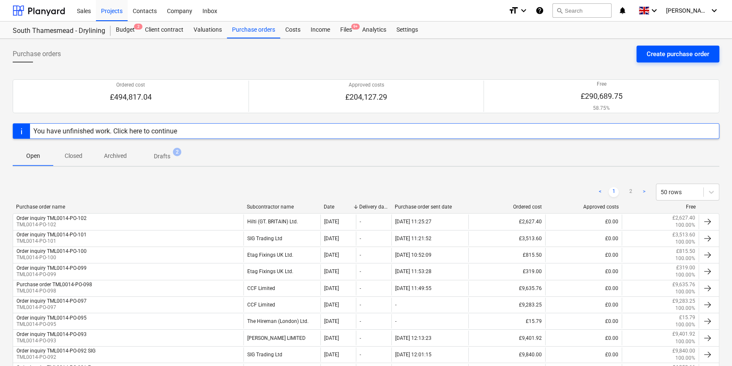
click at [586, 49] on div "Create purchase order" at bounding box center [678, 54] width 63 height 11
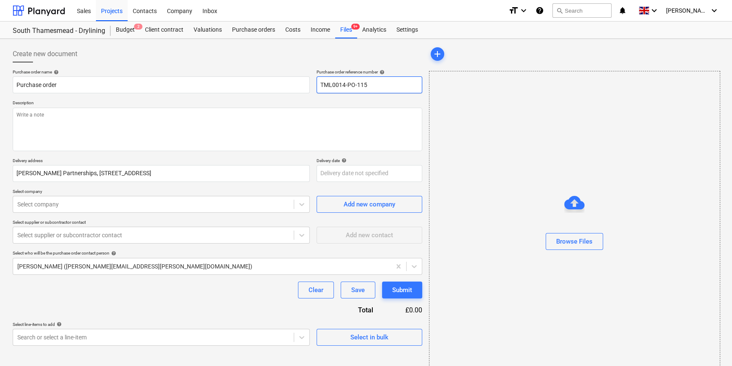
drag, startPoint x: 367, startPoint y: 84, endPoint x: 318, endPoint y: 83, distance: 49.0
click at [318, 83] on input "TML0014-PO-115" at bounding box center [370, 85] width 106 height 17
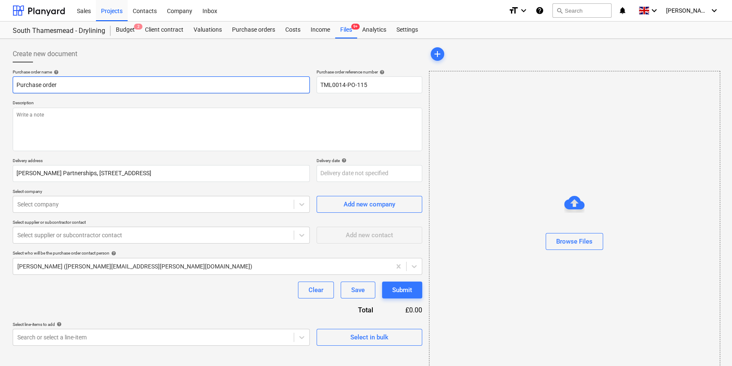
drag, startPoint x: 67, startPoint y: 82, endPoint x: 14, endPoint y: 82, distance: 53.7
click at [14, 82] on input "Purchase order" at bounding box center [161, 85] width 297 height 17
paste input "TML0014-PO-115"
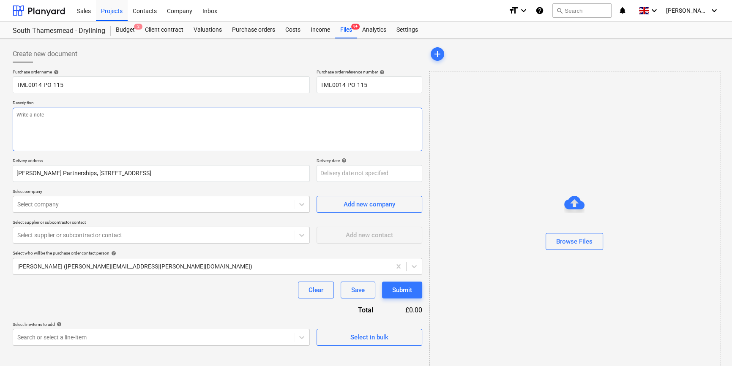
click at [16, 114] on textarea at bounding box center [218, 130] width 410 height 44
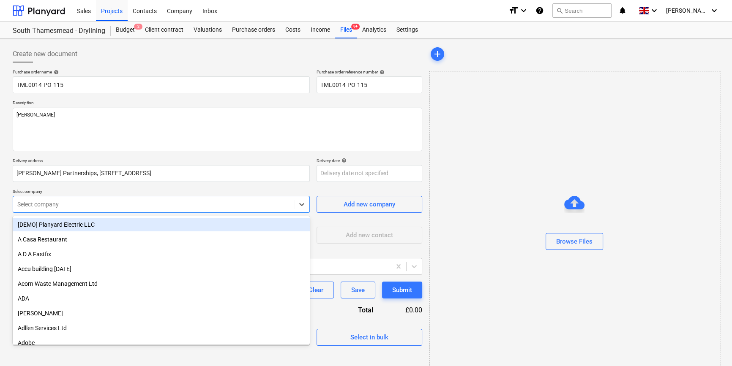
click at [100, 206] on div at bounding box center [153, 204] width 272 height 8
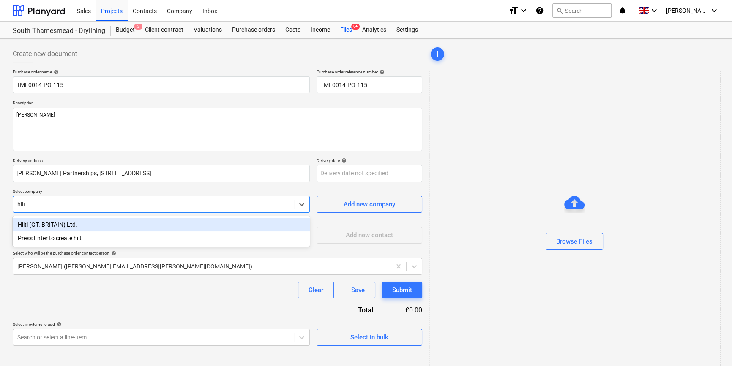
click at [85, 225] on div "Hilti (GT. BRITAIN) Ltd." at bounding box center [161, 225] width 297 height 14
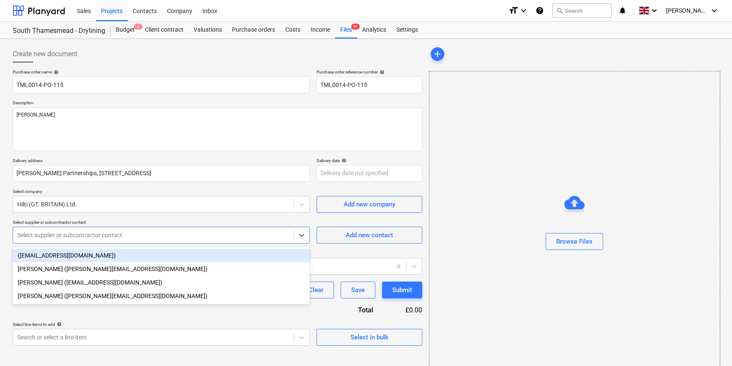
click at [85, 235] on div at bounding box center [153, 235] width 272 height 8
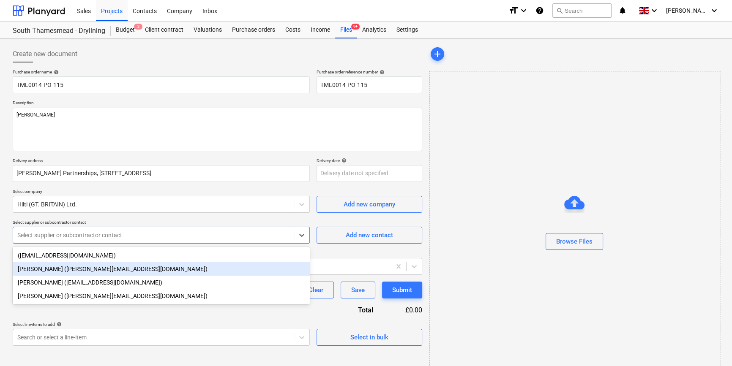
click at [79, 271] on div "[PERSON_NAME] ([PERSON_NAME][EMAIL_ADDRESS][DOMAIN_NAME])" at bounding box center [161, 269] width 297 height 14
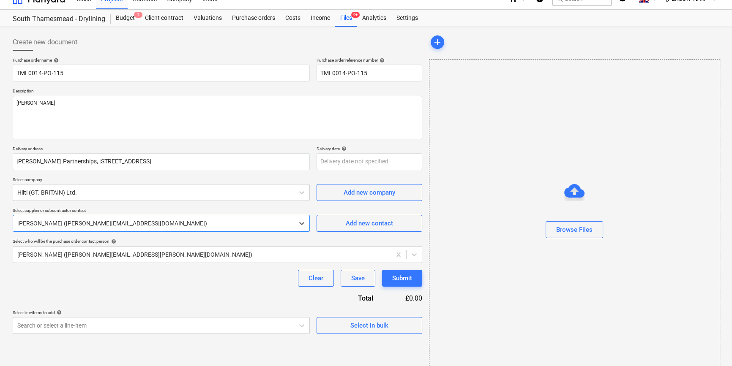
scroll to position [18, 0]
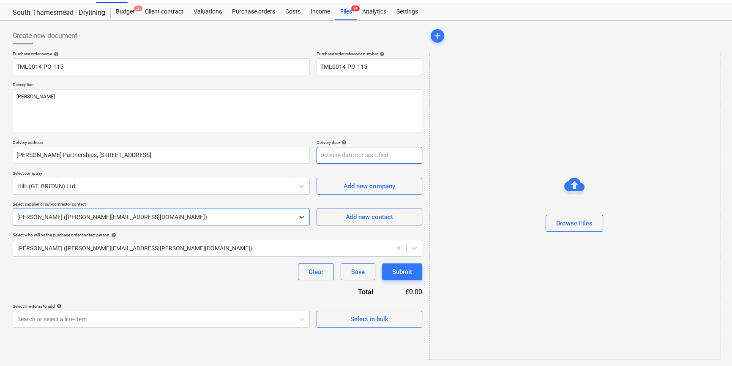
click at [333, 153] on body "Sales Projects Contacts Company Inbox format_size keyboard_arrow_down help sear…" at bounding box center [366, 165] width 732 height 366
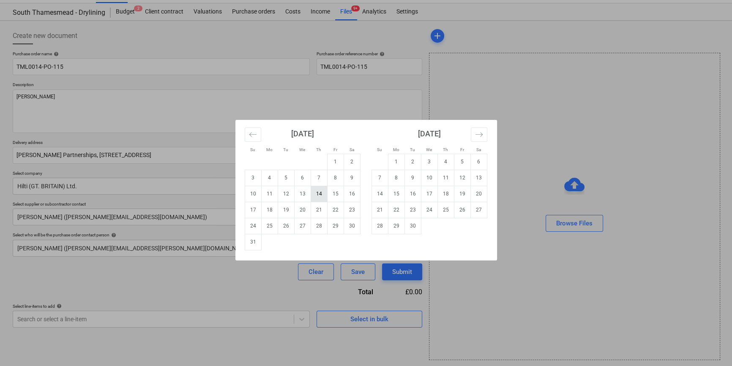
click at [320, 194] on td "14" at bounding box center [319, 194] width 16 height 16
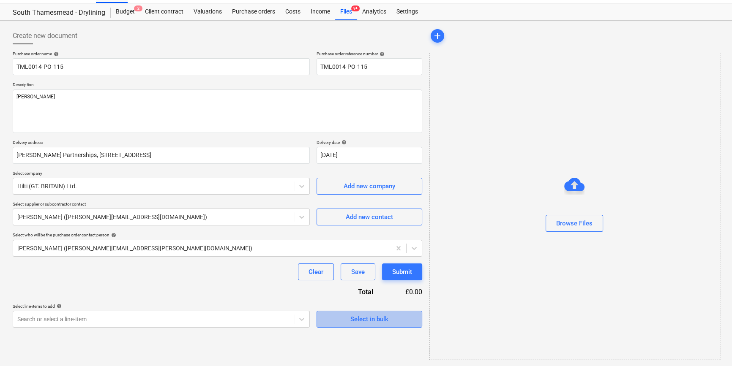
click at [377, 318] on div "Select in bulk" at bounding box center [369, 319] width 38 height 11
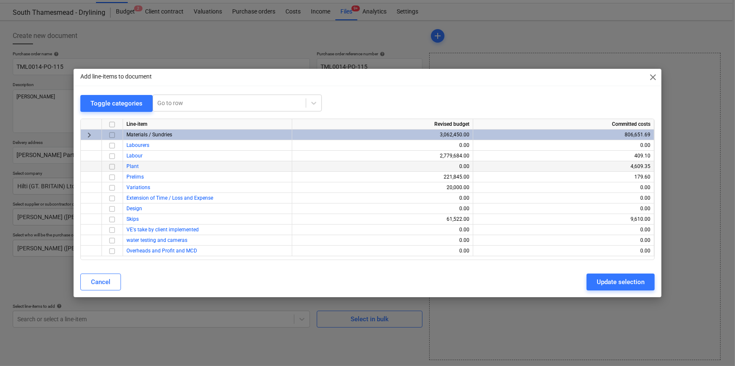
click at [111, 165] on input "checkbox" at bounding box center [112, 167] width 10 height 10
click at [586, 284] on div "Update selection" at bounding box center [620, 282] width 48 height 11
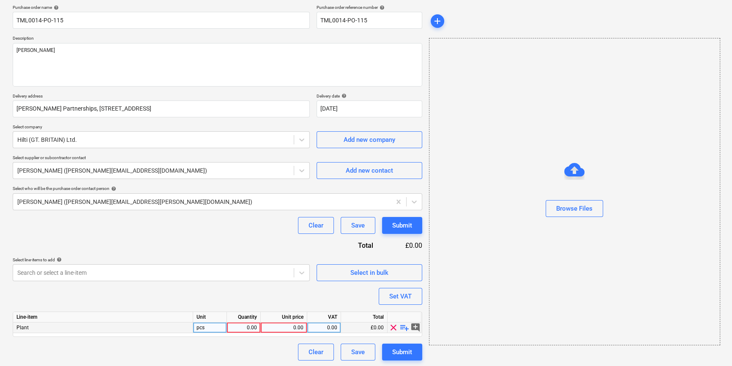
scroll to position [66, 0]
click at [401, 326] on span "playlist_add" at bounding box center [404, 327] width 10 height 10
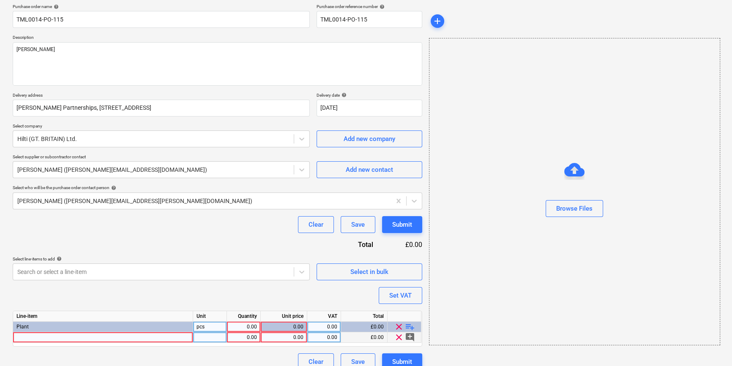
click at [28, 337] on div at bounding box center [103, 338] width 180 height 11
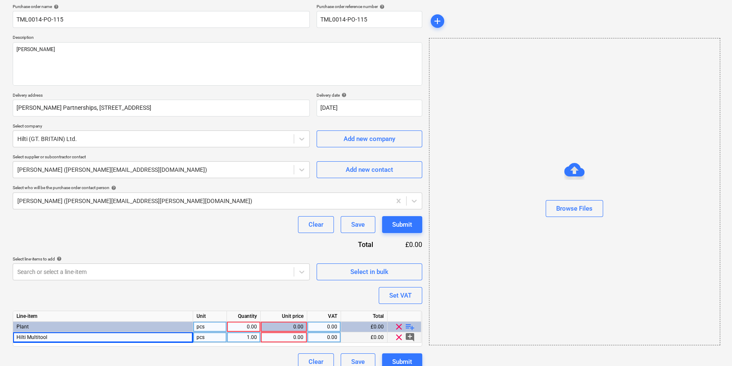
click at [78, 337] on div "Hilti Multitool" at bounding box center [103, 338] width 180 height 11
click at [79, 337] on input "Hilti Multitool" at bounding box center [103, 338] width 180 height 10
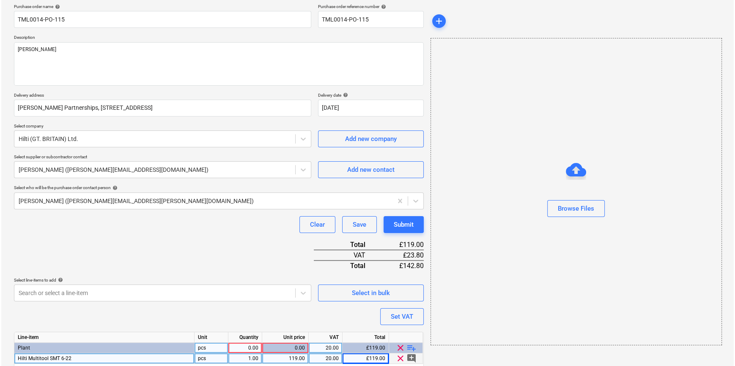
scroll to position [97, 0]
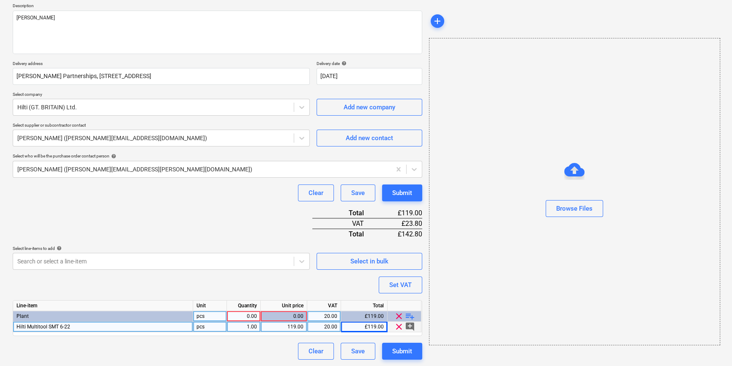
click at [242, 317] on div "0.00" at bounding box center [243, 317] width 27 height 11
click at [401, 353] on div "Submit" at bounding box center [402, 351] width 20 height 11
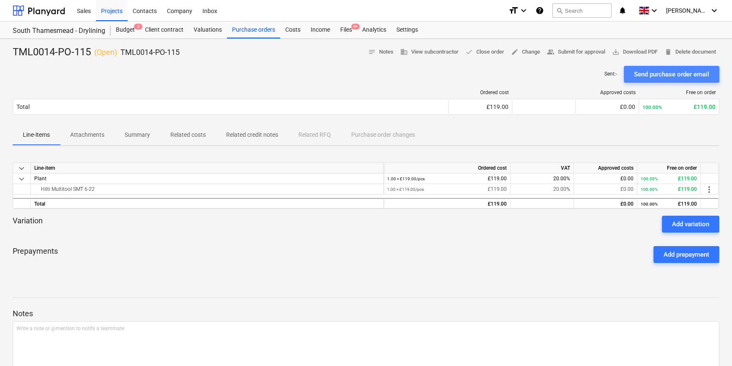
click at [586, 74] on div "Send purchase order email" at bounding box center [671, 74] width 75 height 11
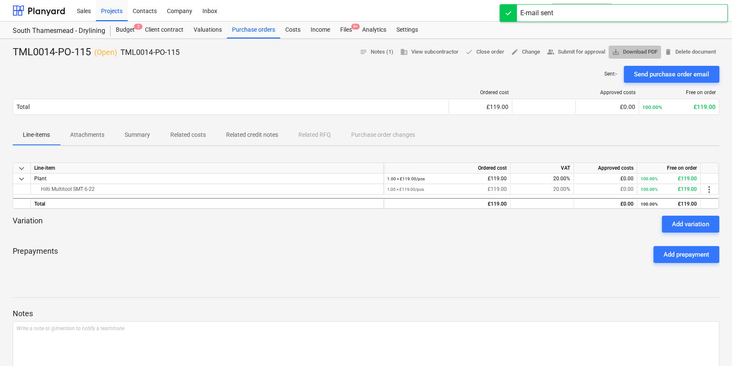
click at [586, 52] on span "save_alt Download PDF" at bounding box center [635, 52] width 46 height 10
